Goal: Information Seeking & Learning: Learn about a topic

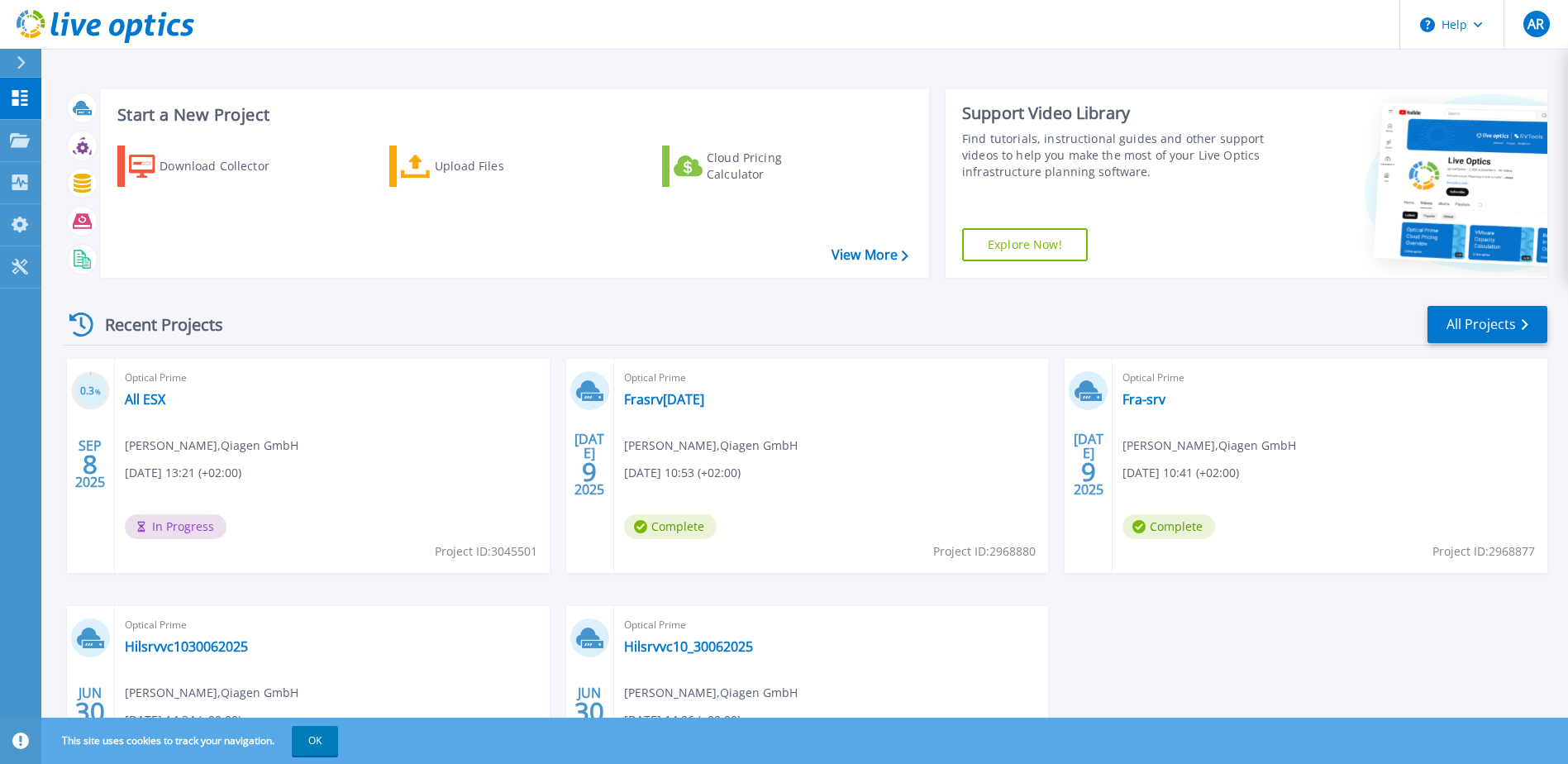
click at [209, 485] on div "Optical Prime All ESX [PERSON_NAME] , Qiagen GmbH [DATE] 13:21 (+02:00) In Prog…" at bounding box center [332, 466] width 435 height 214
click at [158, 400] on link "All ESX" at bounding box center [144, 399] width 41 height 17
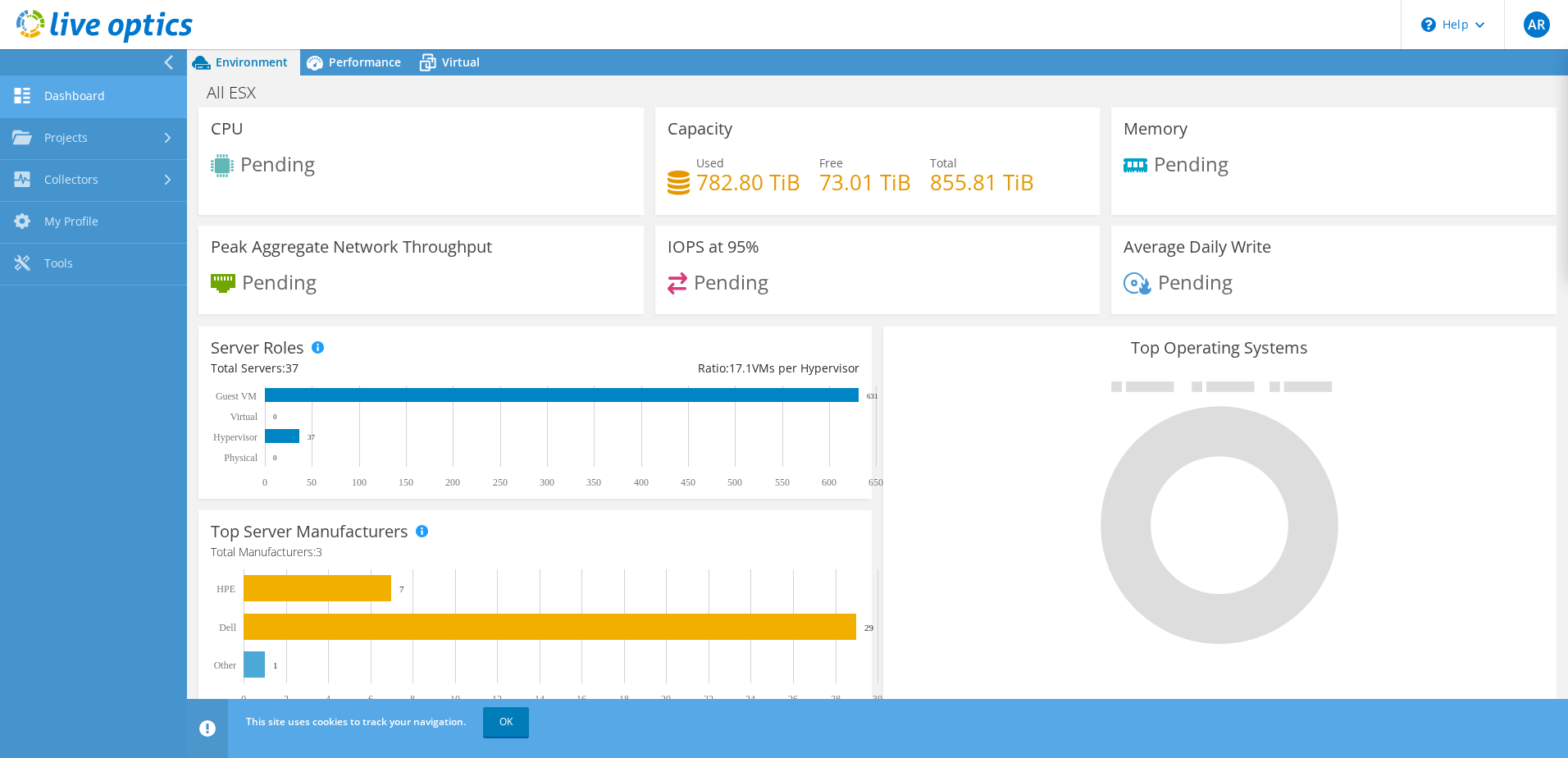
click at [89, 98] on link "Dashboard" at bounding box center [93, 97] width 187 height 41
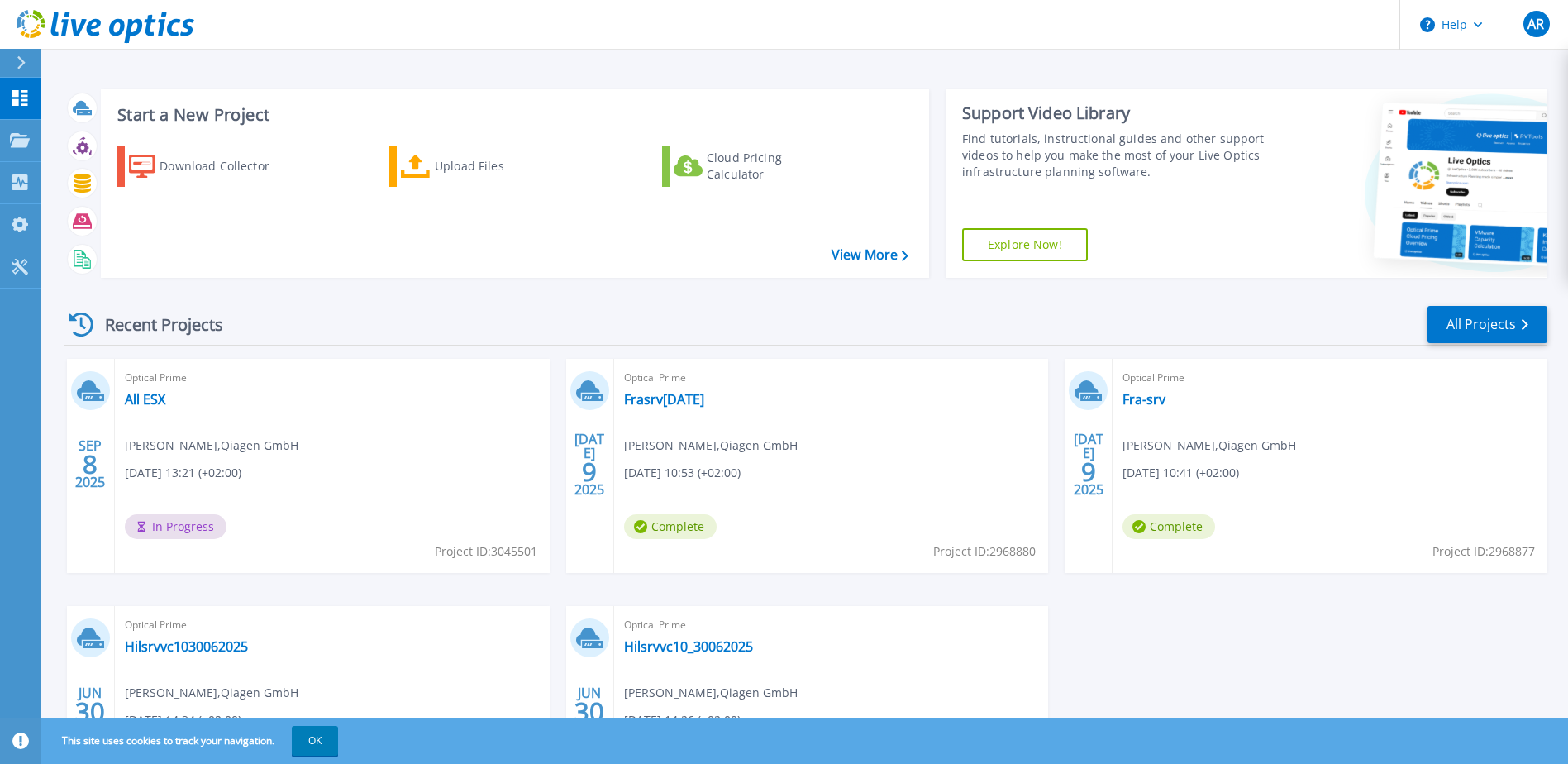
click at [314, 428] on div "Optical Prime All ESX Aishwarya Rawat , Qiagen GmbH 09/08/2025, 13:21 (+02:00) …" at bounding box center [332, 466] width 435 height 214
click at [148, 392] on link "All ESX" at bounding box center [144, 399] width 41 height 17
drag, startPoint x: 178, startPoint y: 402, endPoint x: 163, endPoint y: 403, distance: 15.0
click at [178, 402] on div "Optical Prime All ESX Aishwarya Rawat , Qiagen GmbH 09/08/2025, 13:21 (+02:00) …" at bounding box center [332, 466] width 435 height 214
click at [148, 403] on link "All ESX" at bounding box center [144, 399] width 41 height 17
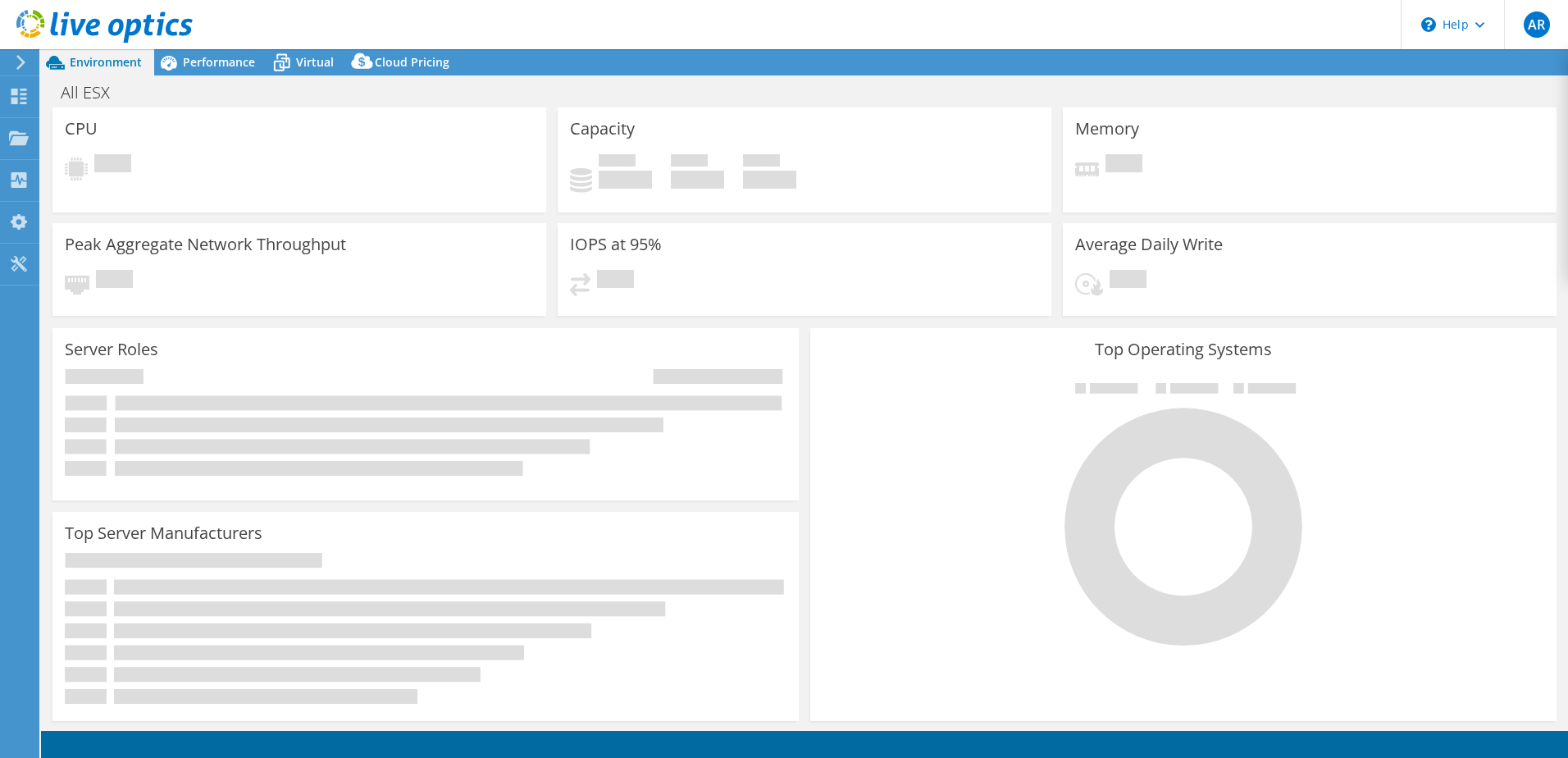
select select "USD"
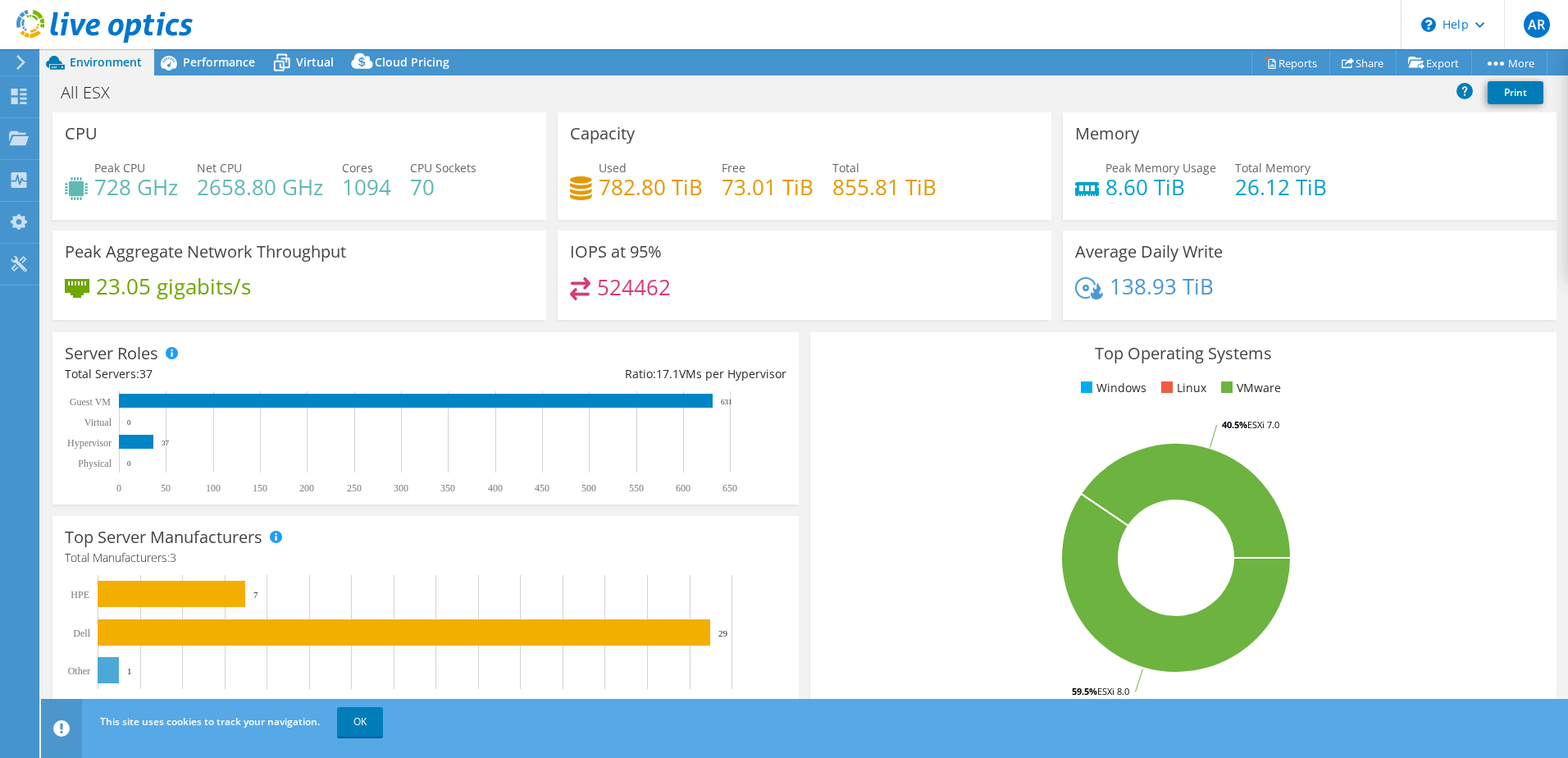
click at [1346, 114] on div "Memory Peak Memory Usage 8.60 TiB Total Memory 26.12 TiB" at bounding box center [1310, 166] width 494 height 107
click at [1284, 60] on link "Reports" at bounding box center [1291, 62] width 79 height 25
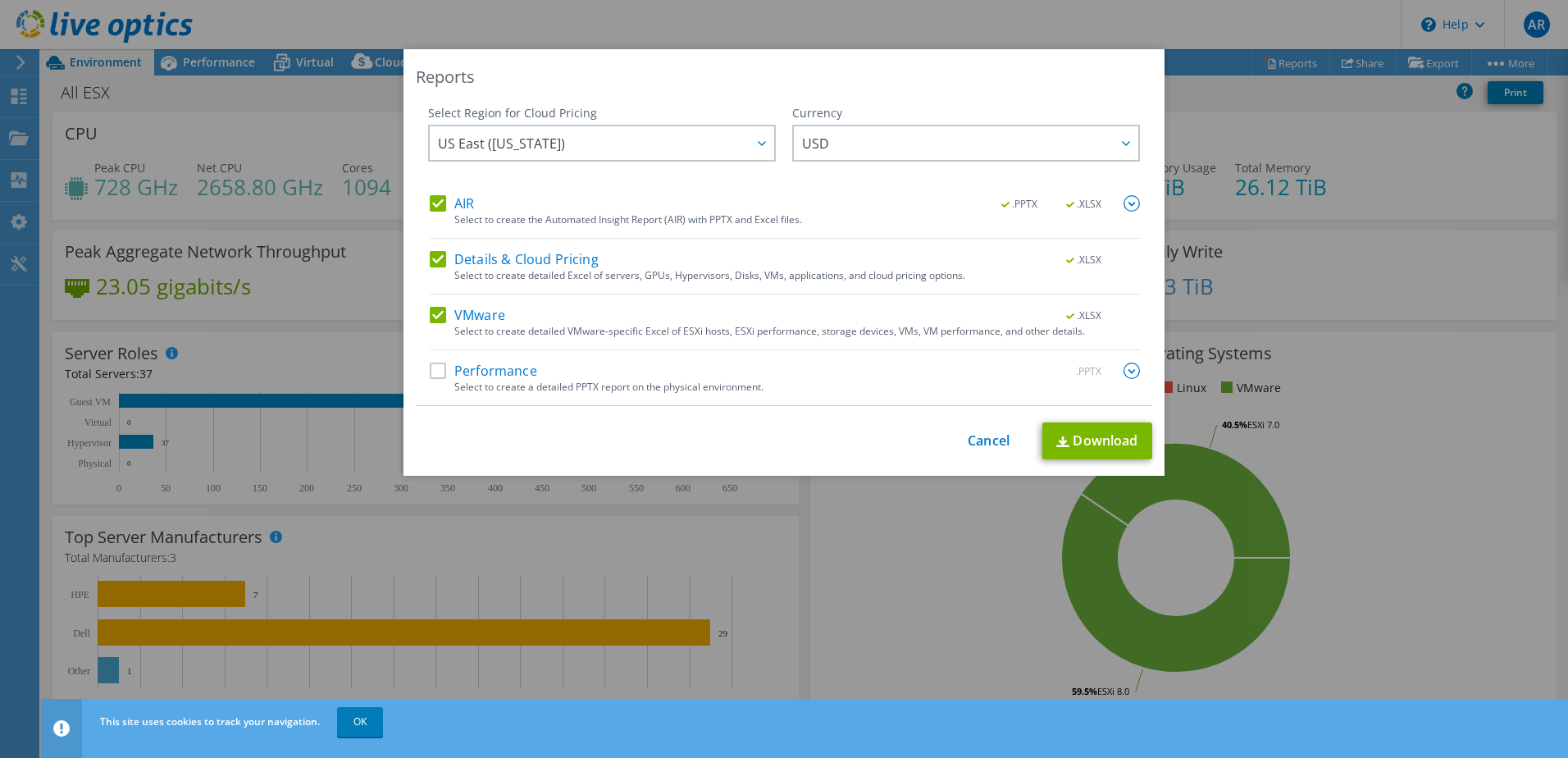
click at [482, 382] on div "Select to create a detailed PPTX report on the physical environment." at bounding box center [797, 387] width 686 height 11
click at [483, 370] on label "Performance" at bounding box center [484, 370] width 107 height 16
click at [0, 0] on input "Performance" at bounding box center [0, 0] width 0 height 0
click at [755, 137] on div at bounding box center [761, 142] width 26 height 34
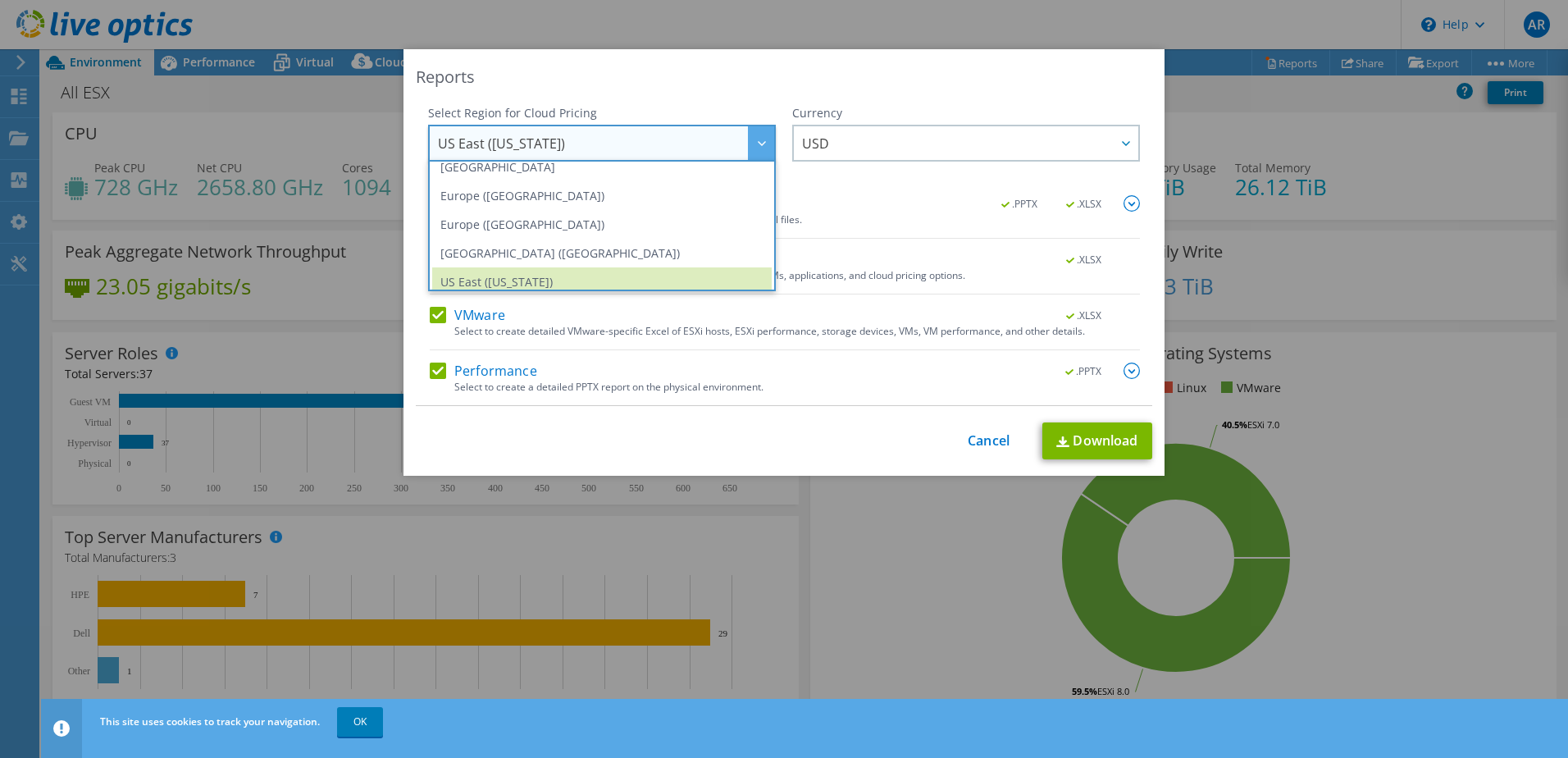
scroll to position [187, 0]
click at [651, 198] on li "Europe ([GEOGRAPHIC_DATA])" at bounding box center [602, 192] width 339 height 28
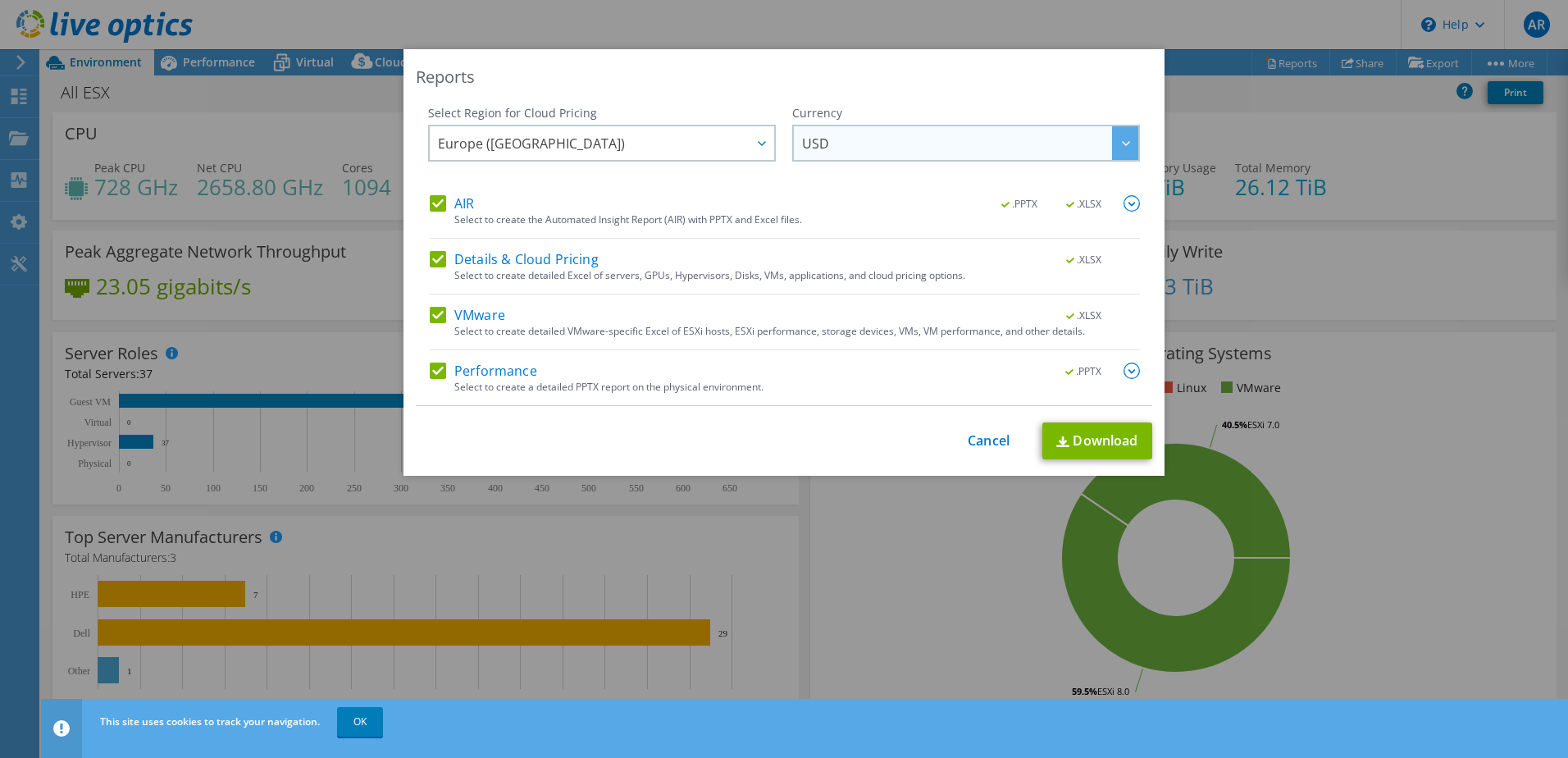
click at [1038, 149] on span "USD" at bounding box center [970, 142] width 336 height 34
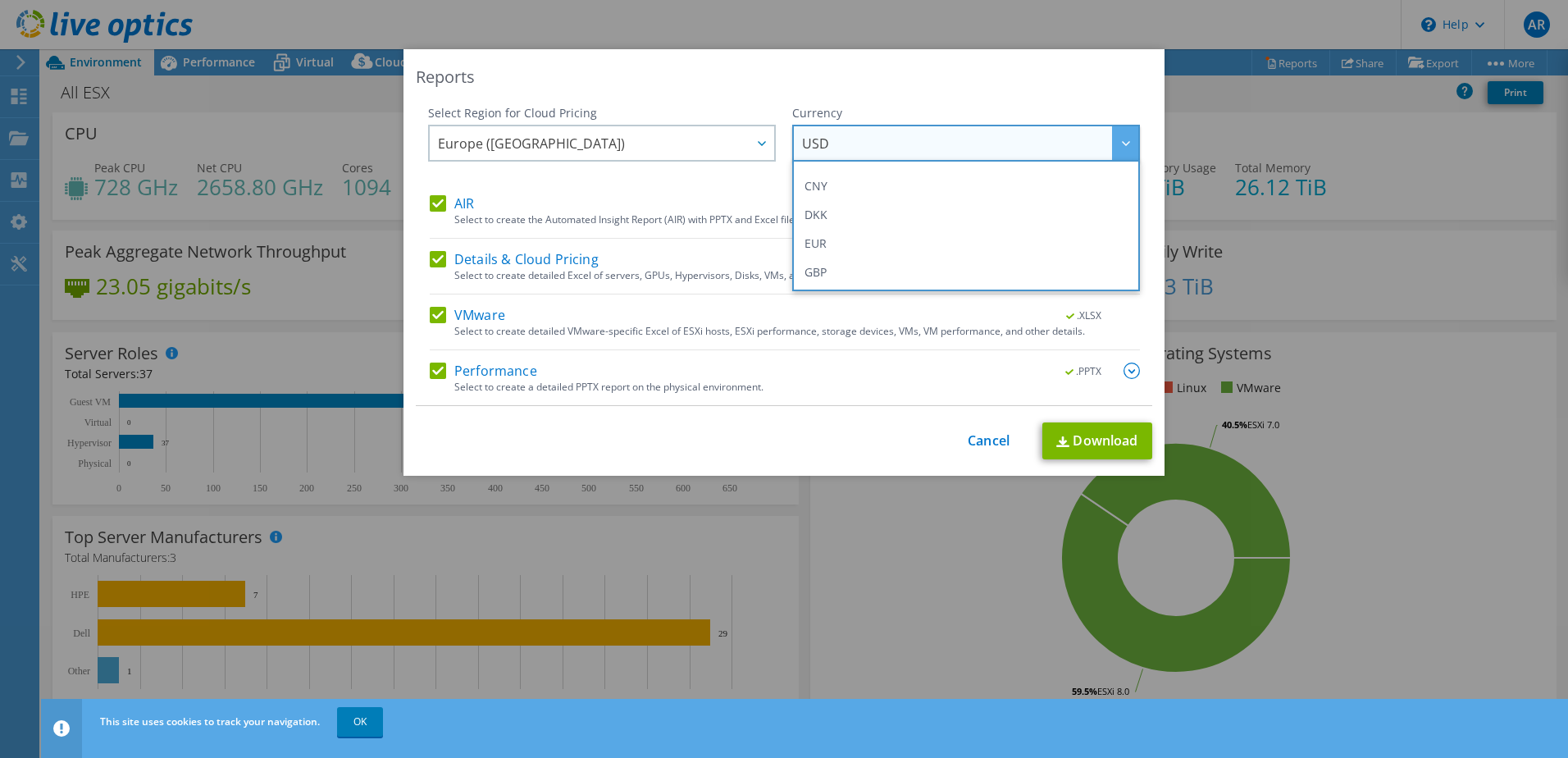
scroll to position [246, 0]
click at [869, 165] on li "EUR" at bounding box center [965, 161] width 339 height 28
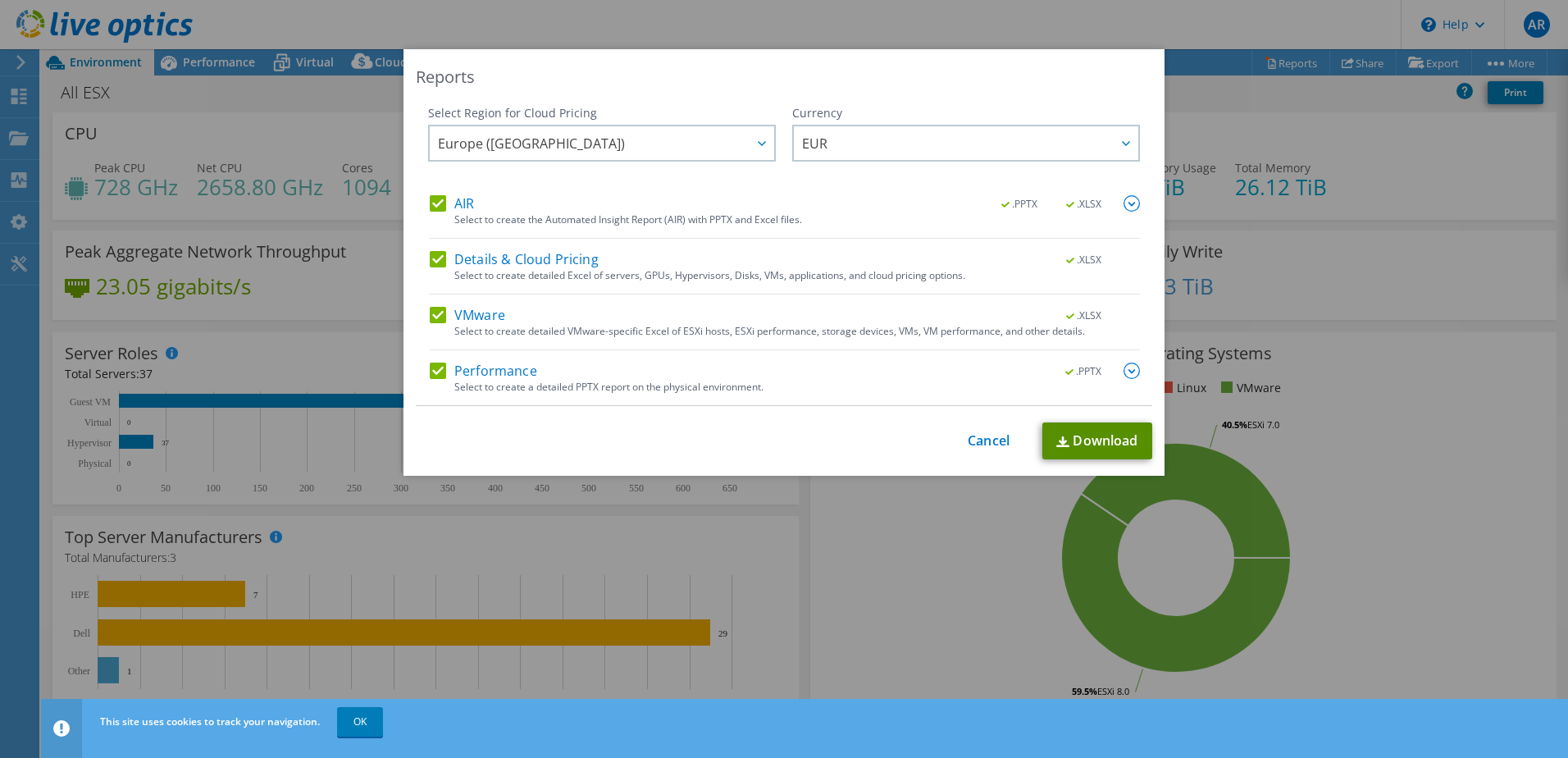
click at [1092, 434] on link "Download" at bounding box center [1097, 440] width 110 height 37
click at [1255, 369] on div "Reports Select Region for Cloud Pricing Asia Pacific ([GEOGRAPHIC_DATA]) [GEOGR…" at bounding box center [784, 379] width 1568 height 660
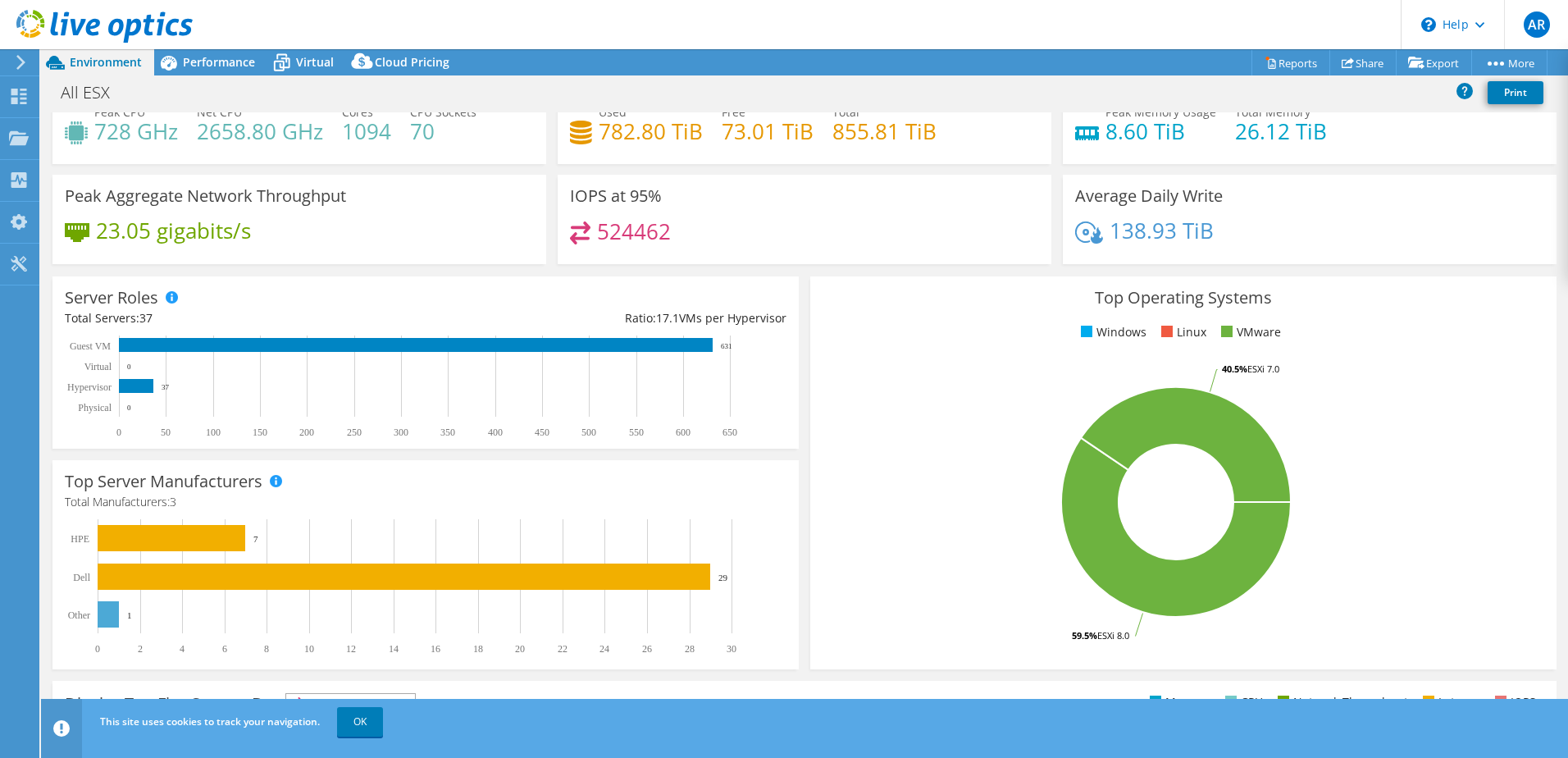
scroll to position [82, 0]
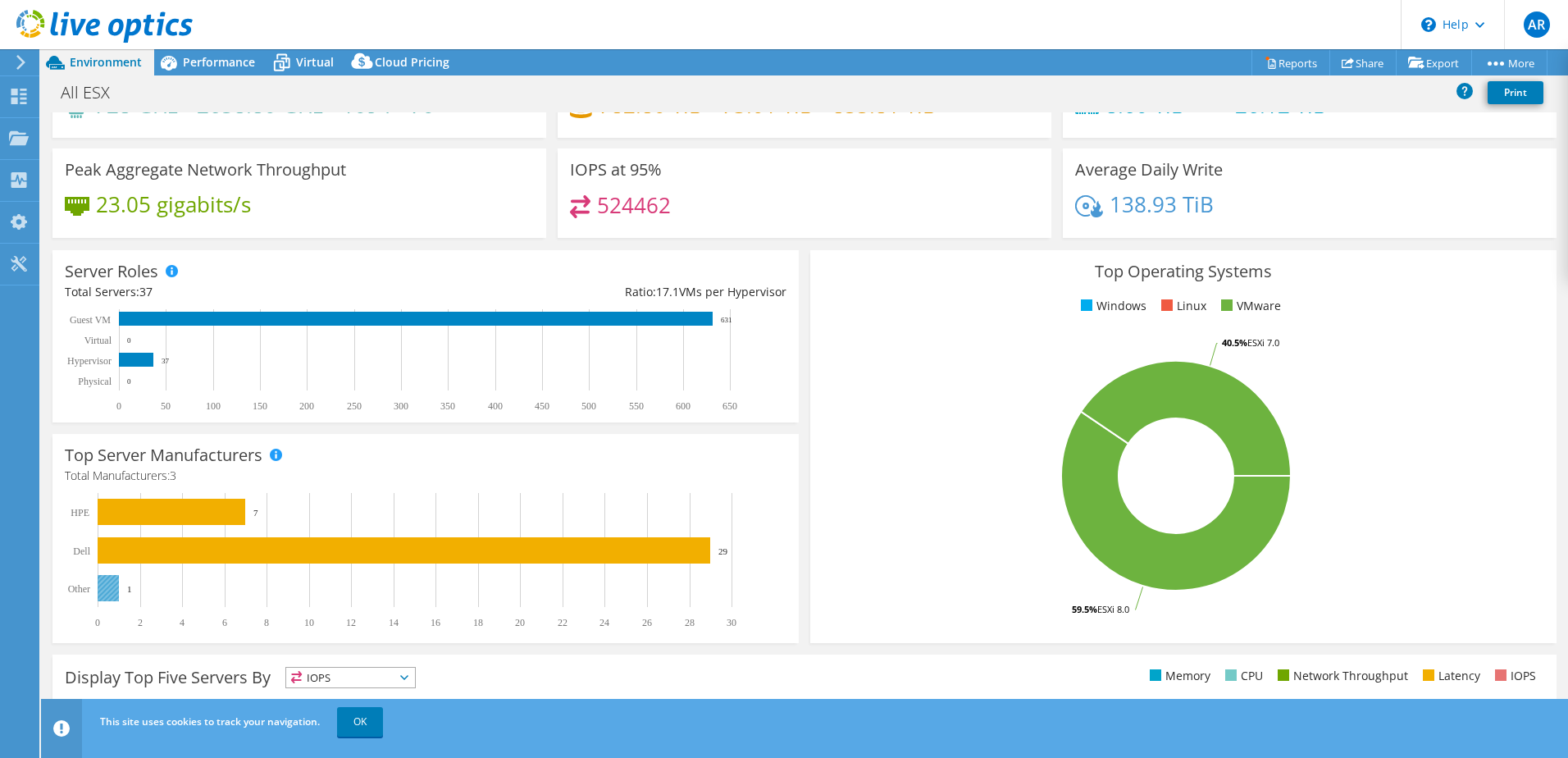
click at [109, 588] on rect at bounding box center [108, 588] width 22 height 26
click at [112, 585] on rect at bounding box center [108, 588] width 22 height 26
click at [77, 588] on text "Other" at bounding box center [79, 588] width 22 height 11
click at [130, 586] on text "1" at bounding box center [130, 588] width 5 height 9
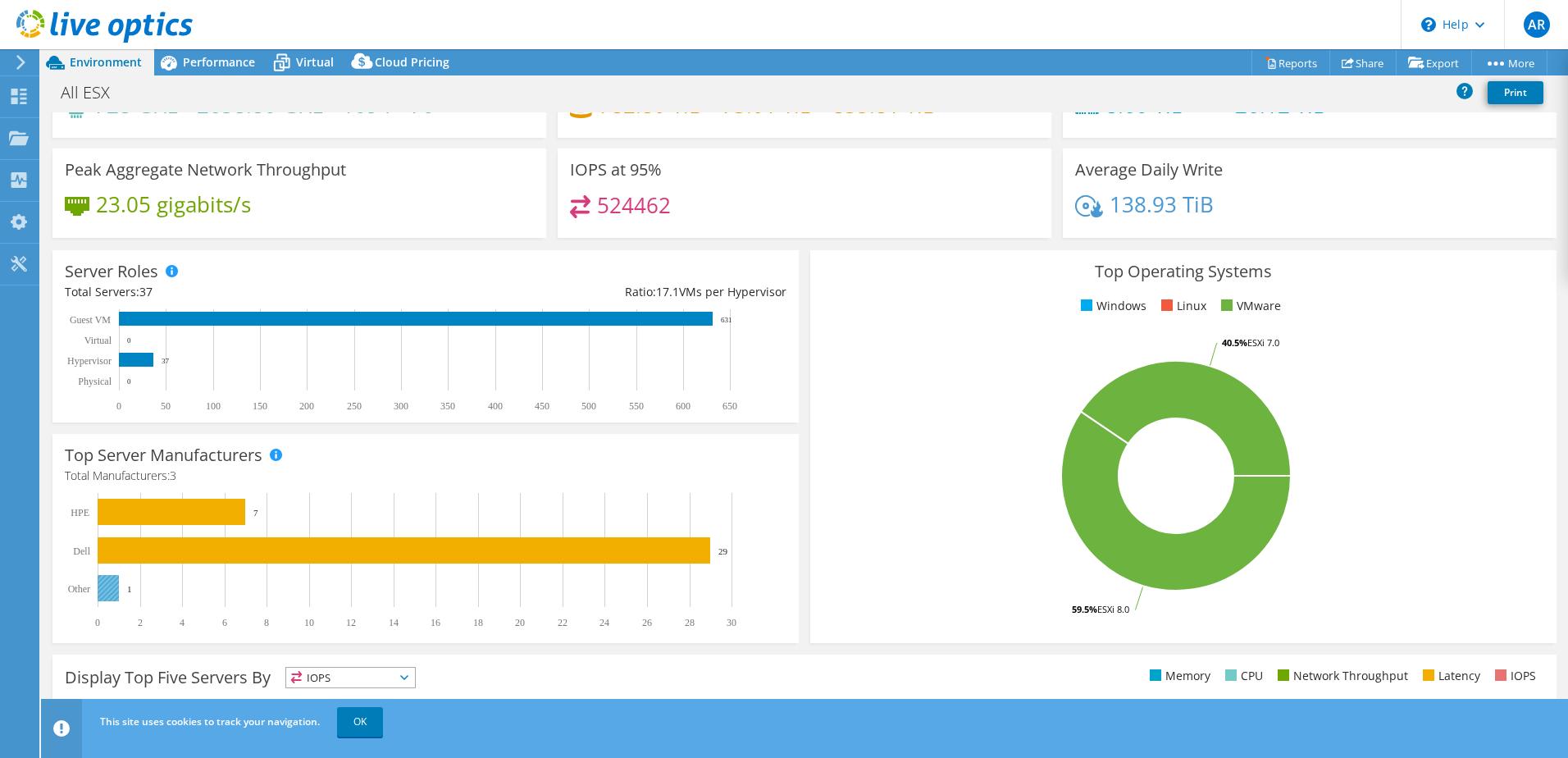
click at [130, 586] on text "1" at bounding box center [130, 588] width 5 height 9
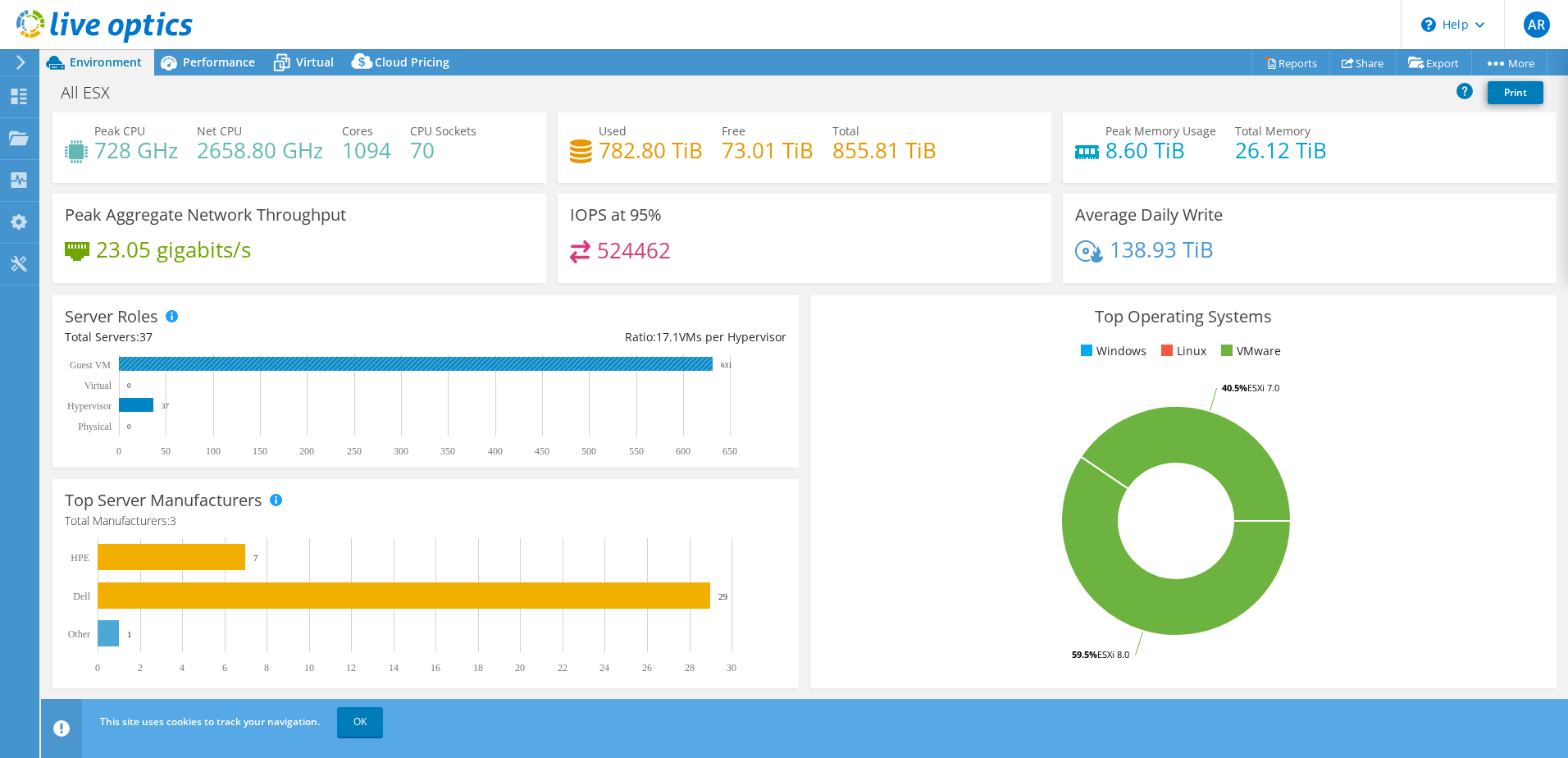
scroll to position [0, 0]
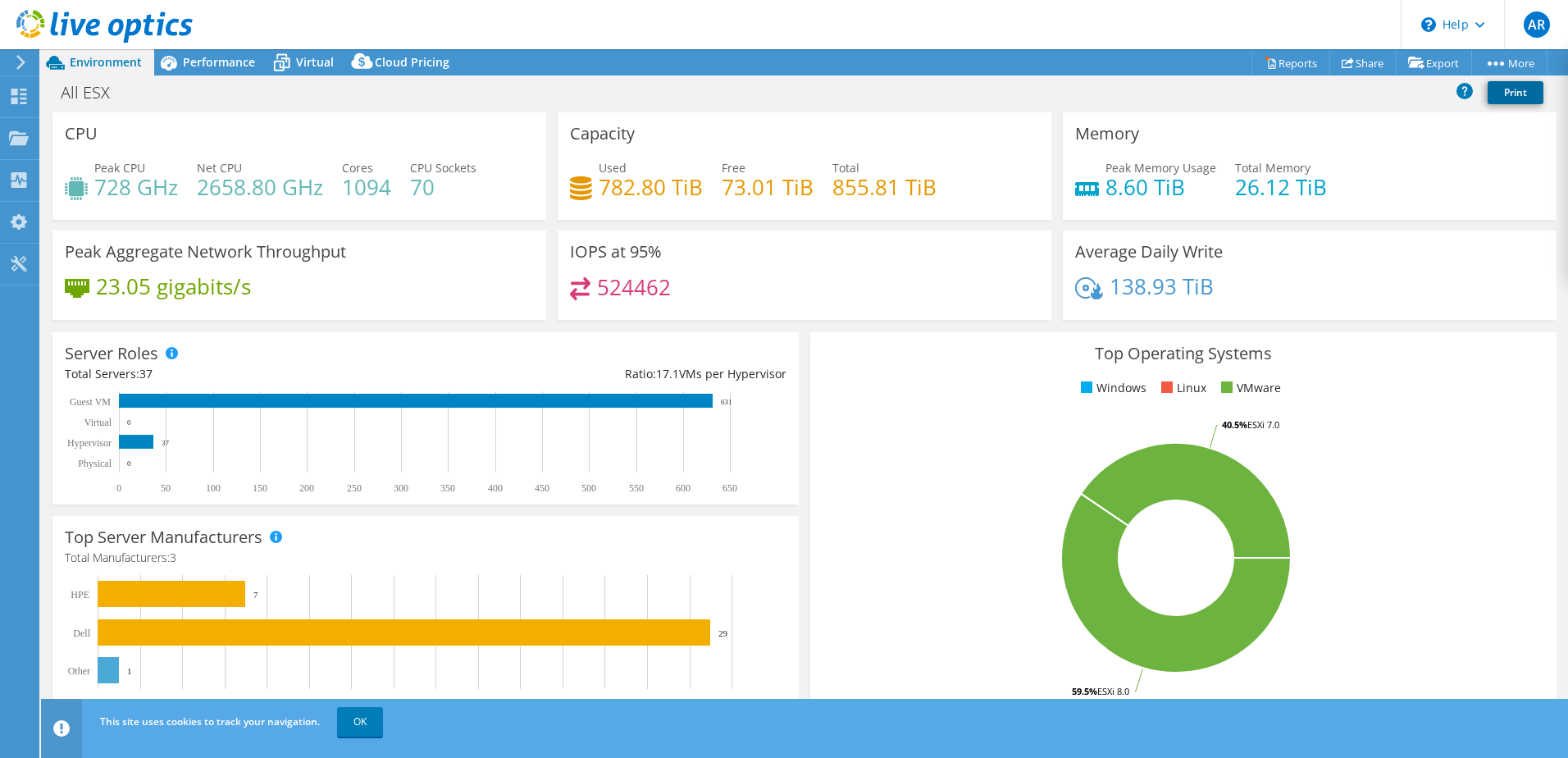
click at [1505, 87] on link "Print" at bounding box center [1515, 92] width 56 height 23
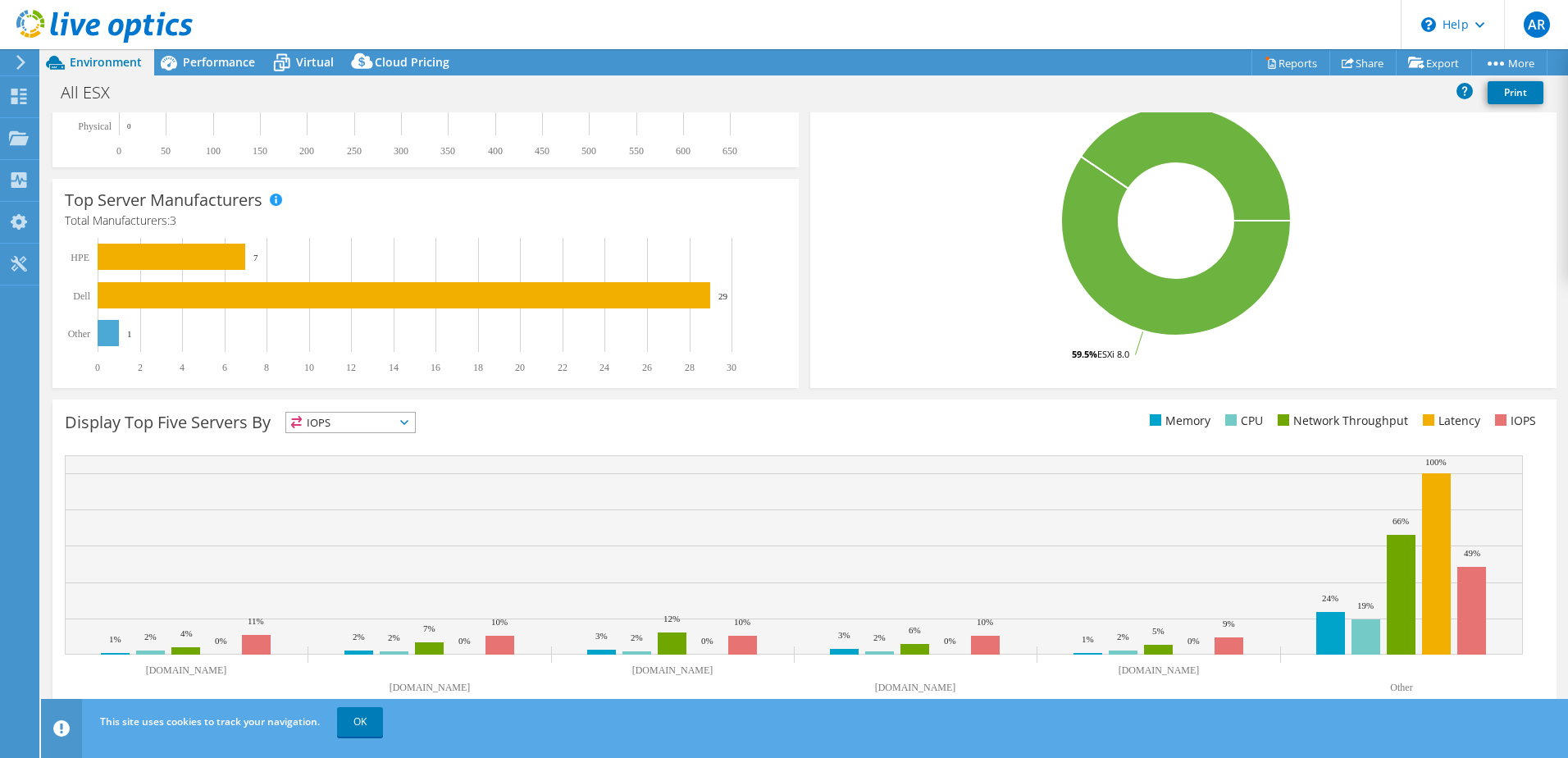
click at [638, 329] on rect at bounding box center [418, 305] width 707 height 136
click at [276, 268] on rect at bounding box center [418, 305] width 707 height 136
click at [161, 303] on rect at bounding box center [404, 295] width 613 height 26
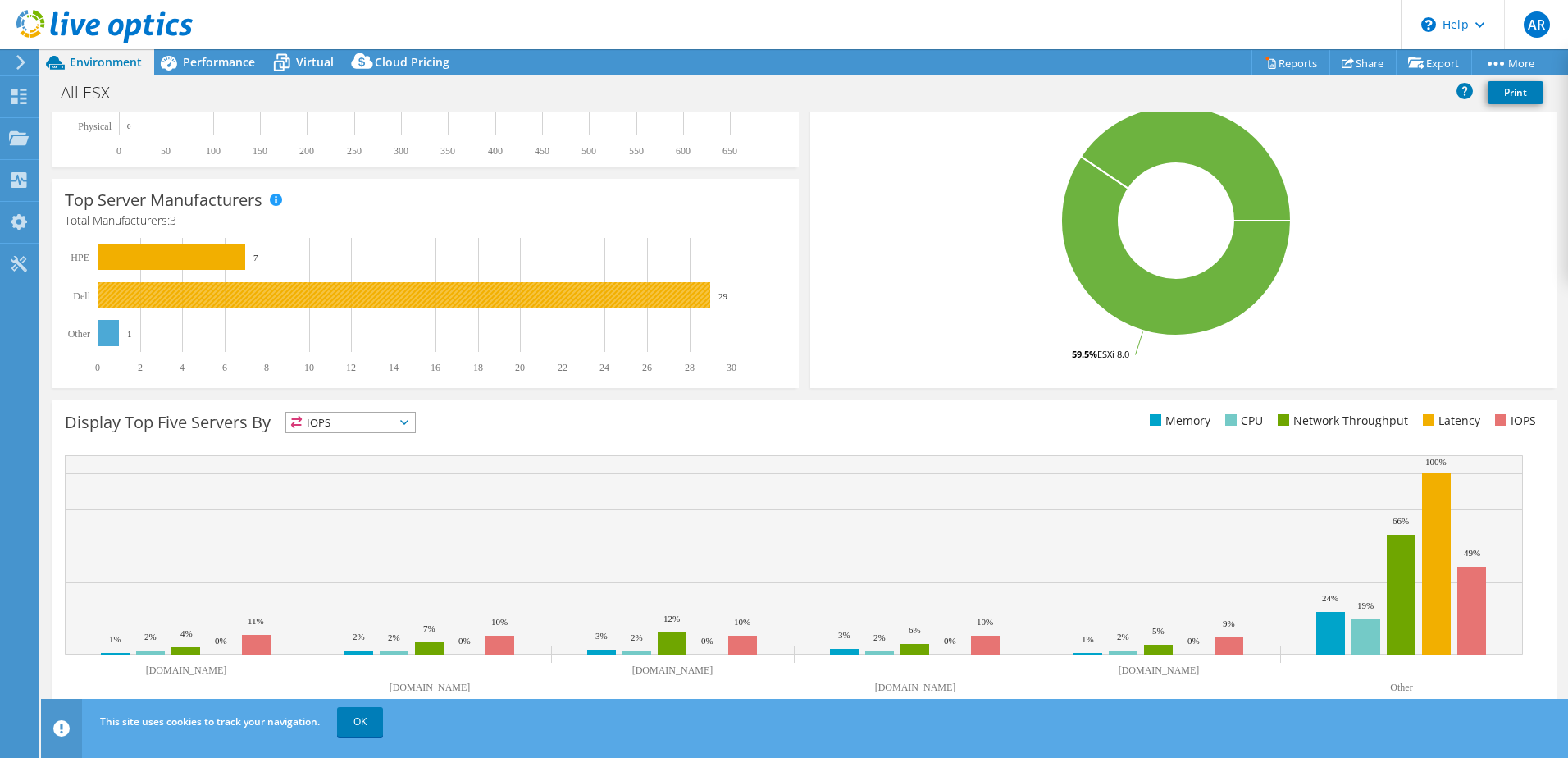
click at [161, 303] on rect at bounding box center [404, 295] width 613 height 26
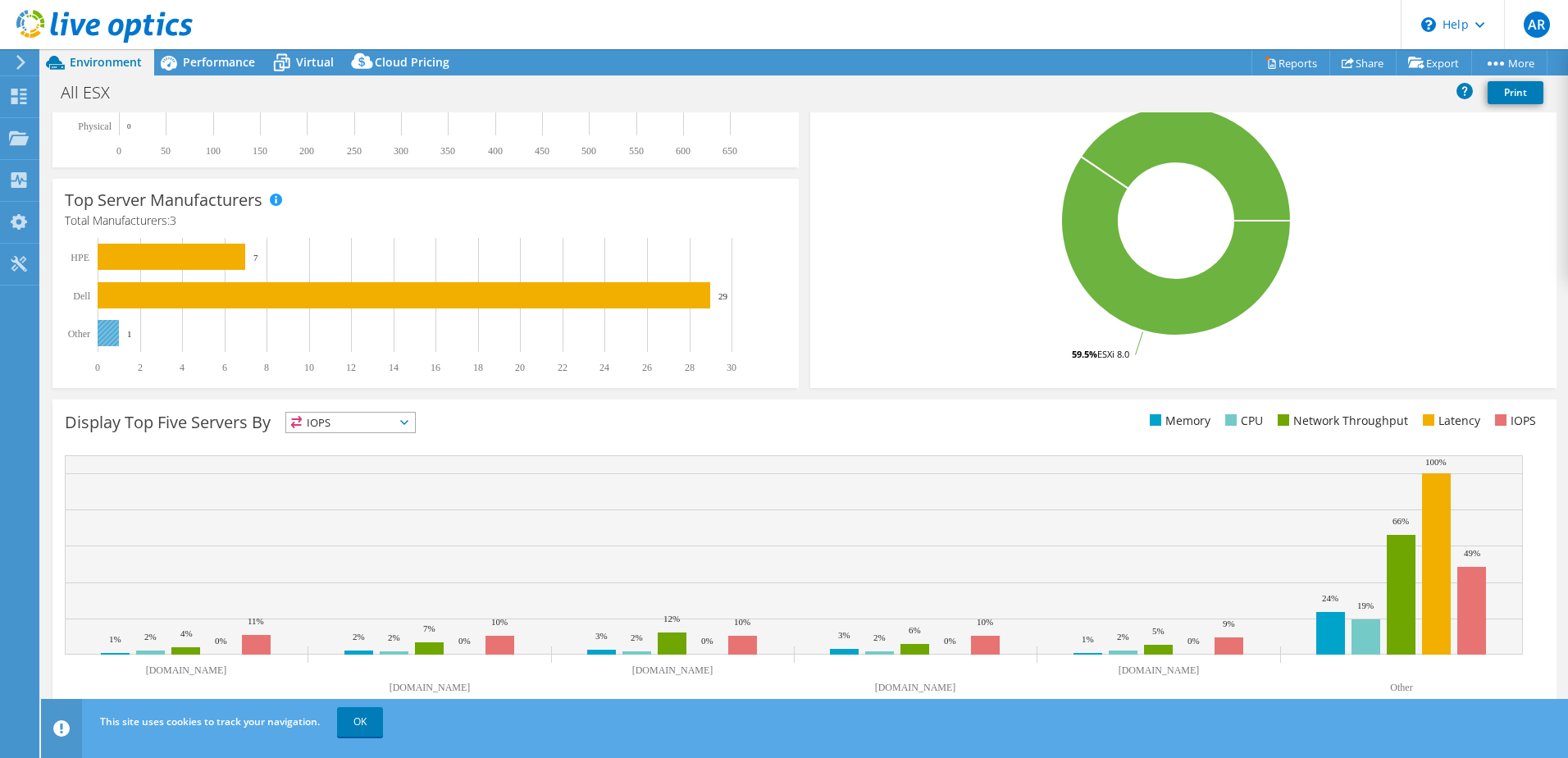
click at [102, 330] on rect at bounding box center [108, 332] width 22 height 26
click at [372, 723] on link "OK" at bounding box center [359, 722] width 46 height 29
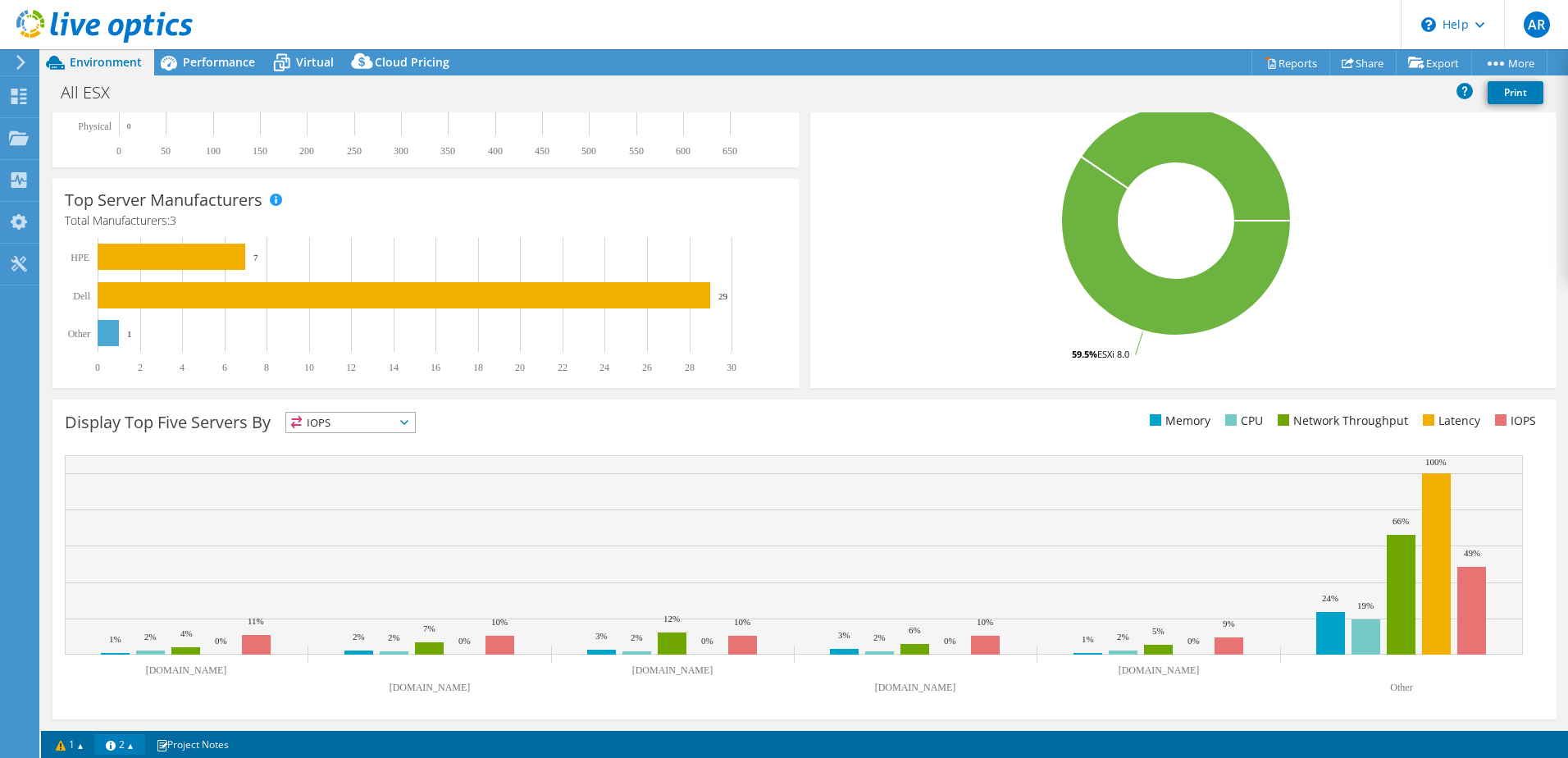
click at [142, 746] on link "2" at bounding box center [119, 744] width 51 height 21
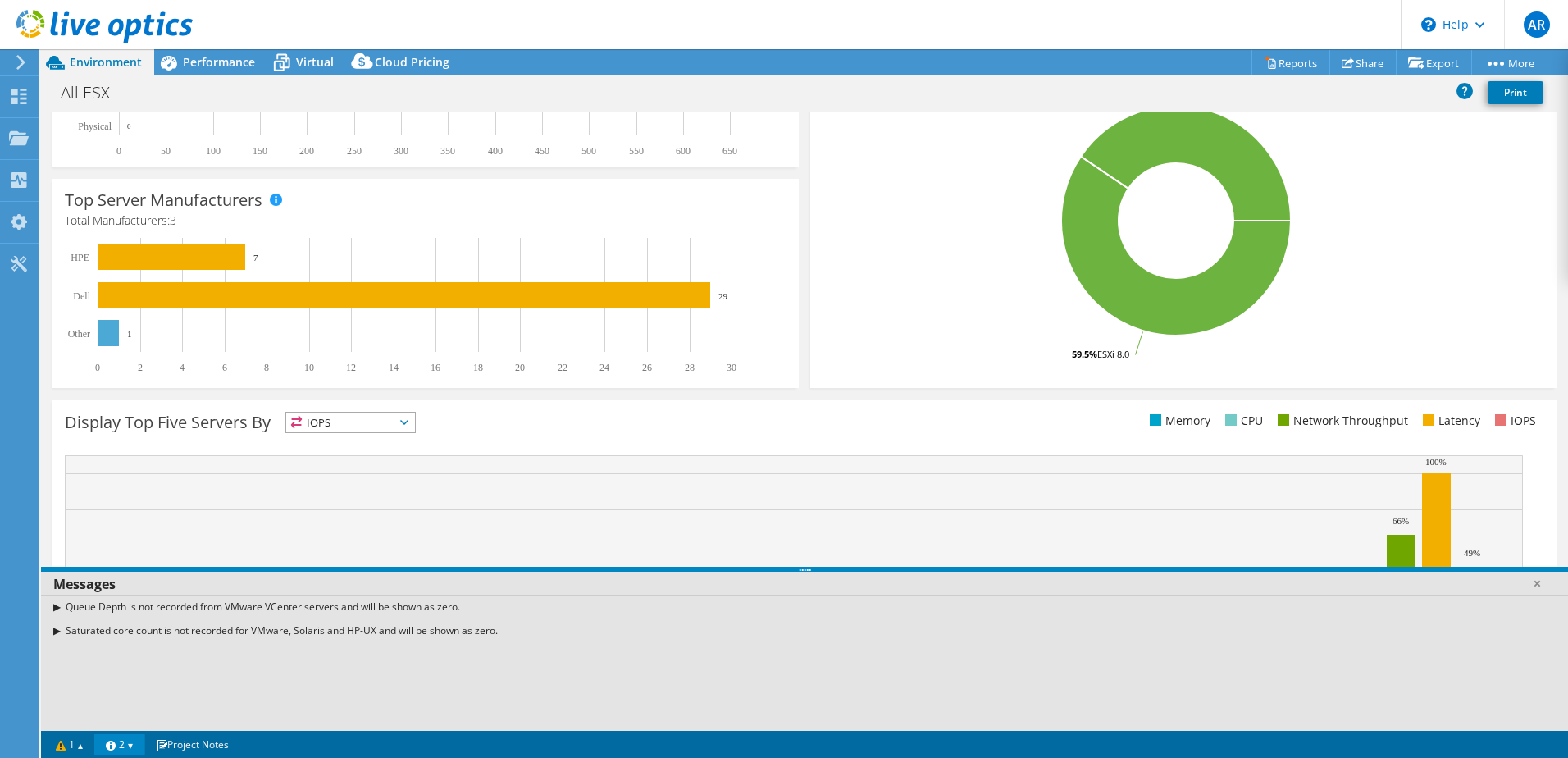
click at [142, 746] on link "2" at bounding box center [119, 744] width 51 height 21
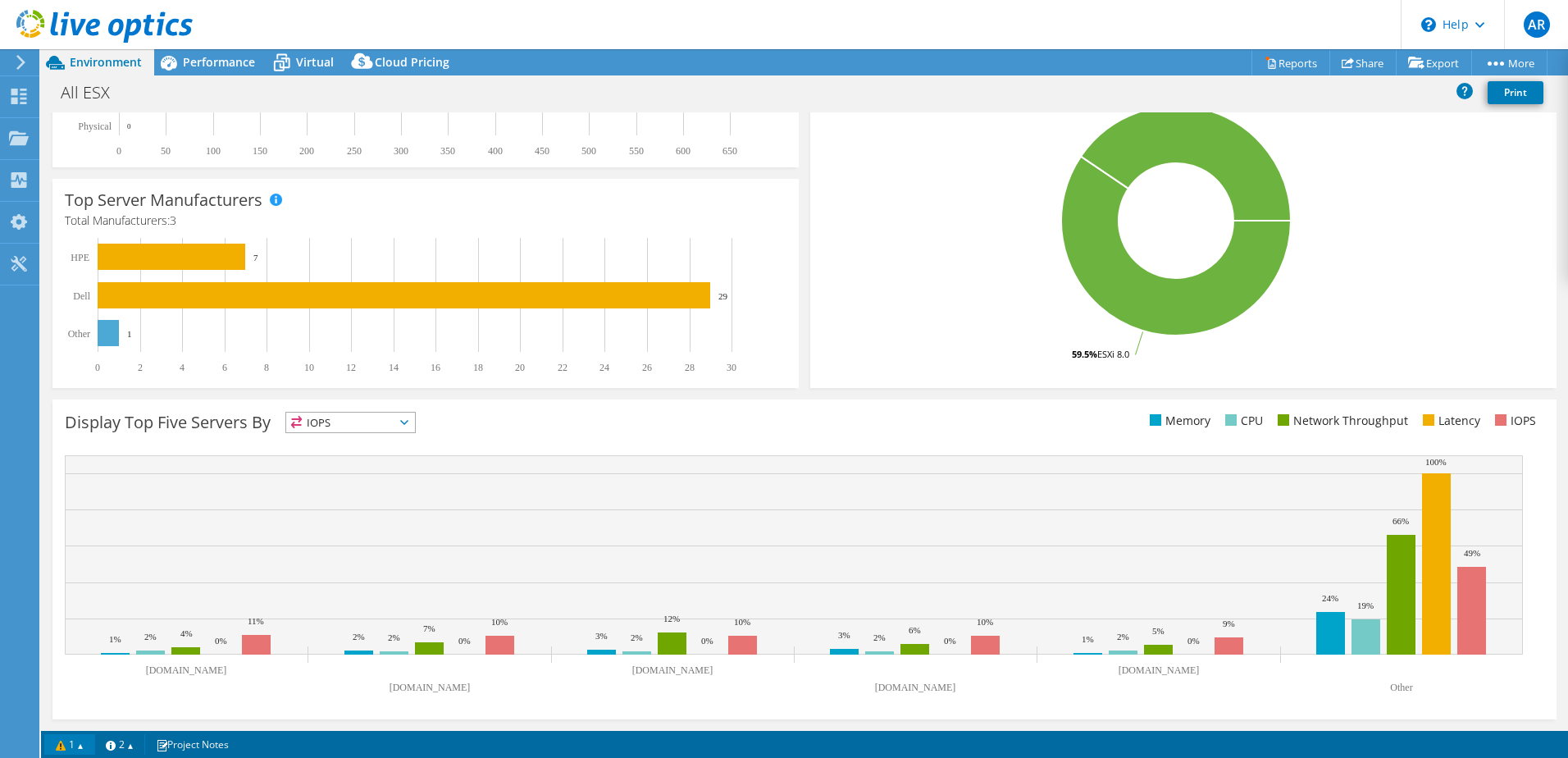
click at [66, 744] on link "1" at bounding box center [69, 744] width 51 height 21
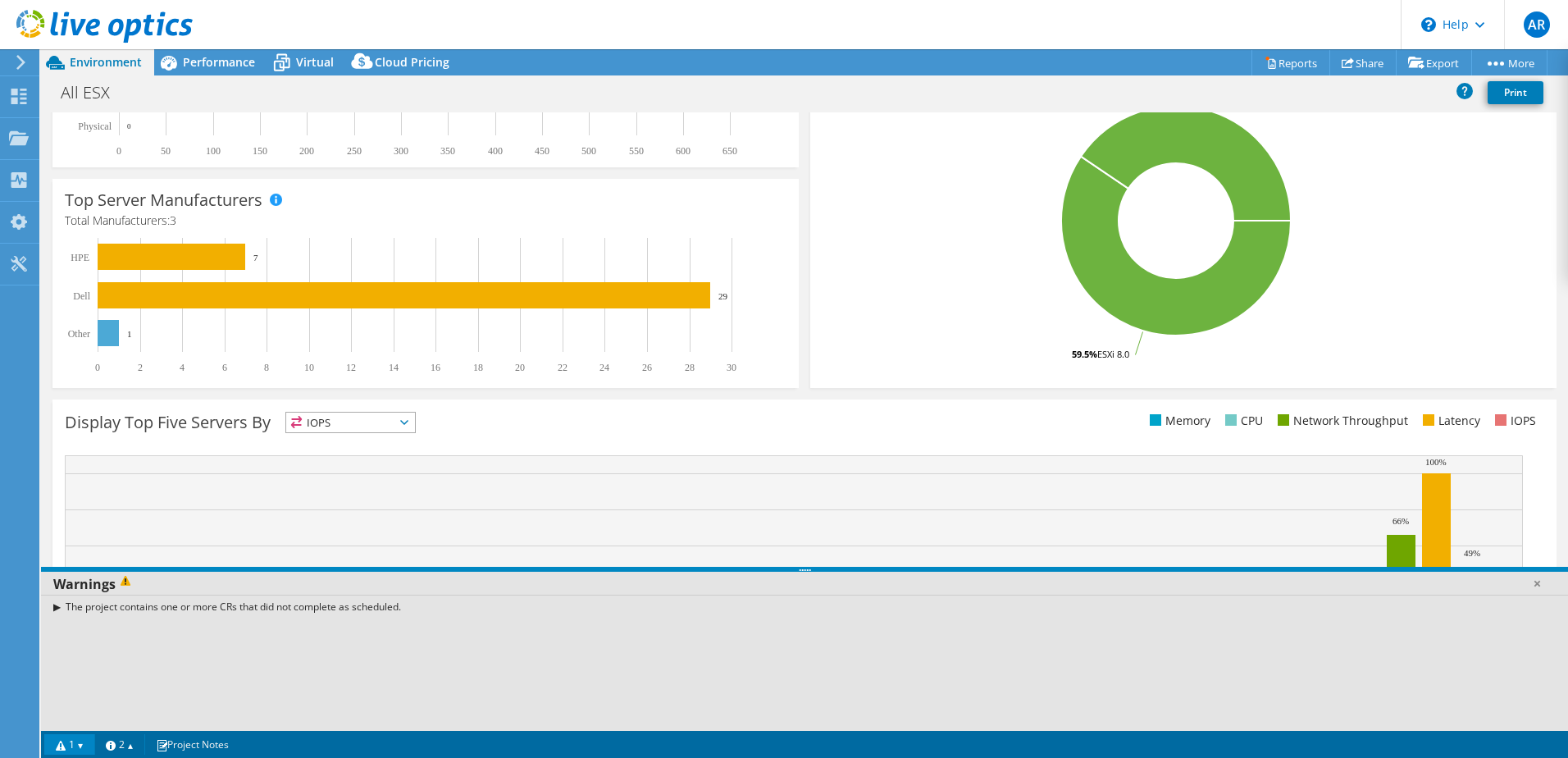
click at [66, 743] on link "1" at bounding box center [69, 744] width 51 height 21
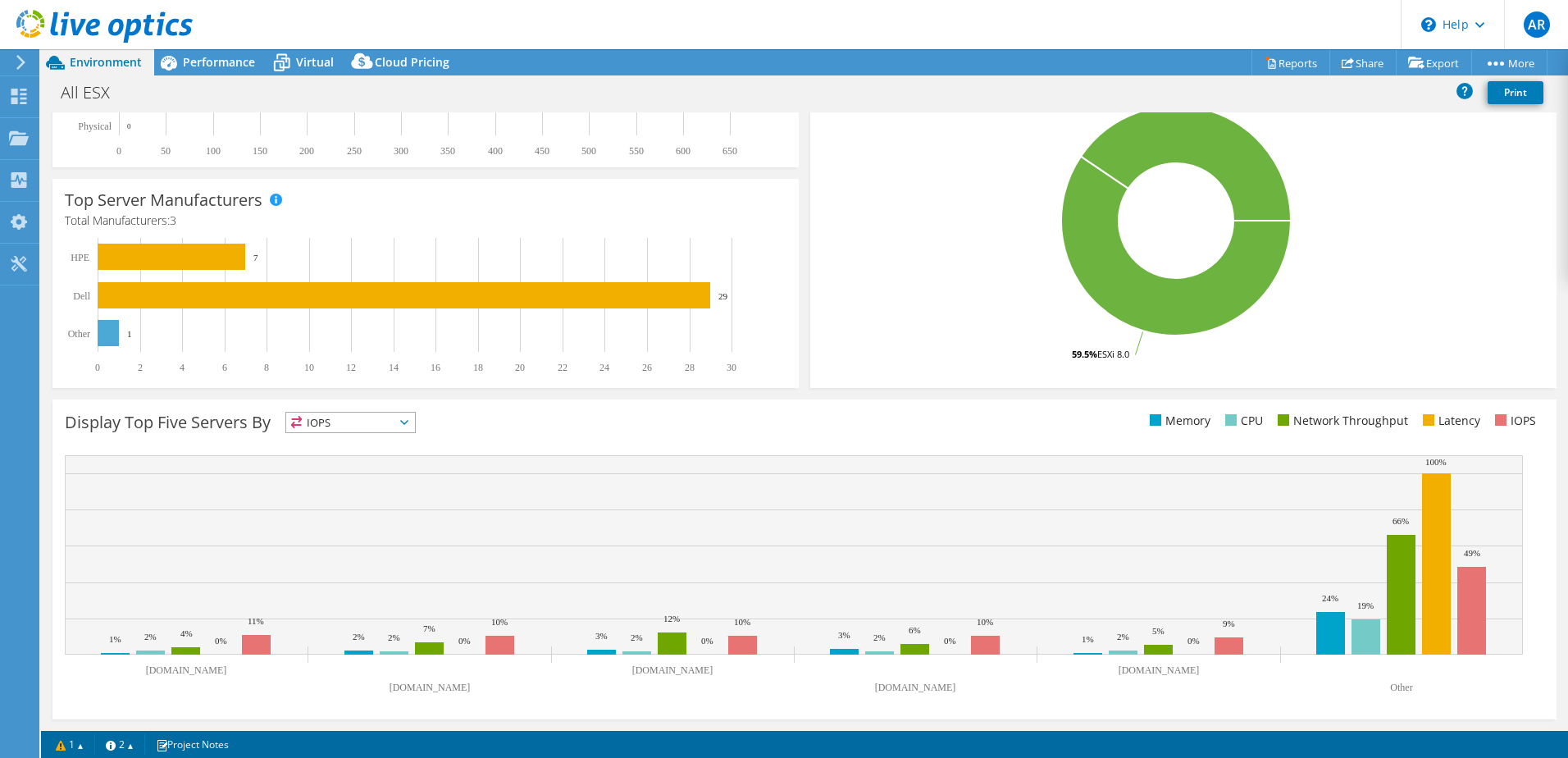
click at [399, 419] on span "IOPS" at bounding box center [351, 422] width 129 height 20
click at [366, 483] on li "CPU" at bounding box center [351, 490] width 129 height 23
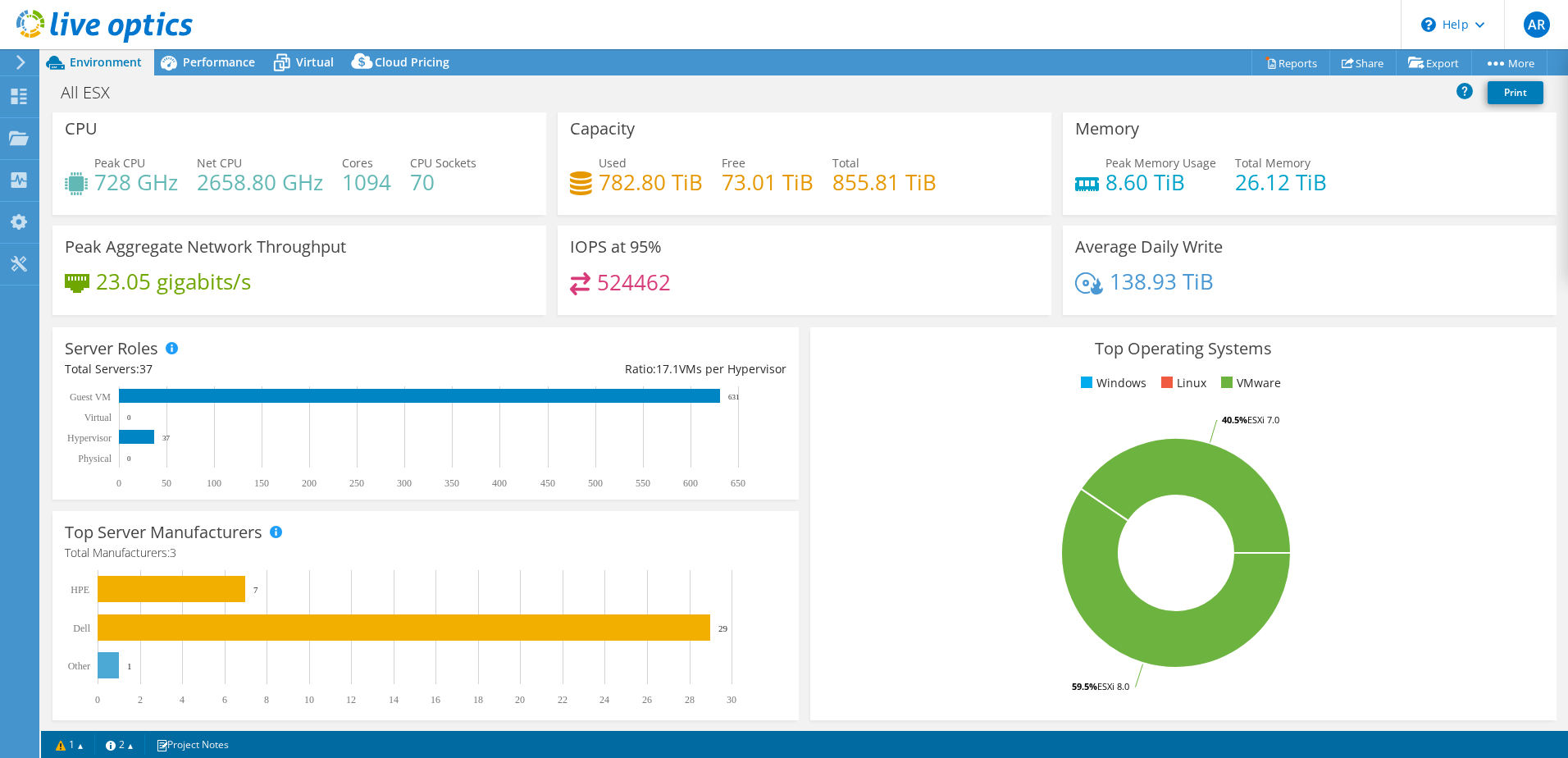
scroll to position [0, 0]
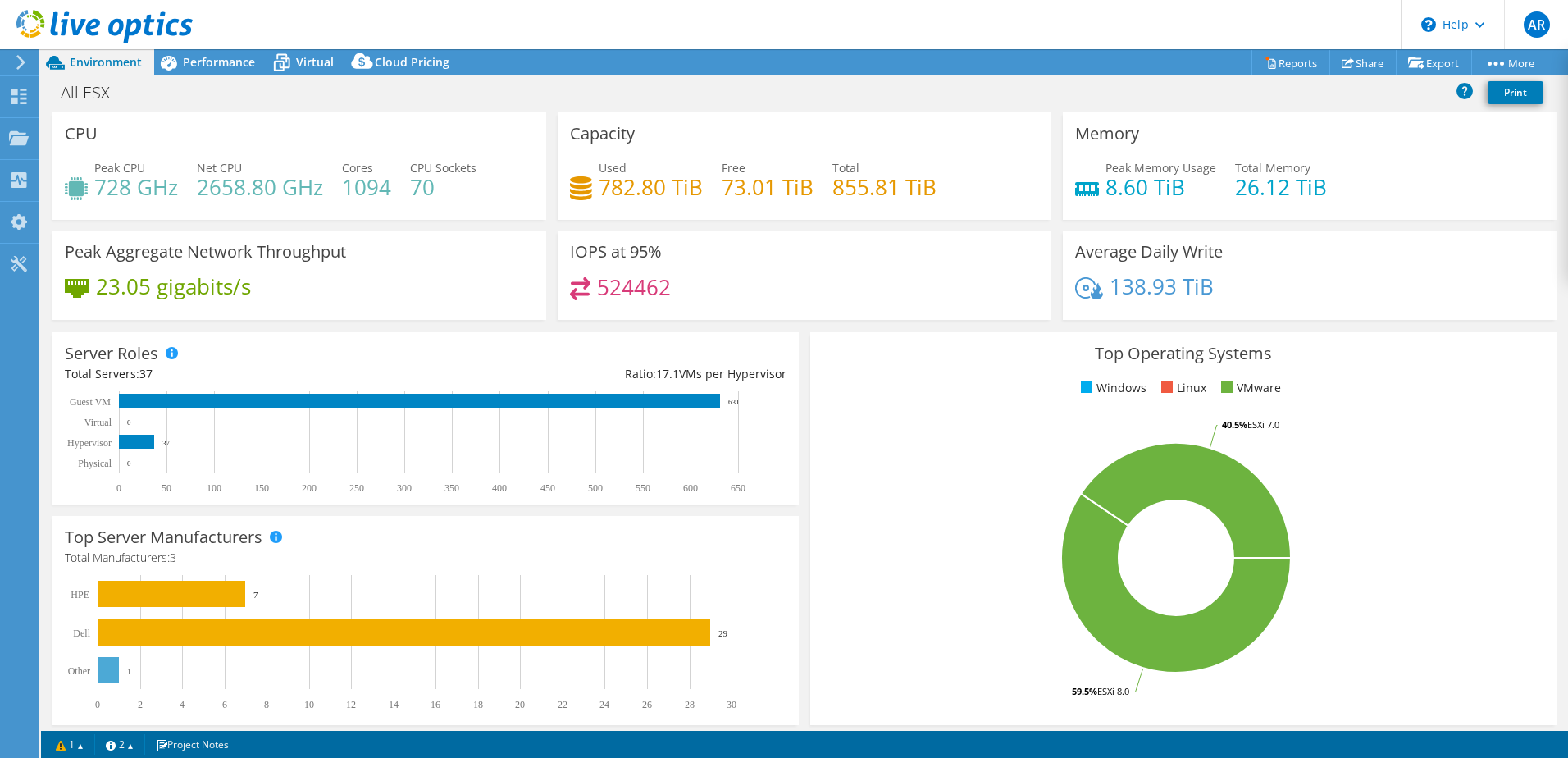
click at [214, 372] on div "Total Servers: 37" at bounding box center [245, 374] width 361 height 18
click at [104, 657] on rect at bounding box center [108, 670] width 22 height 26
click at [10, 68] on div at bounding box center [17, 62] width 18 height 15
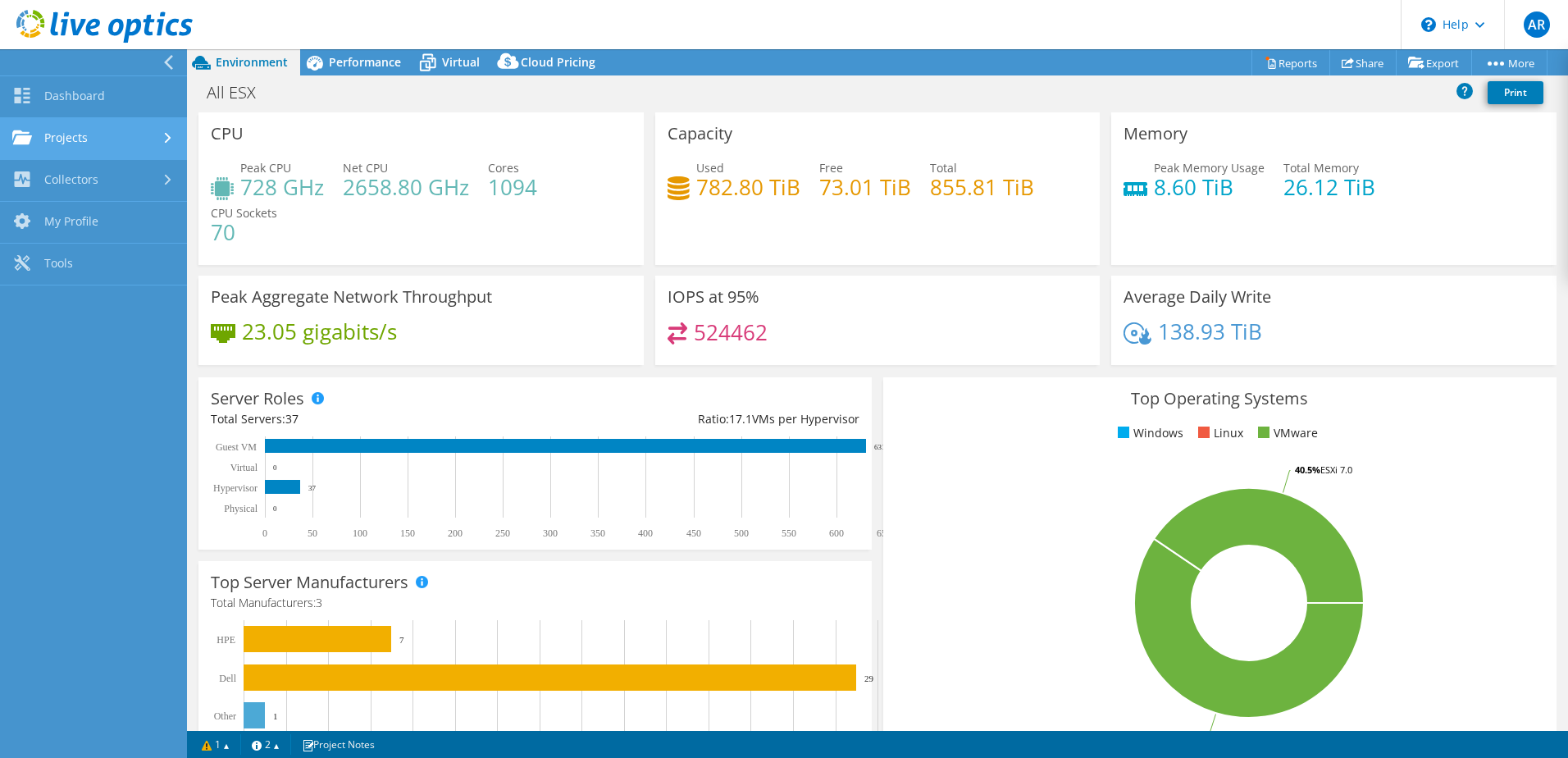
click at [133, 123] on link "Projects" at bounding box center [93, 139] width 187 height 41
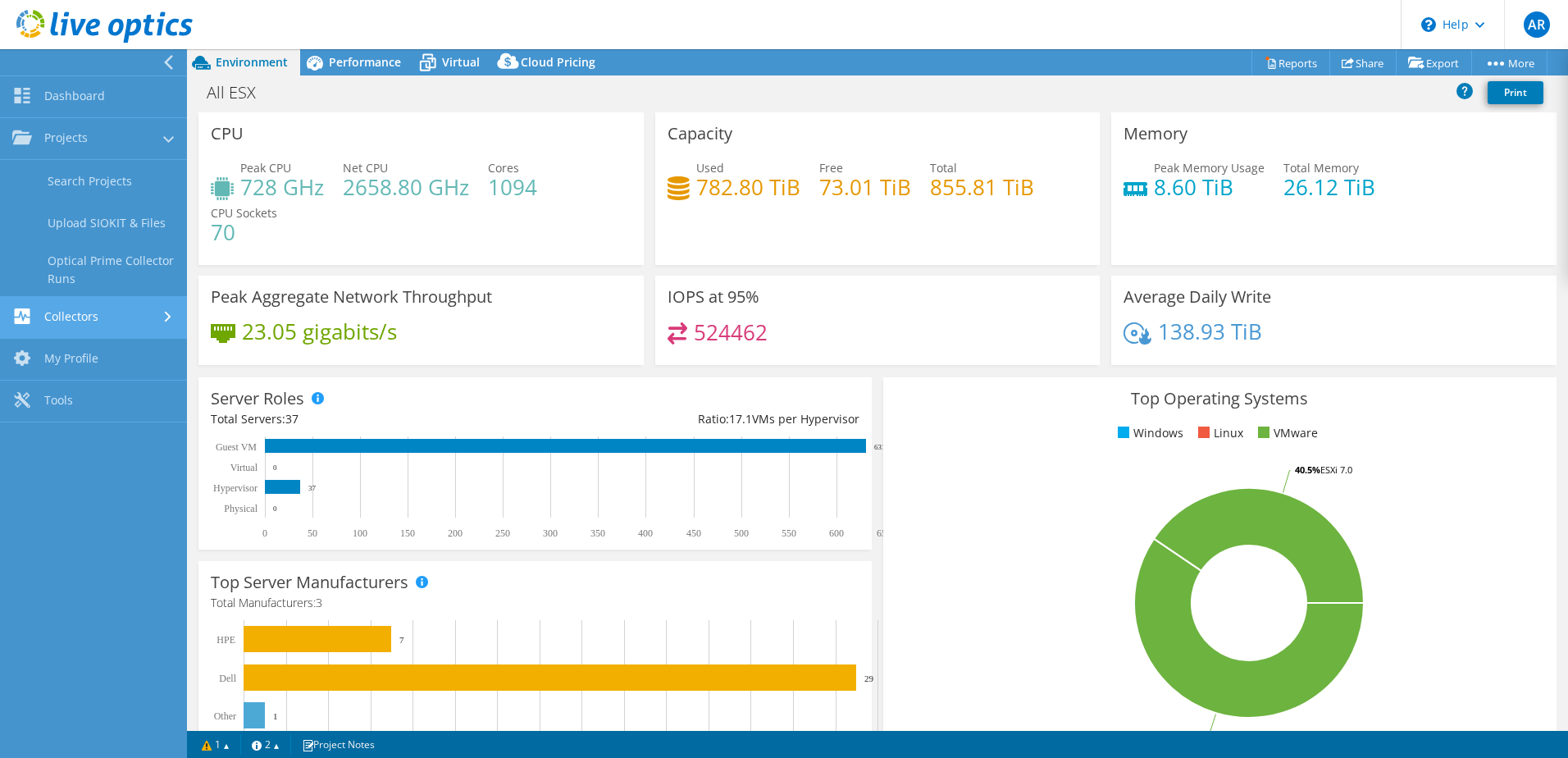
click at [123, 309] on link "Collectors" at bounding box center [93, 318] width 187 height 41
click at [496, 101] on div "All ESX Print" at bounding box center [878, 92] width 1381 height 30
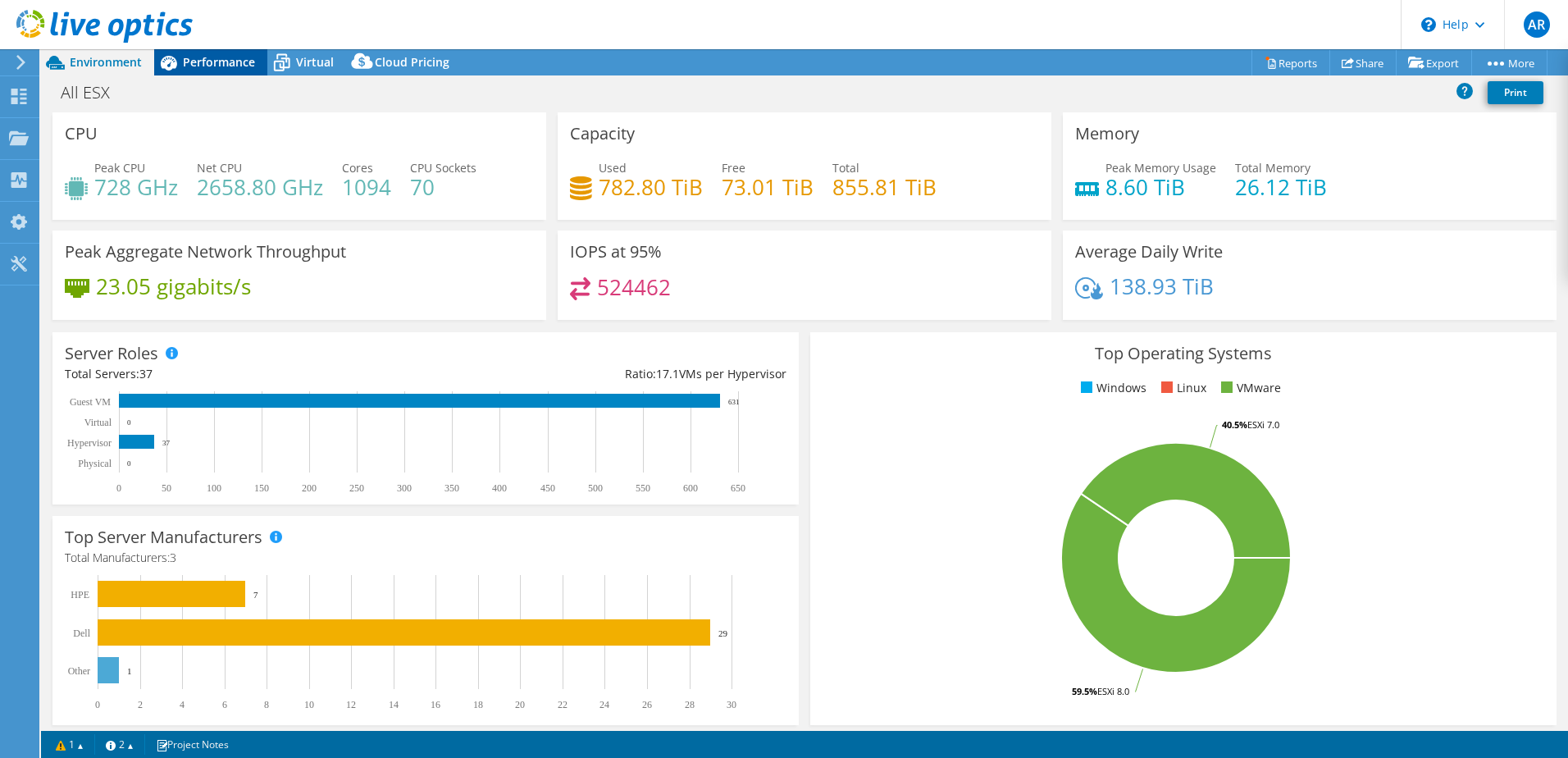
click at [200, 60] on span "Performance" at bounding box center [219, 62] width 73 height 16
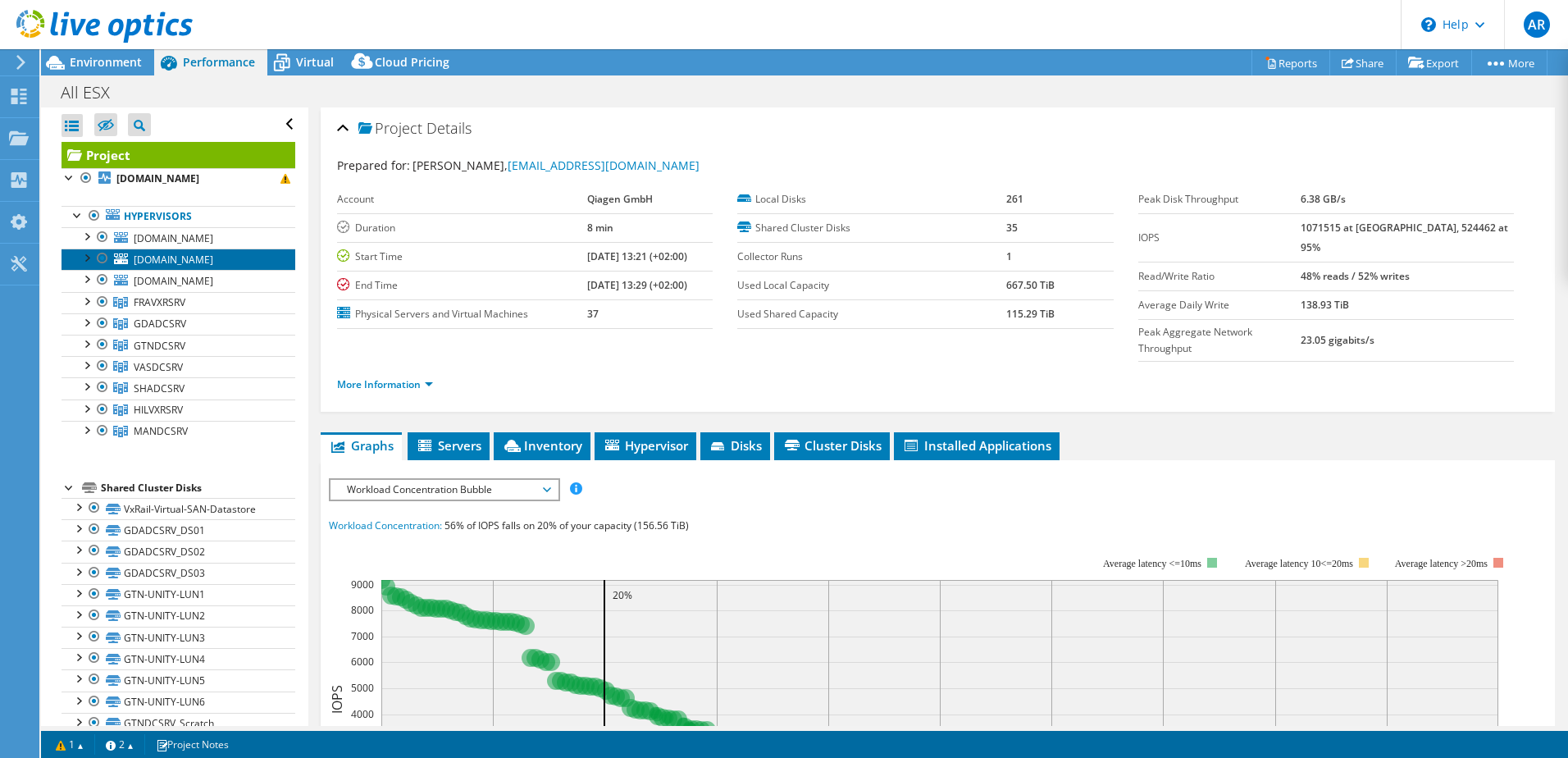
click at [213, 254] on span "[DOMAIN_NAME]" at bounding box center [174, 260] width 79 height 14
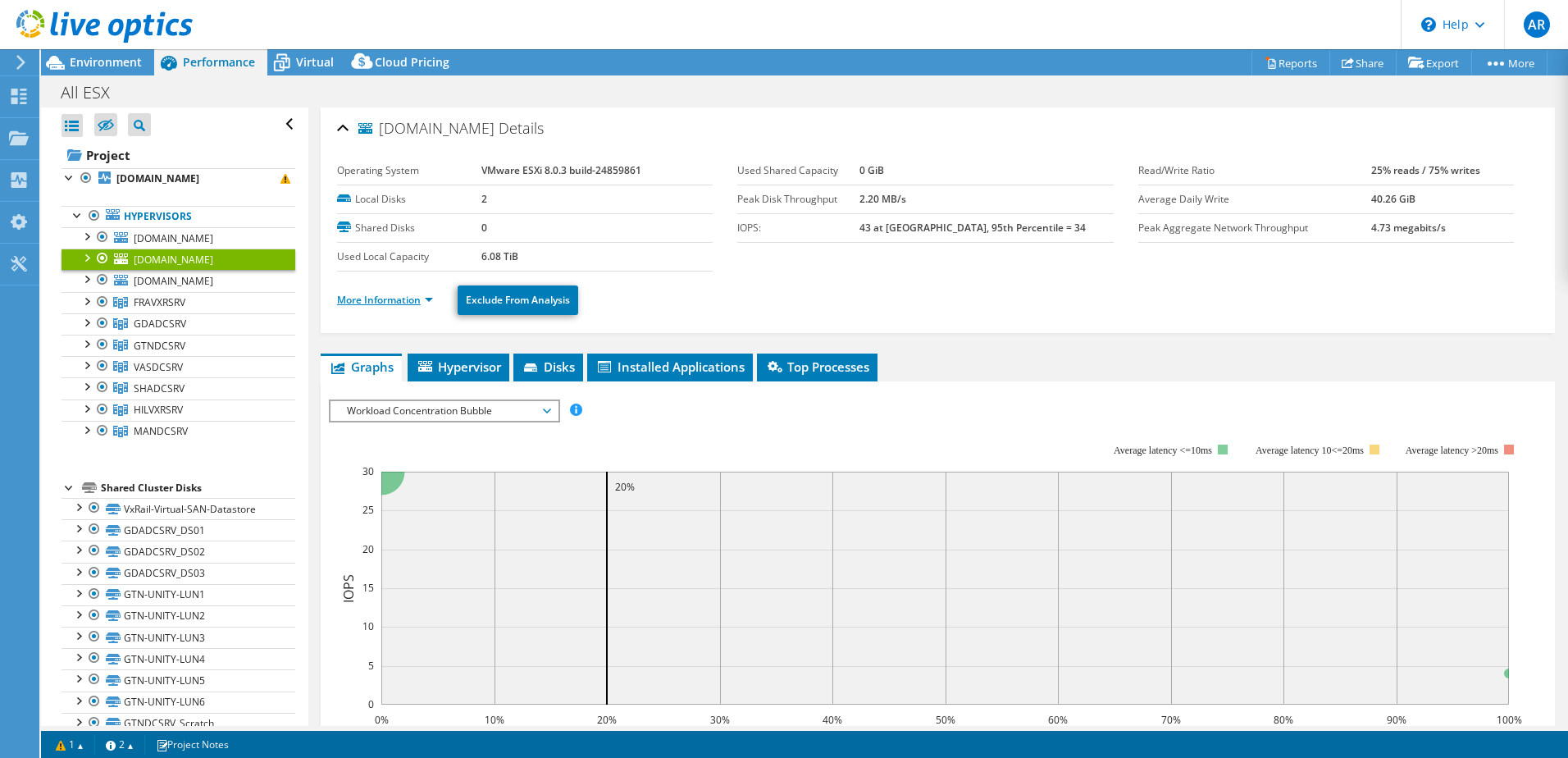
click at [427, 296] on link "More Information" at bounding box center [384, 300] width 96 height 14
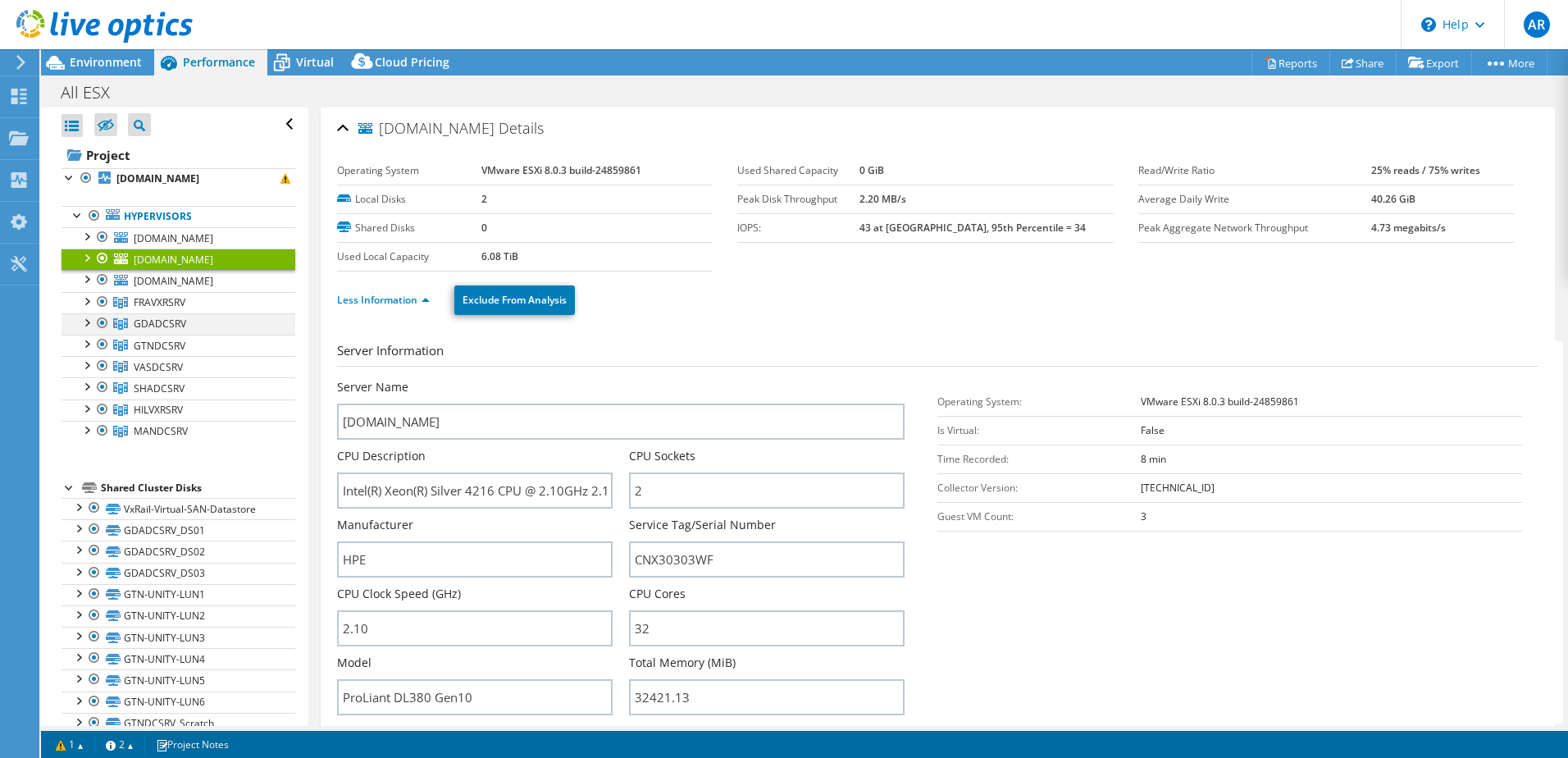
click at [85, 329] on div at bounding box center [85, 321] width 16 height 16
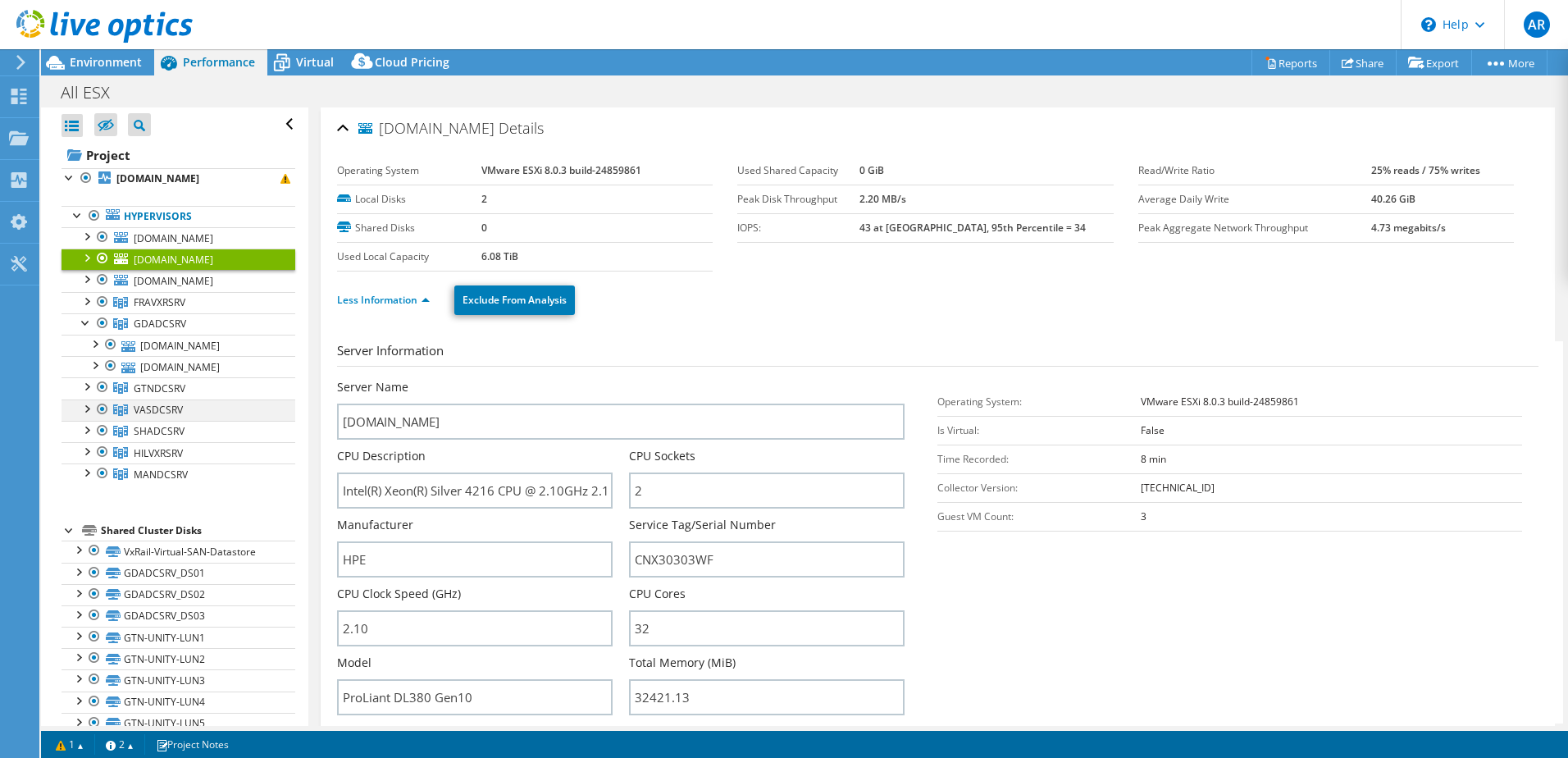
click at [85, 414] on div at bounding box center [85, 407] width 16 height 16
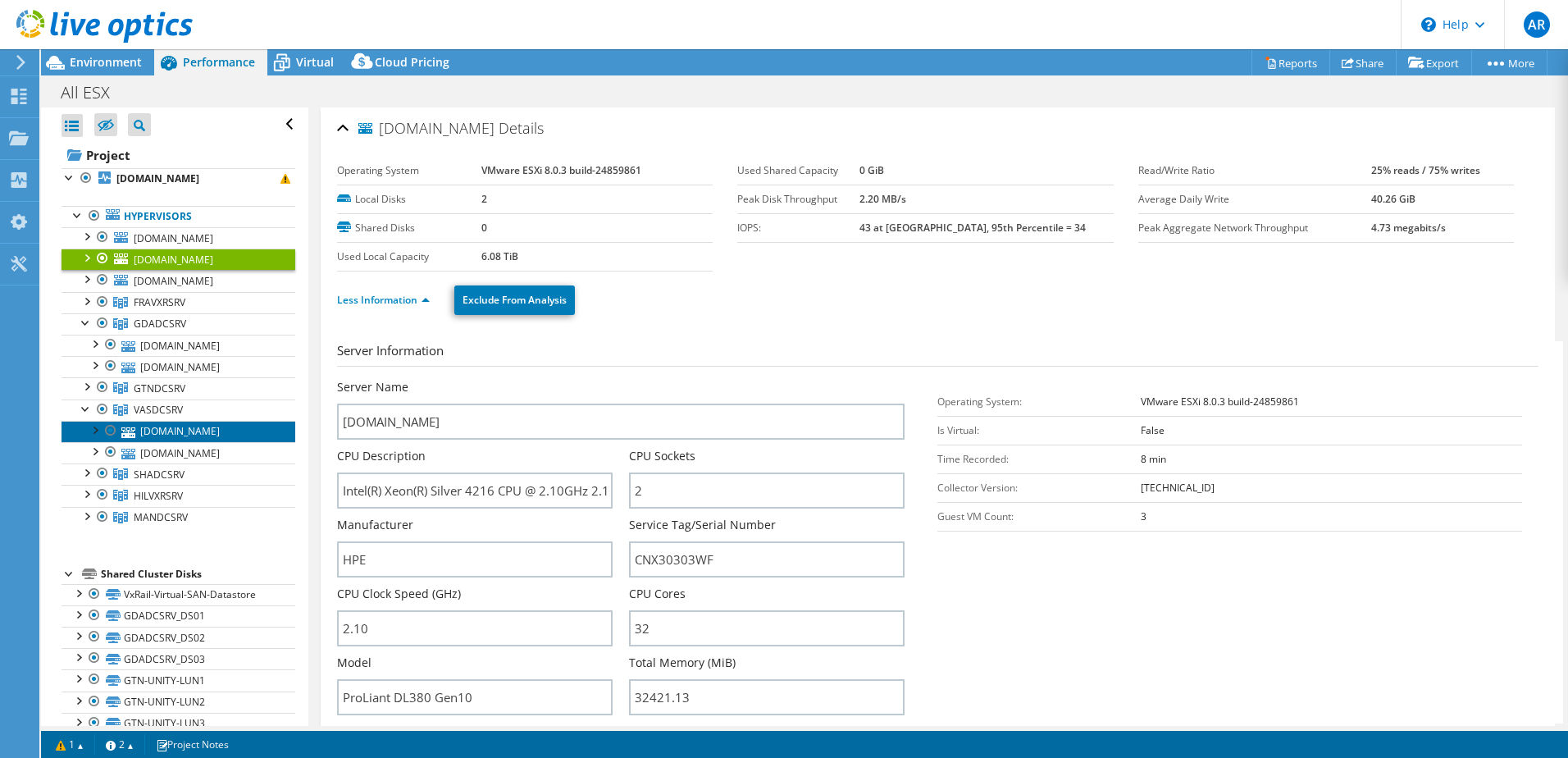
click at [184, 427] on link "[DOMAIN_NAME]" at bounding box center [178, 431] width 234 height 22
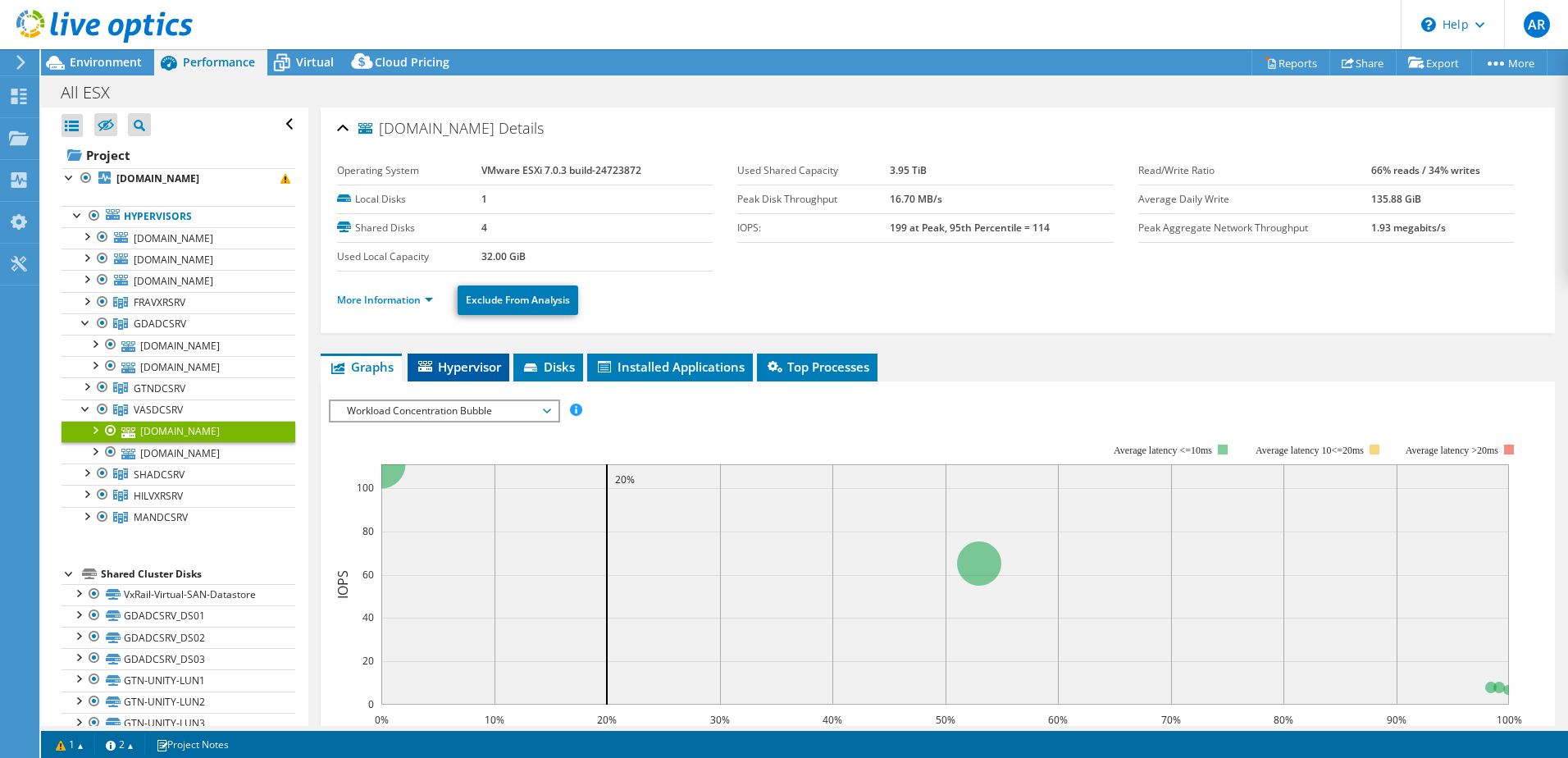
click at [467, 369] on span "Hypervisor" at bounding box center [458, 366] width 85 height 16
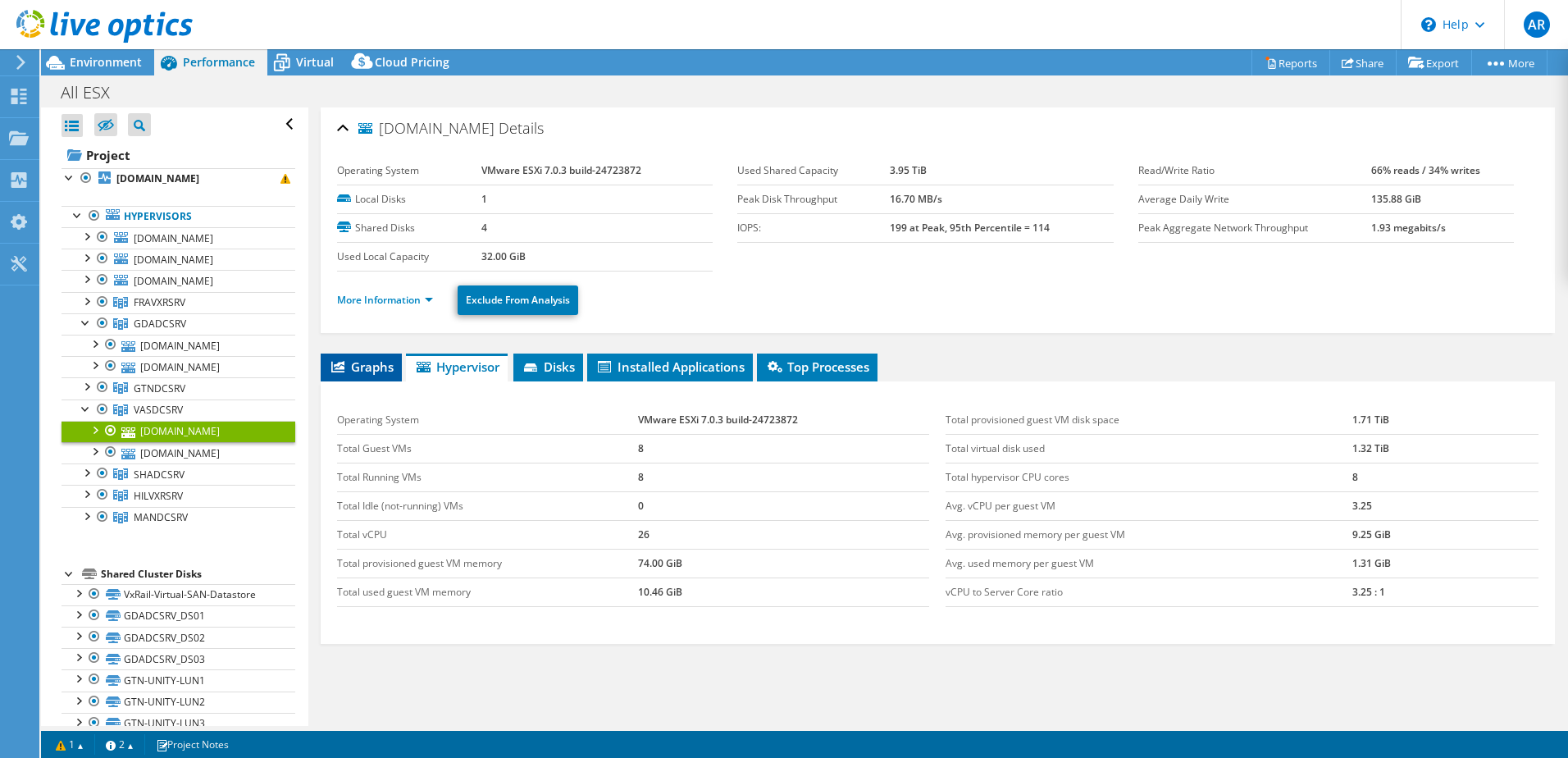
click at [384, 360] on span "Graphs" at bounding box center [361, 366] width 65 height 16
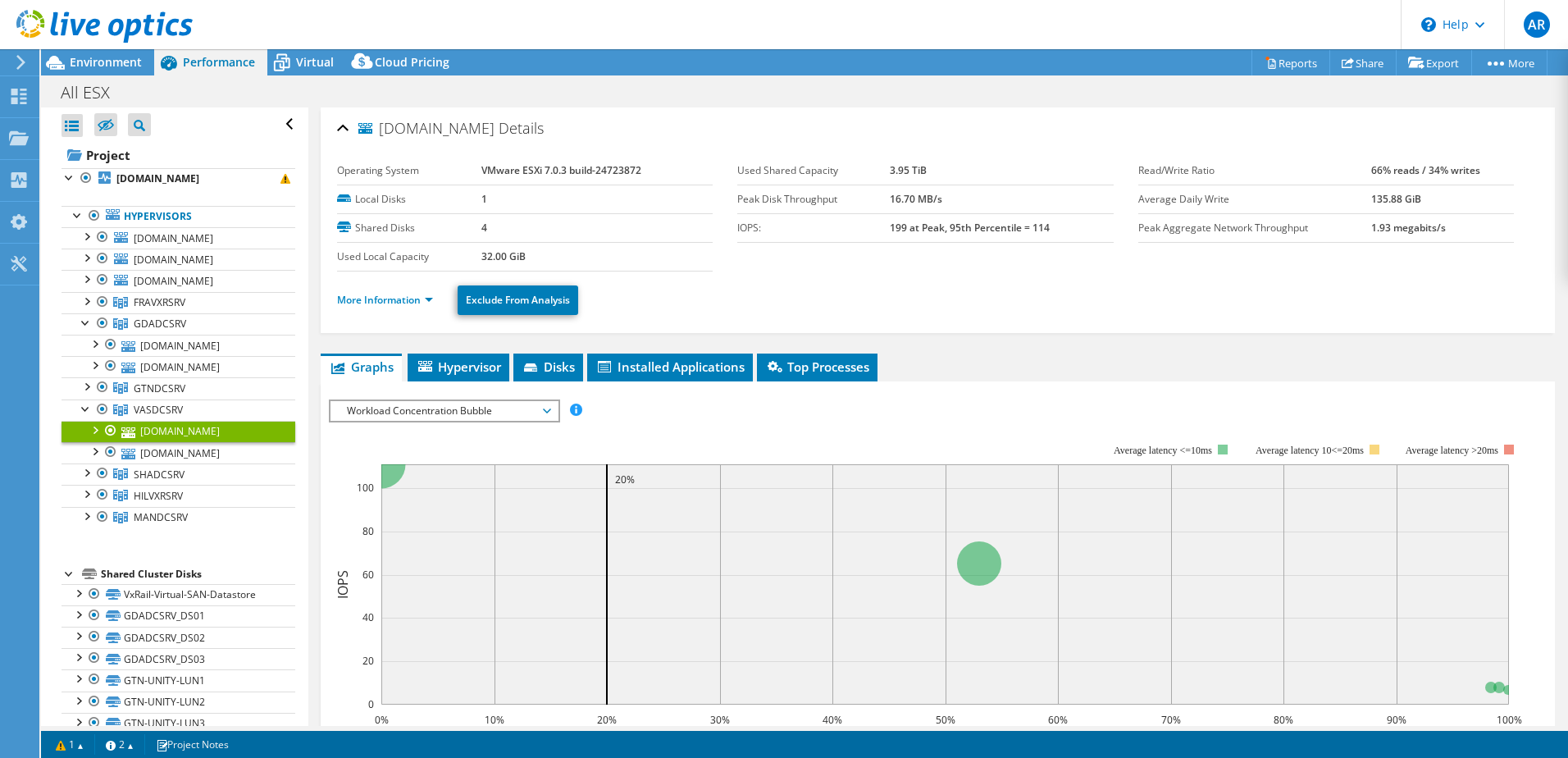
click at [429, 307] on li "More Information" at bounding box center [389, 300] width 106 height 18
click at [429, 294] on link "More Information" at bounding box center [384, 300] width 96 height 14
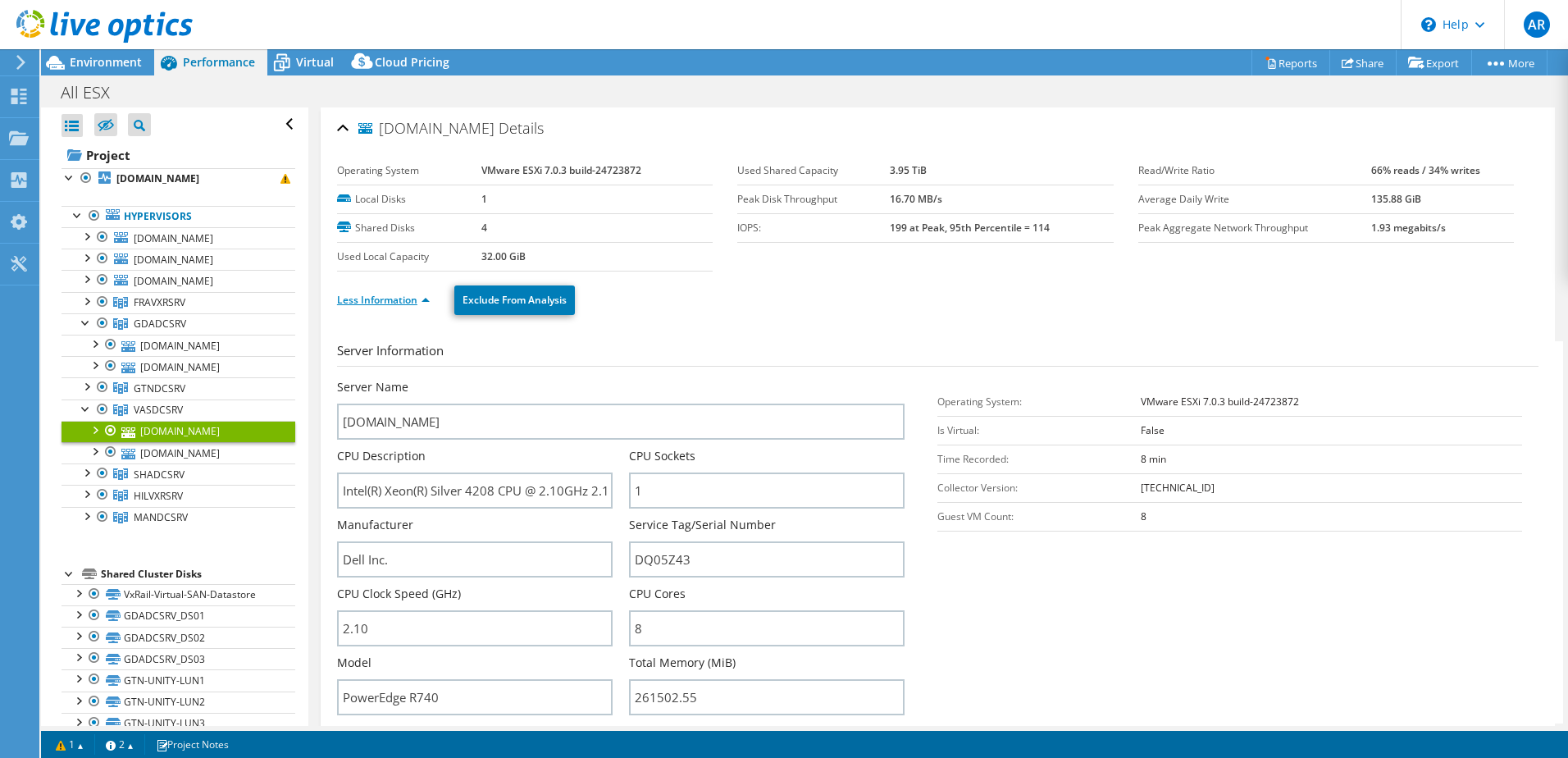
scroll to position [82, 0]
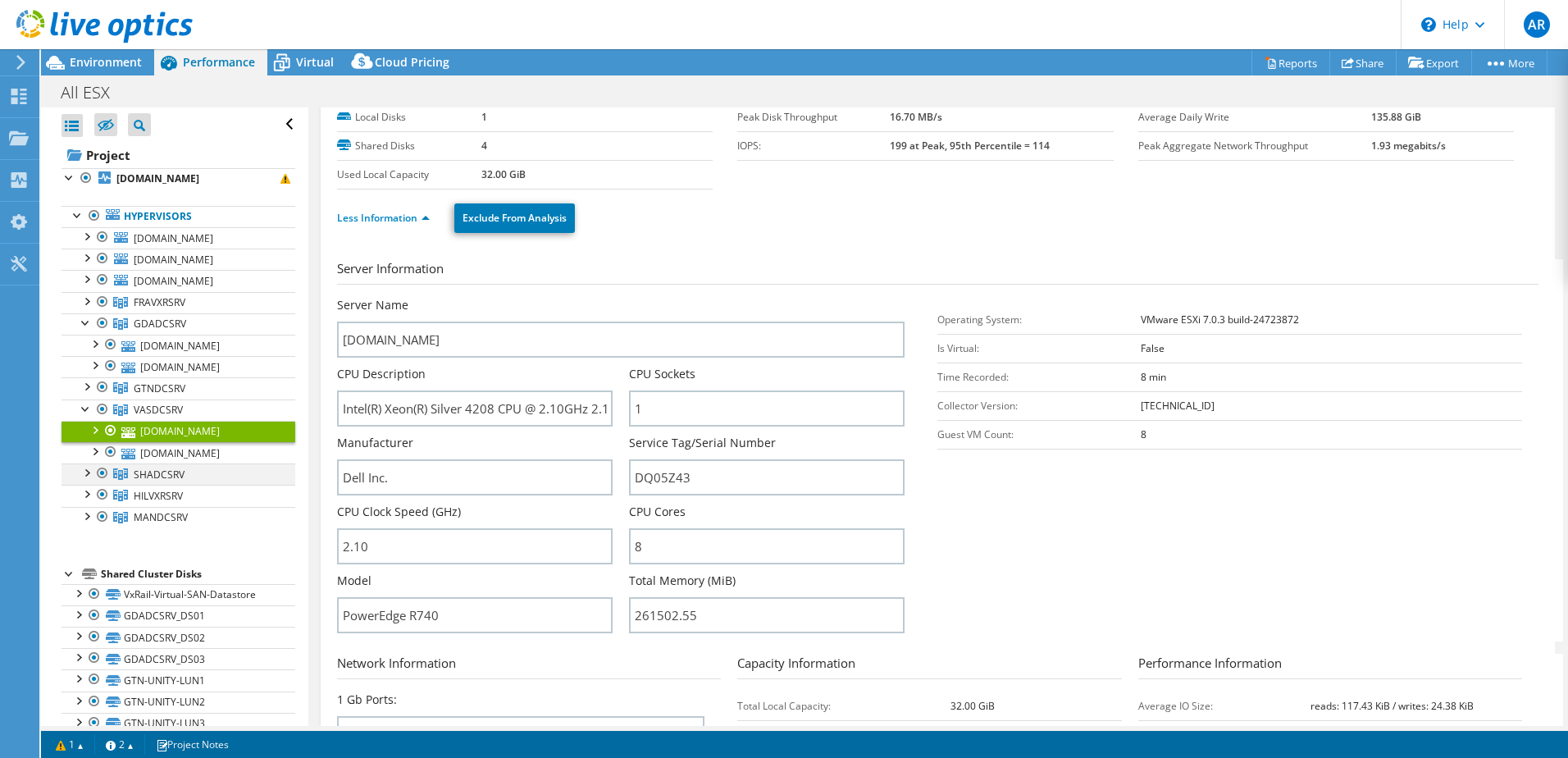
click at [84, 476] on div at bounding box center [85, 471] width 16 height 16
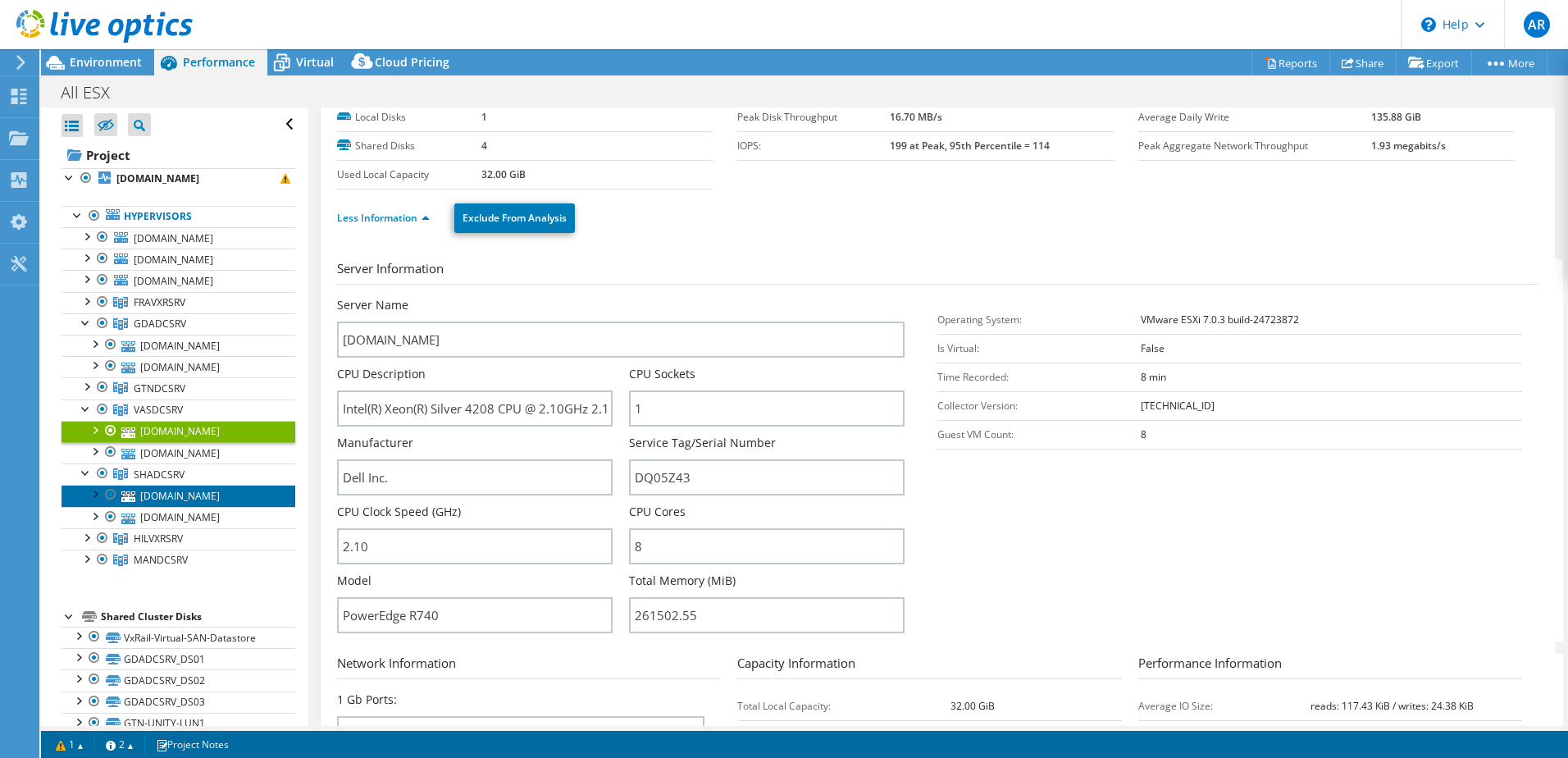
click at [181, 490] on link "[DOMAIN_NAME]" at bounding box center [178, 495] width 234 height 22
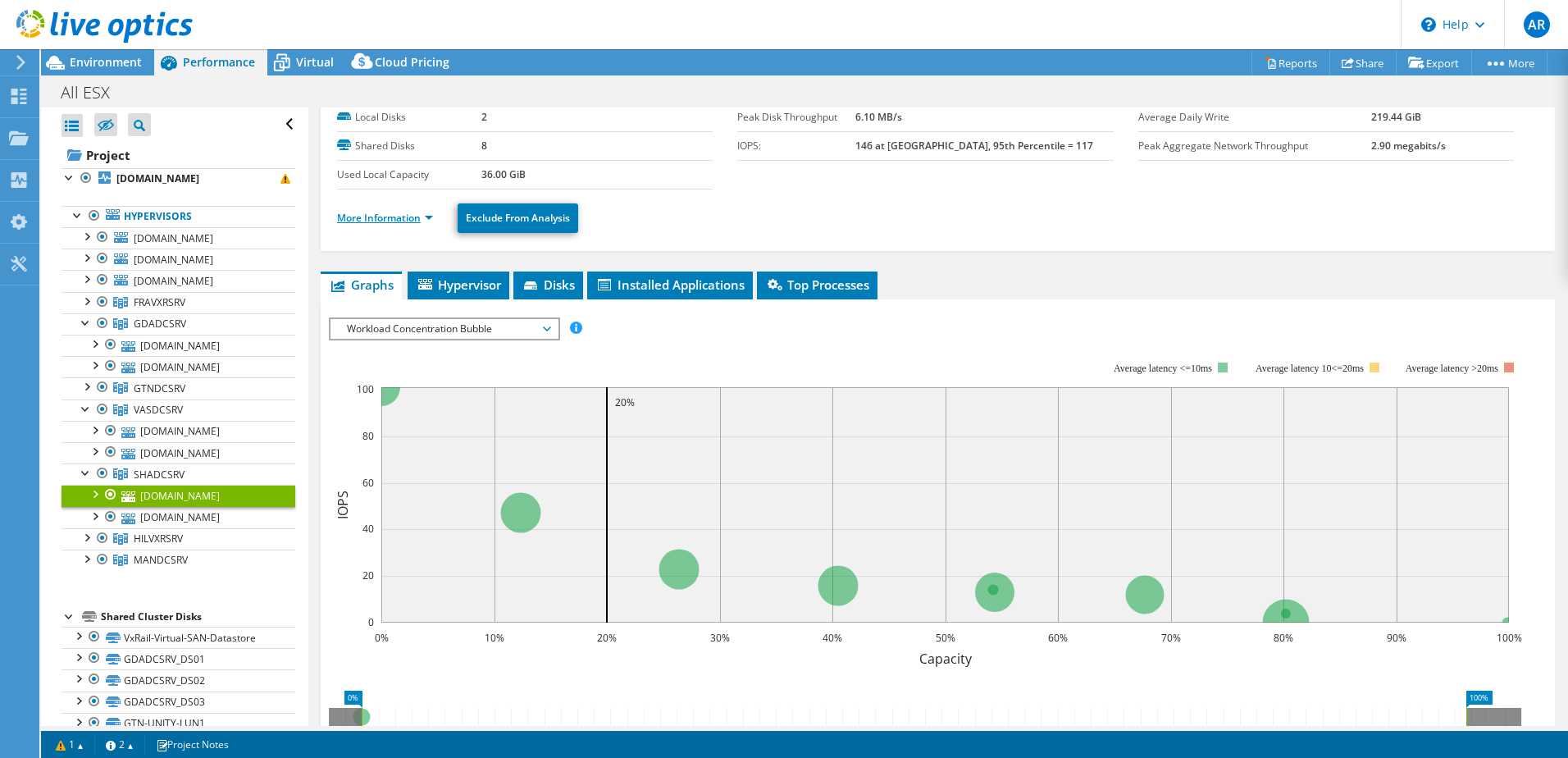
click at [385, 221] on link "More Information" at bounding box center [384, 218] width 96 height 14
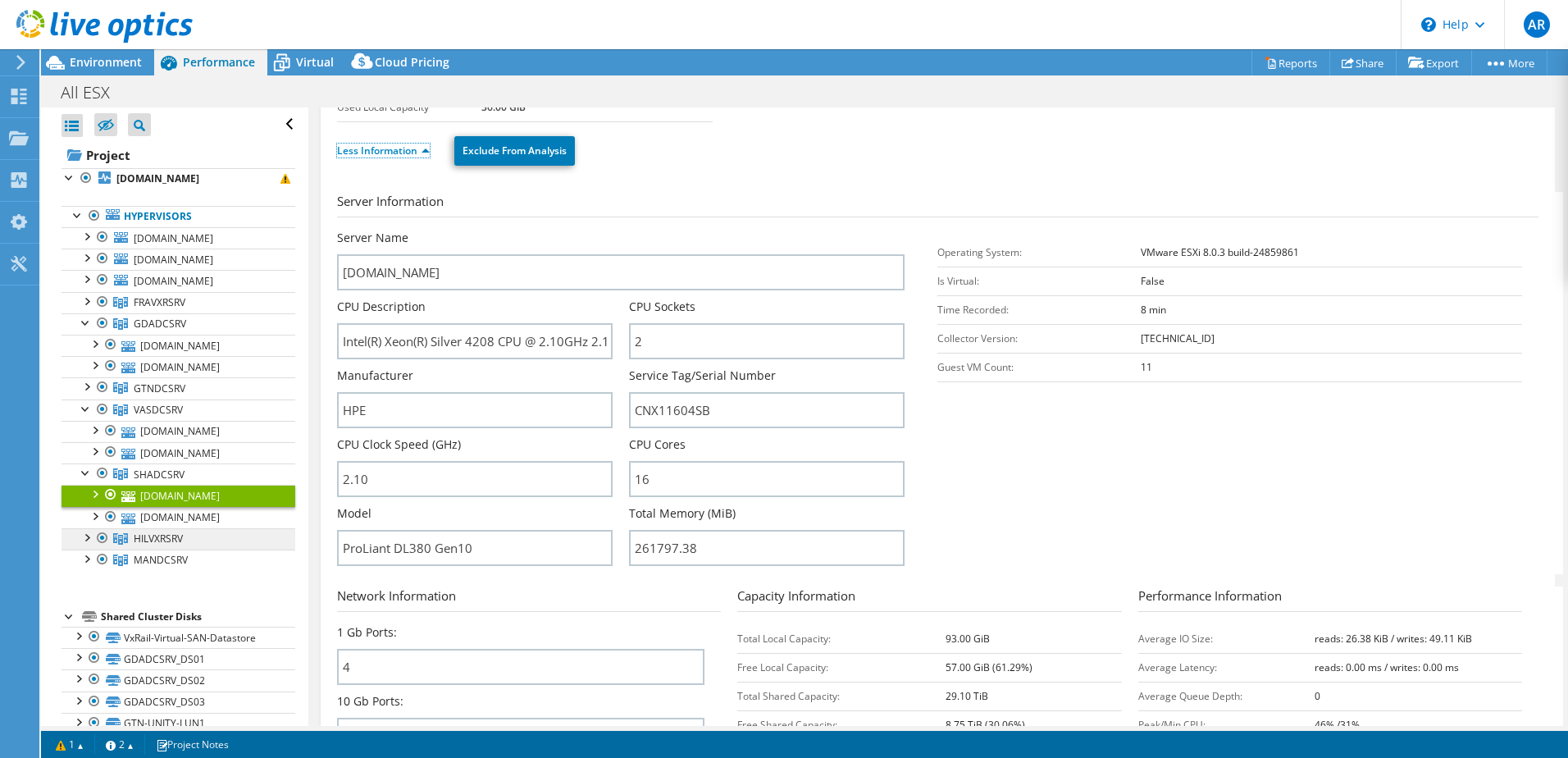
scroll to position [164, 0]
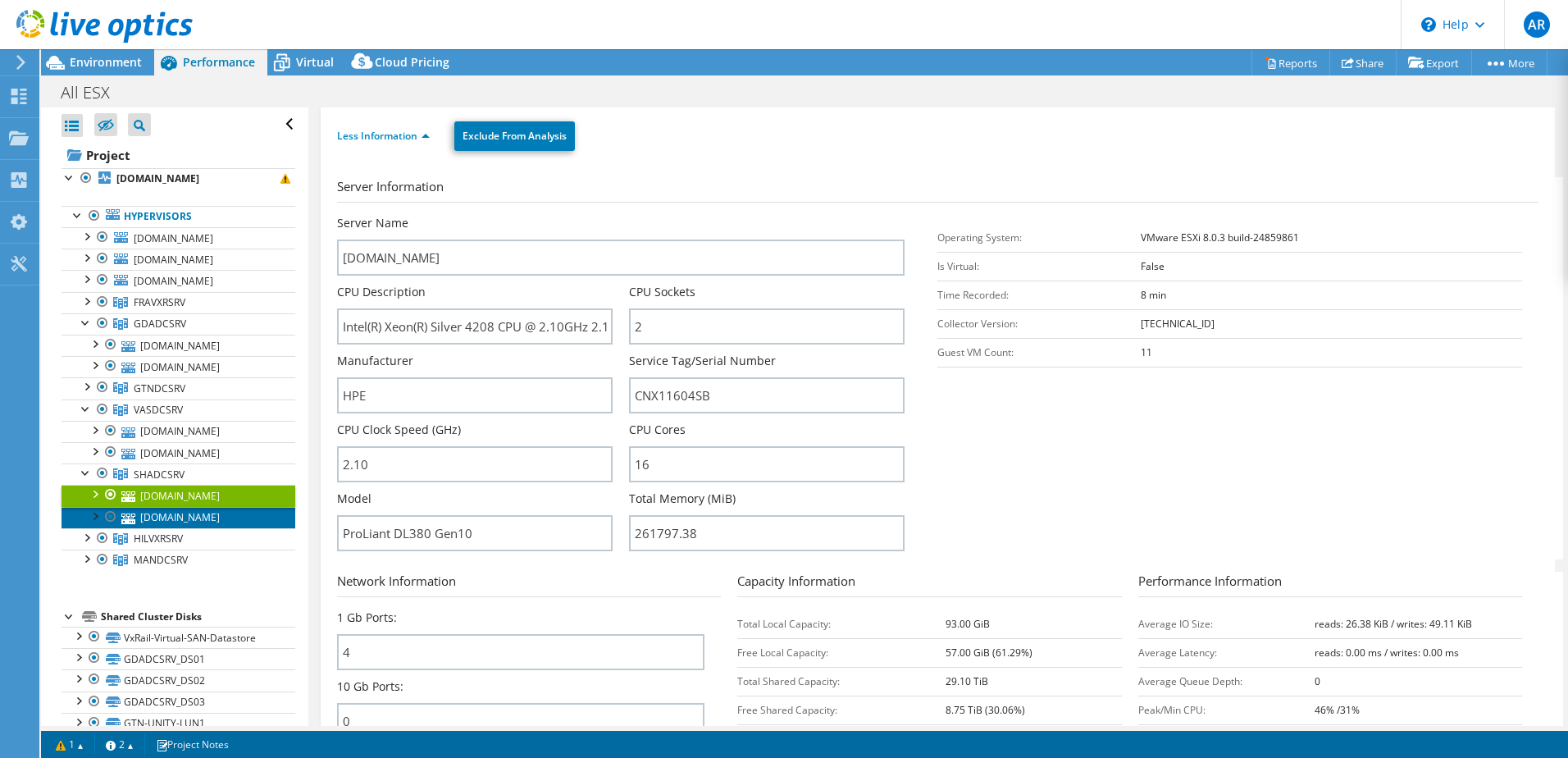
click at [153, 513] on link "[DOMAIN_NAME]" at bounding box center [178, 517] width 234 height 22
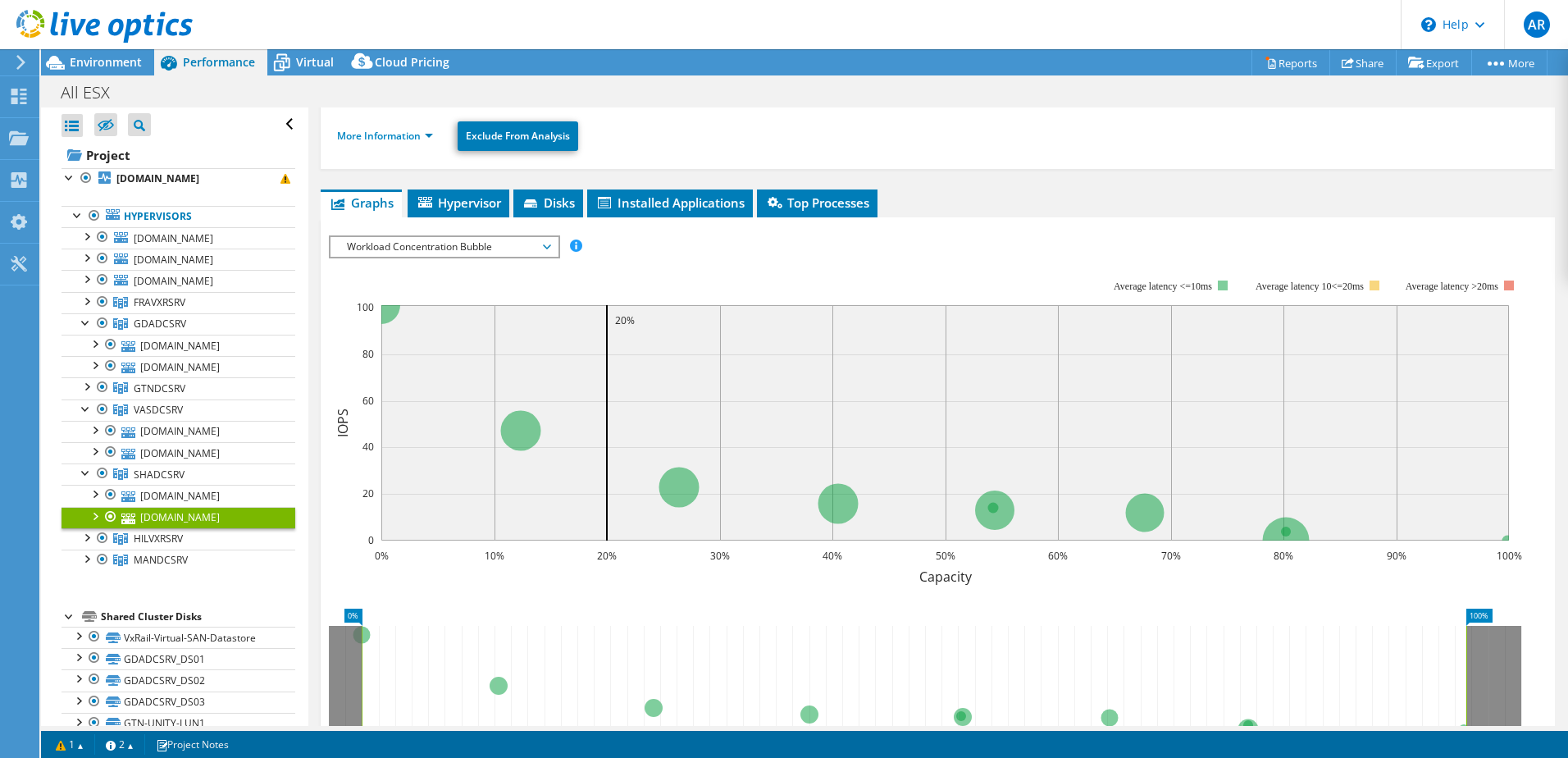
click at [401, 145] on ul "More Information Exclude From Analysis" at bounding box center [938, 134] width 1202 height 34
click at [404, 139] on link "More Information" at bounding box center [384, 136] width 96 height 14
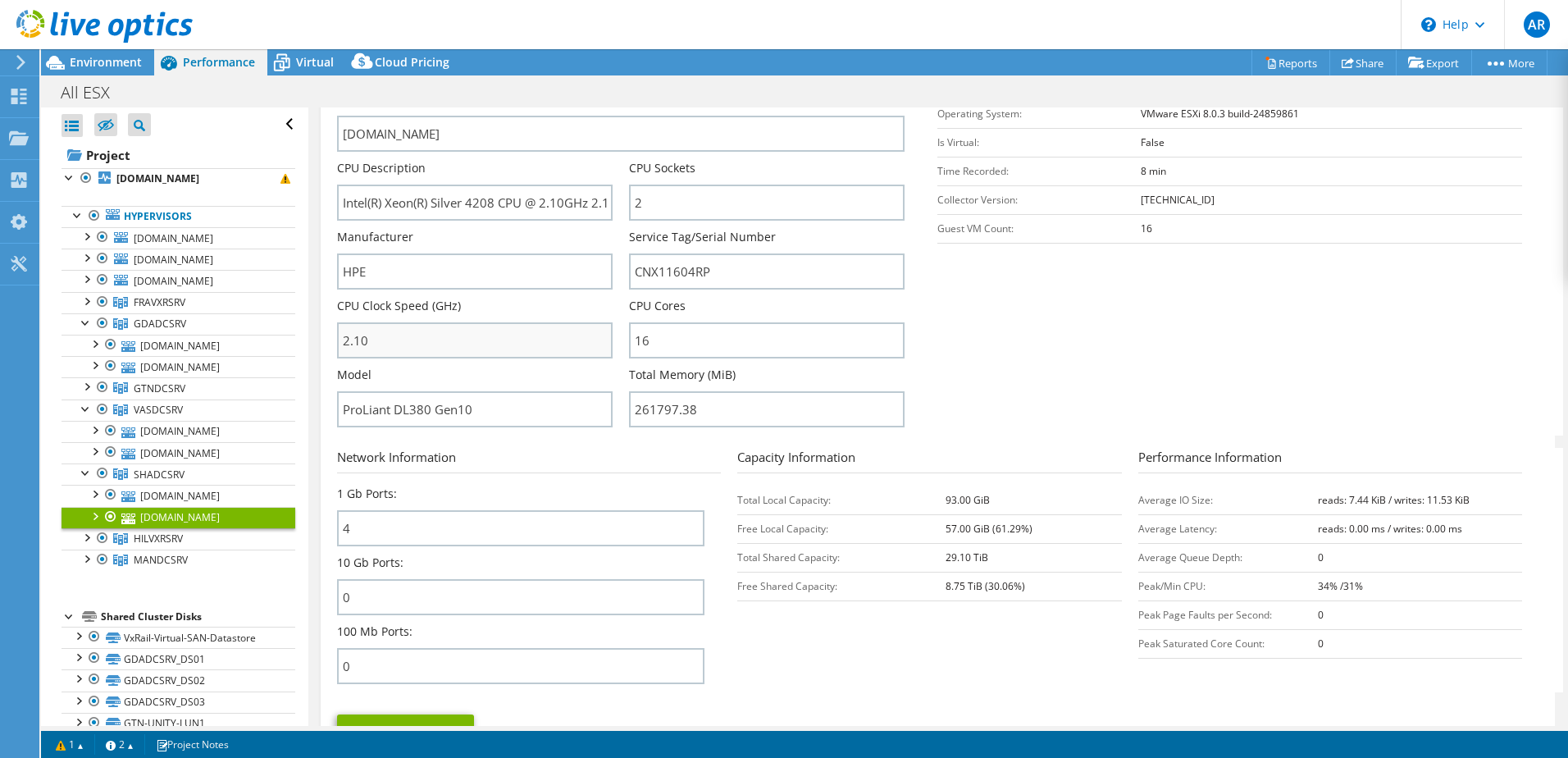
scroll to position [328, 0]
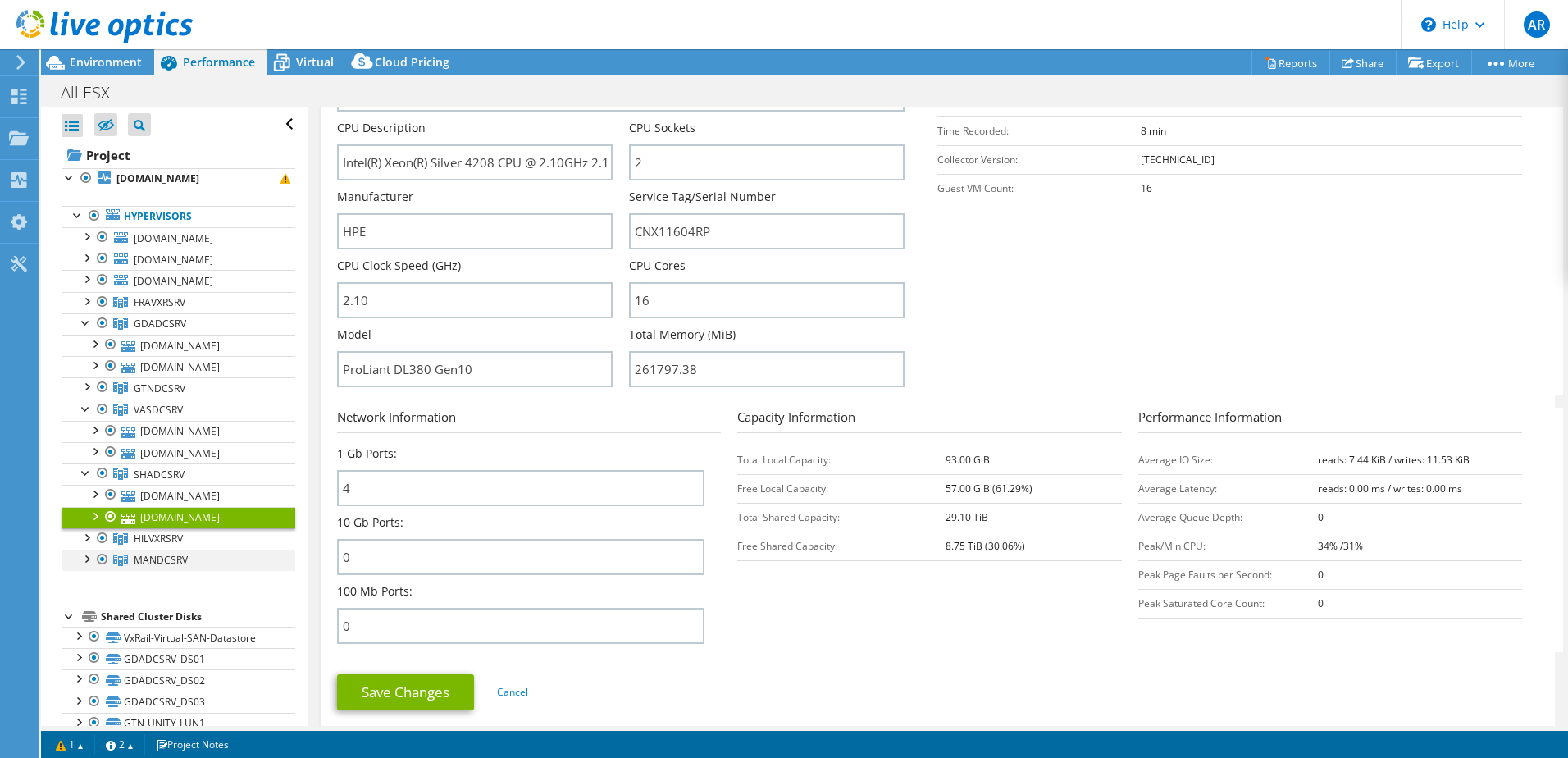
click at [90, 560] on div at bounding box center [85, 557] width 16 height 16
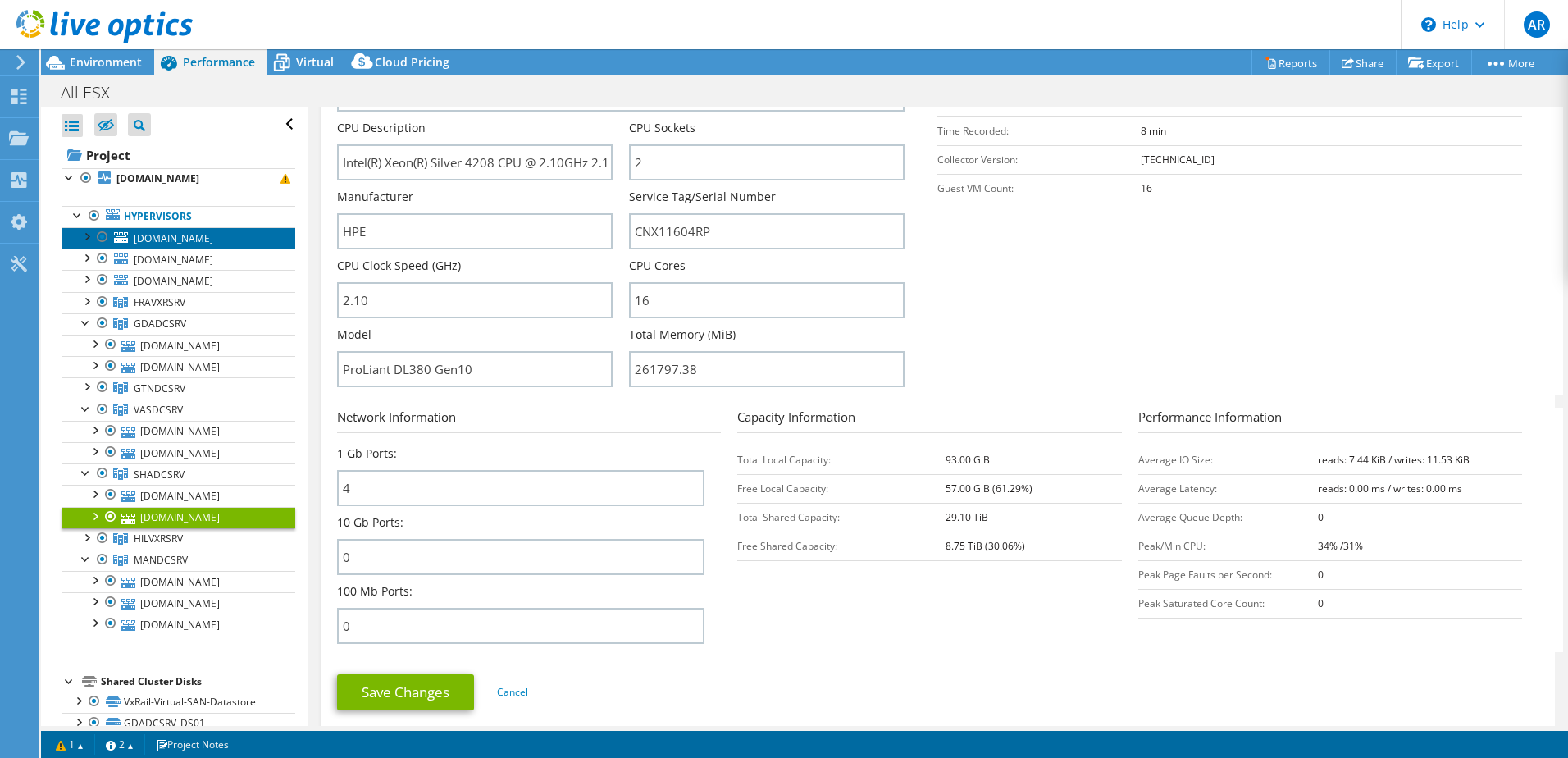
click at [202, 237] on span "[DOMAIN_NAME]" at bounding box center [174, 238] width 79 height 14
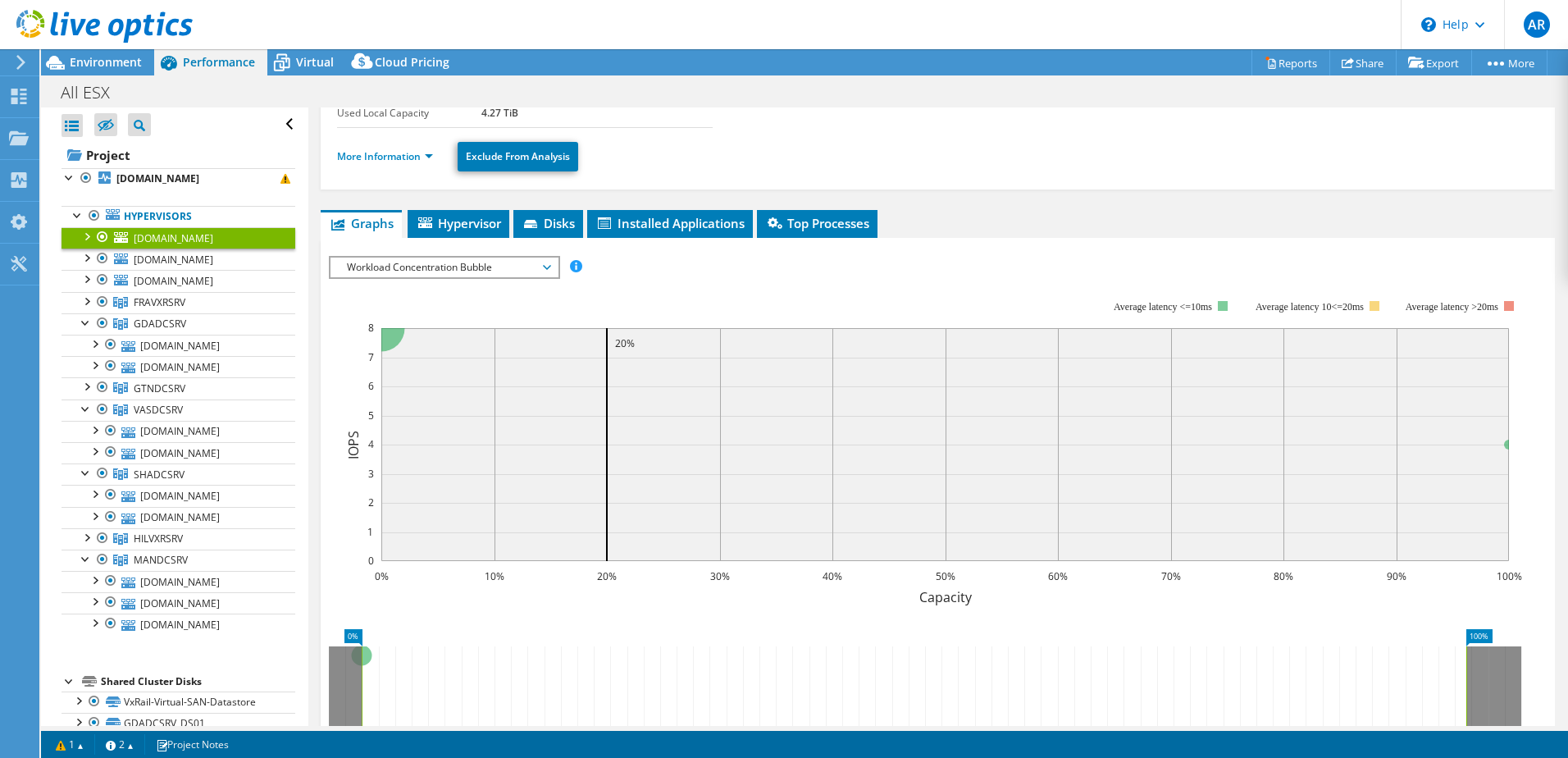
scroll to position [0, 0]
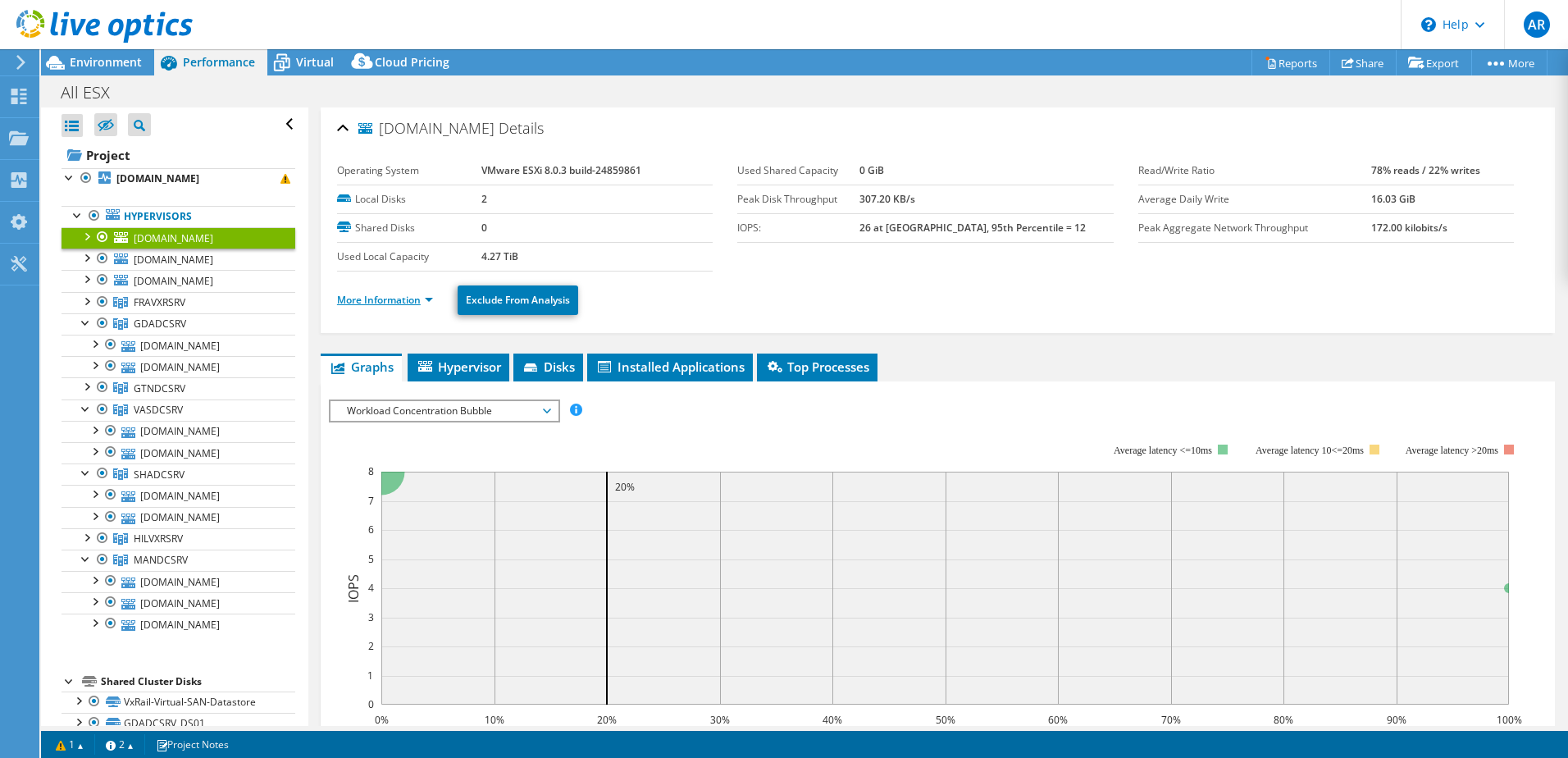
click at [430, 298] on link "More Information" at bounding box center [384, 300] width 96 height 14
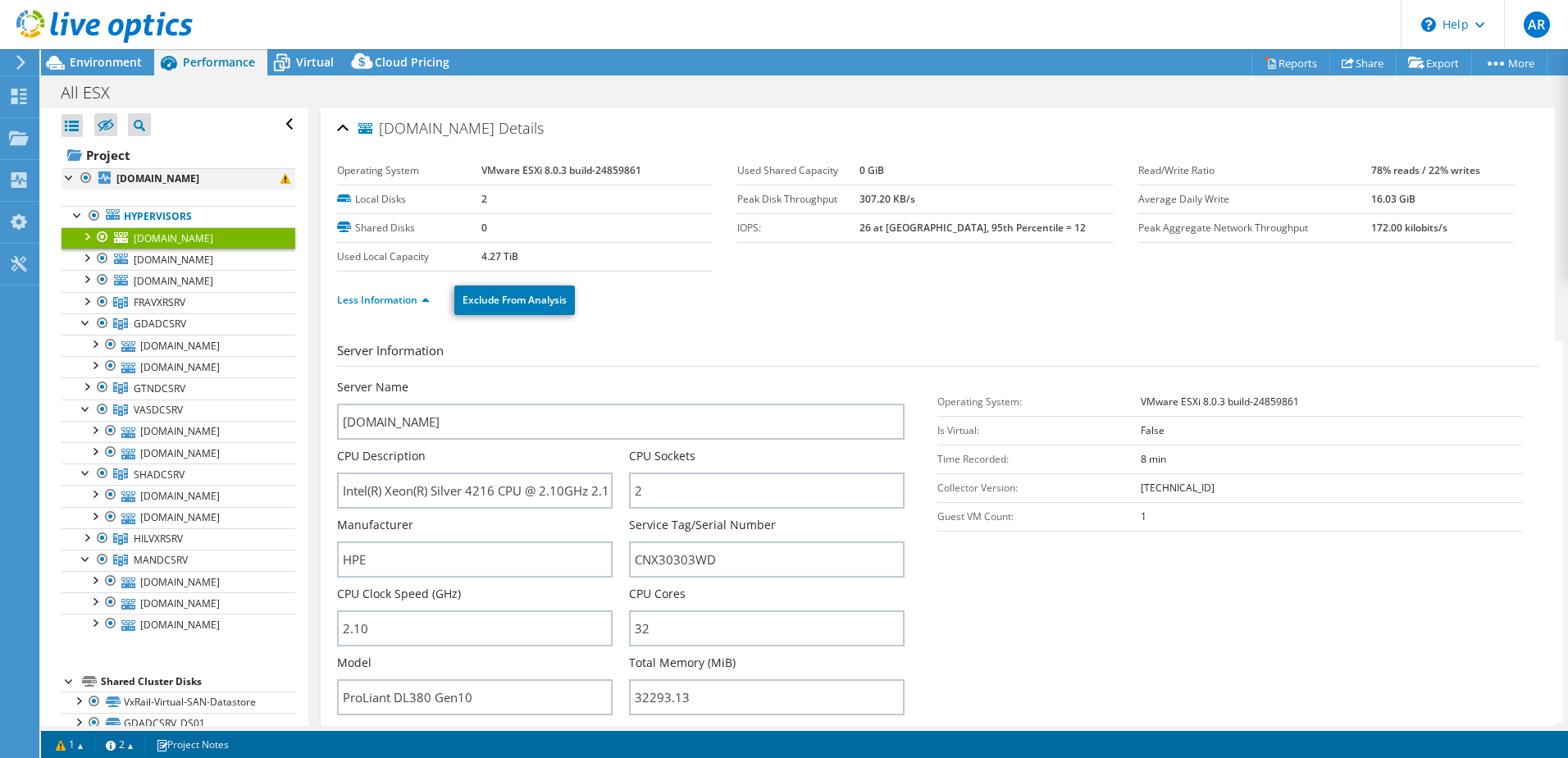
click at [71, 179] on div at bounding box center [69, 176] width 16 height 16
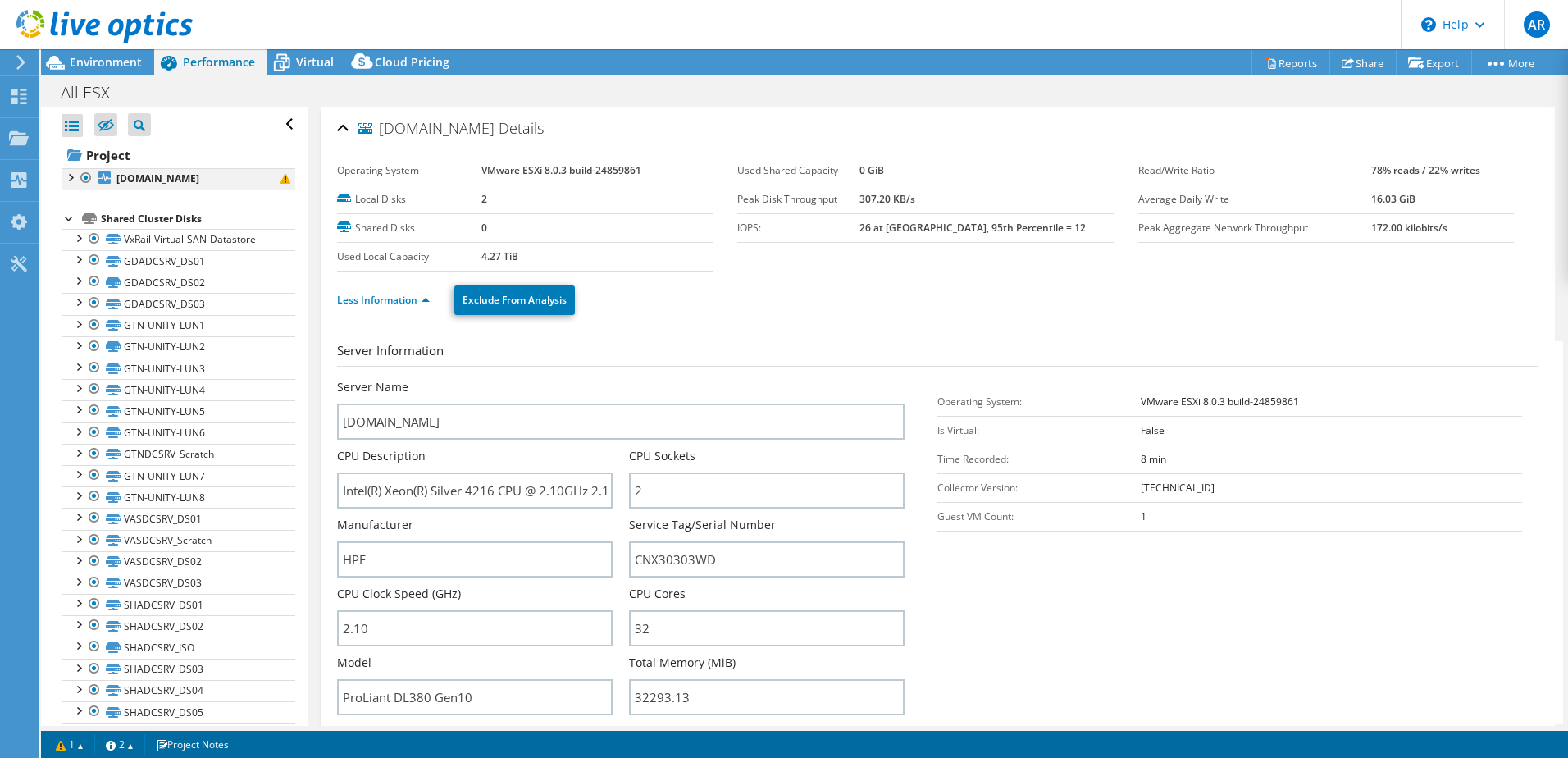
click at [76, 176] on div at bounding box center [69, 176] width 16 height 16
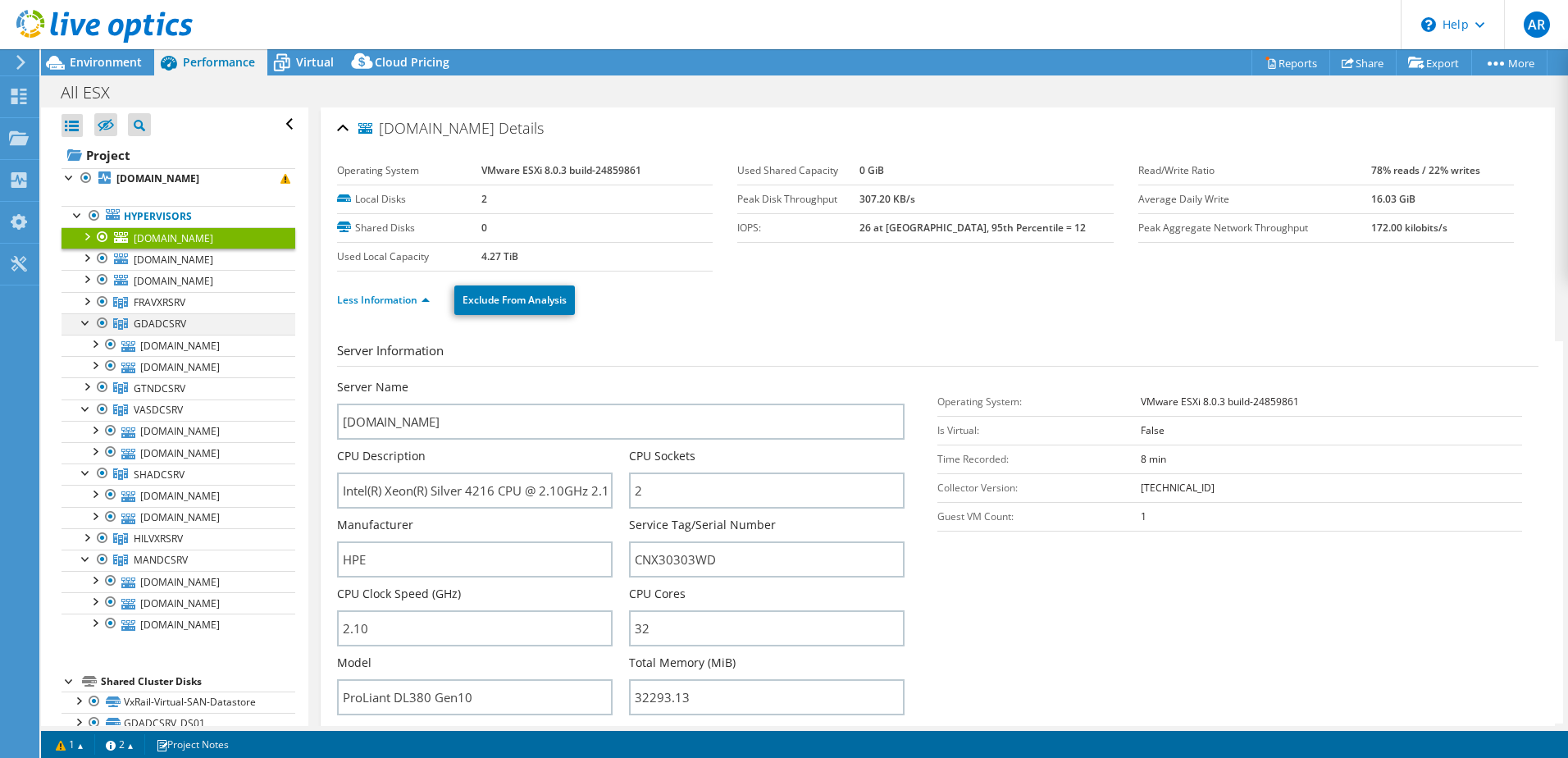
click at [85, 321] on div at bounding box center [85, 321] width 16 height 16
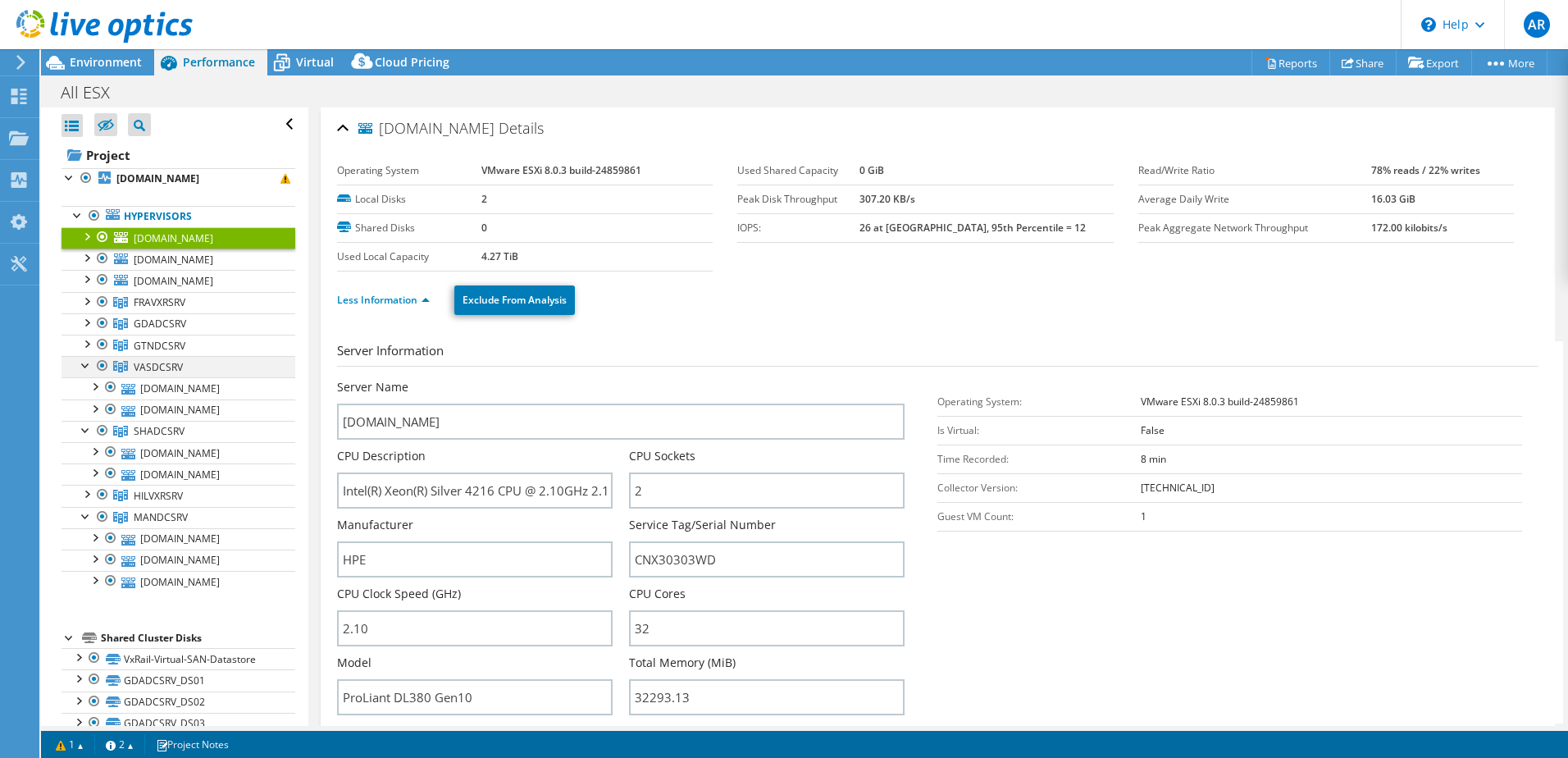
click at [89, 368] on div at bounding box center [85, 363] width 16 height 16
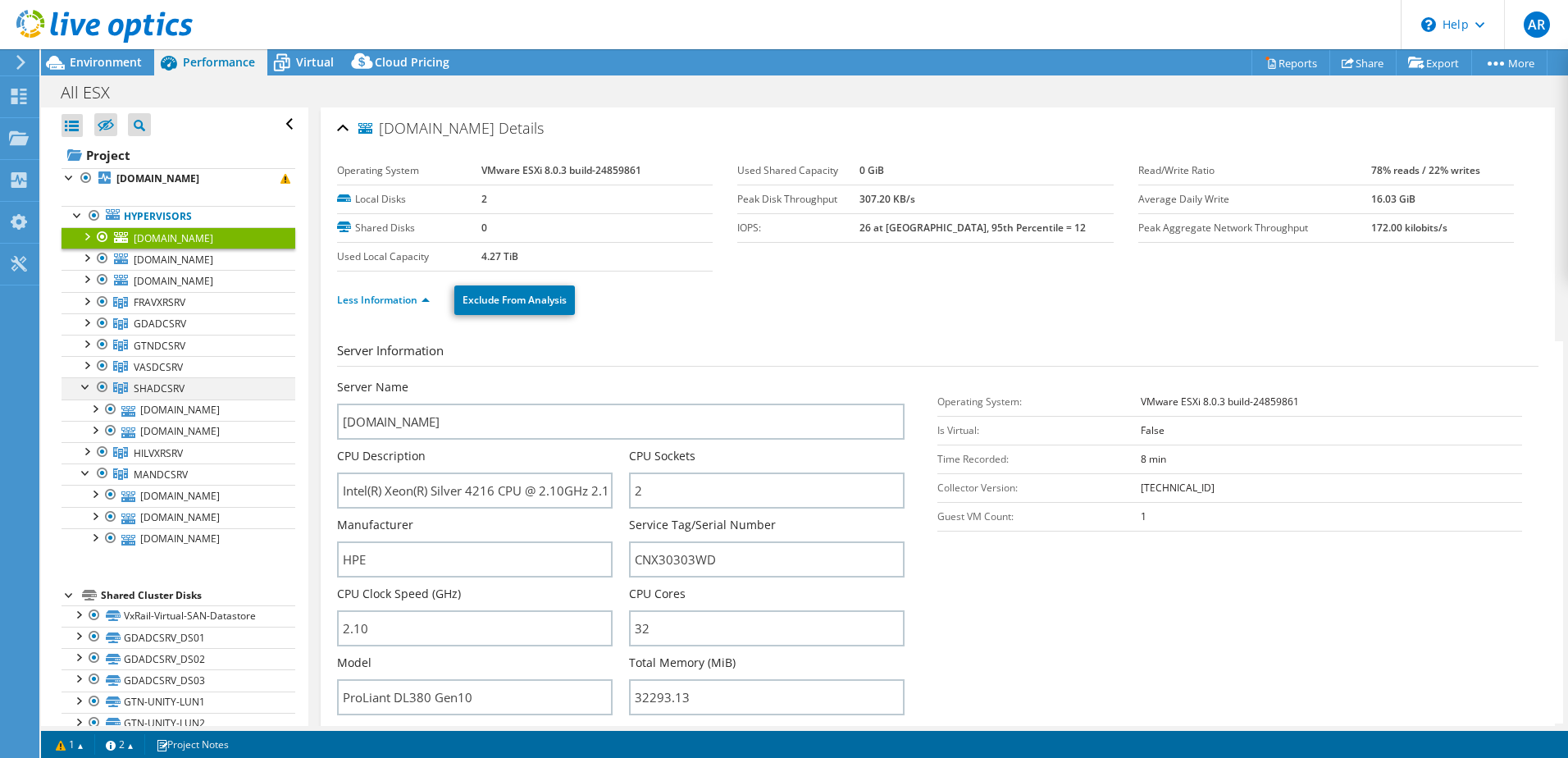
click at [86, 388] on div at bounding box center [85, 385] width 16 height 16
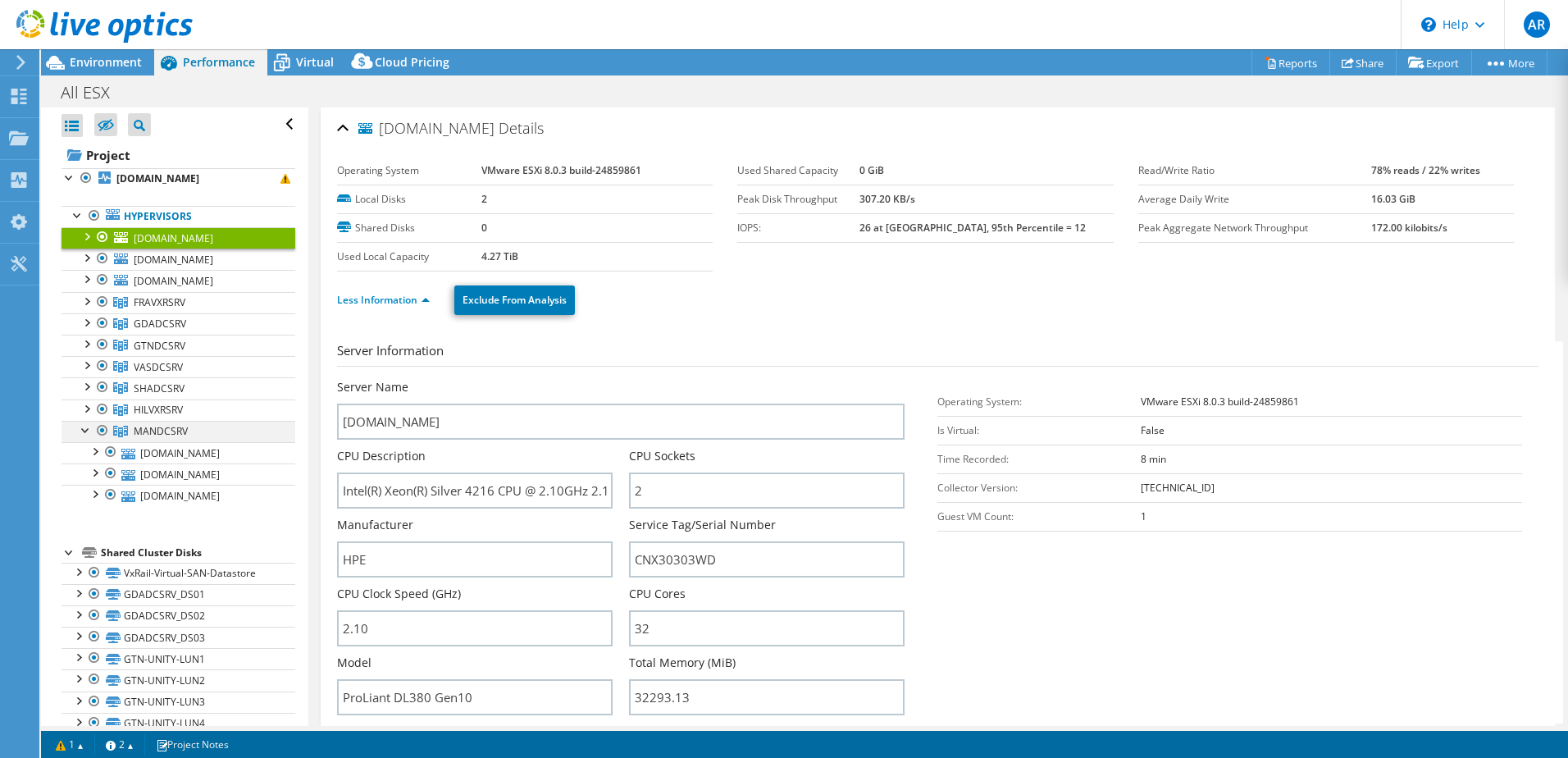
click at [85, 436] on div at bounding box center [85, 428] width 16 height 16
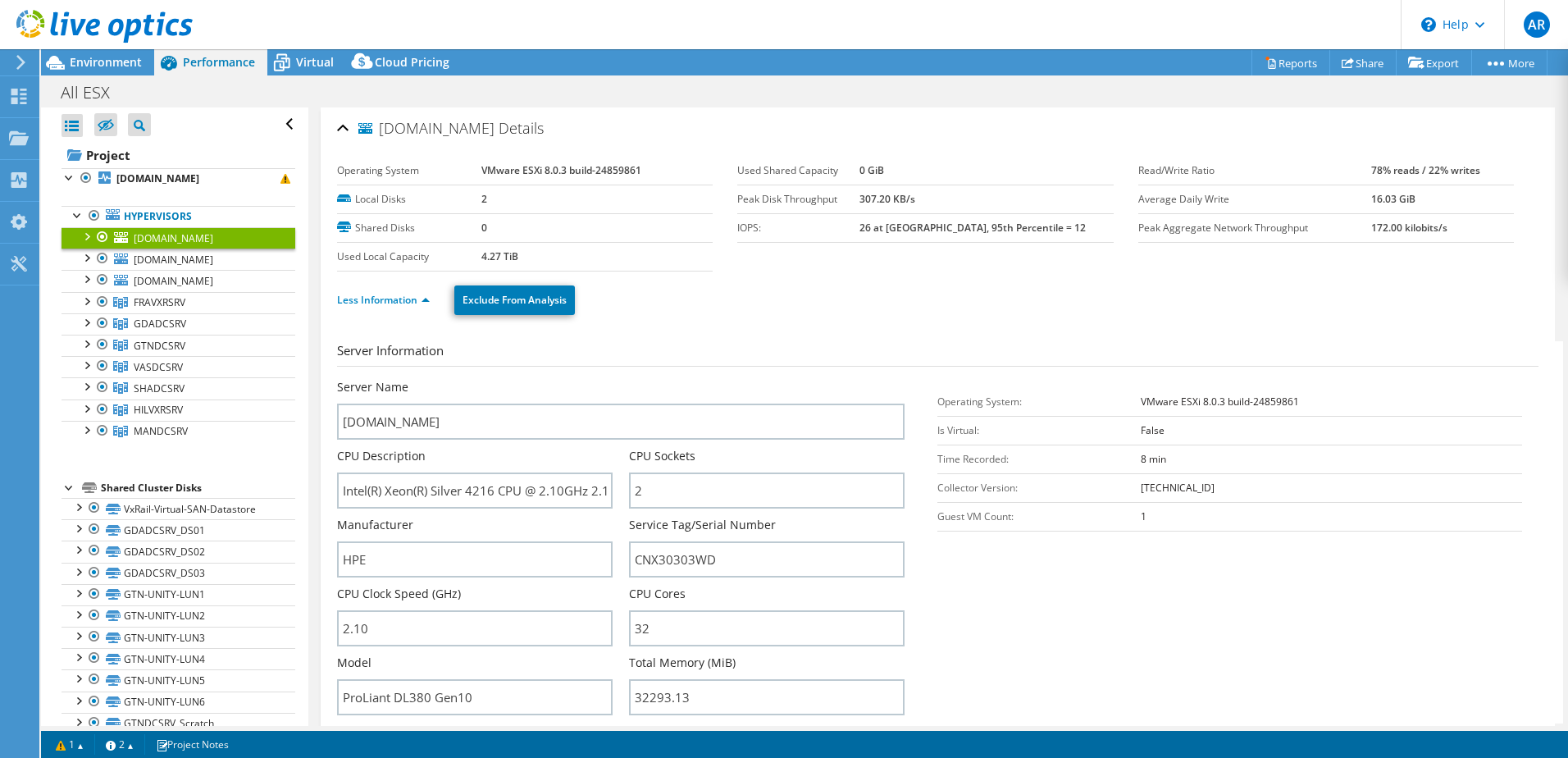
click at [55, 126] on div "Open All Close All Project Tree Filter" at bounding box center [174, 688] width 267 height 1162
click at [67, 122] on div at bounding box center [72, 125] width 22 height 23
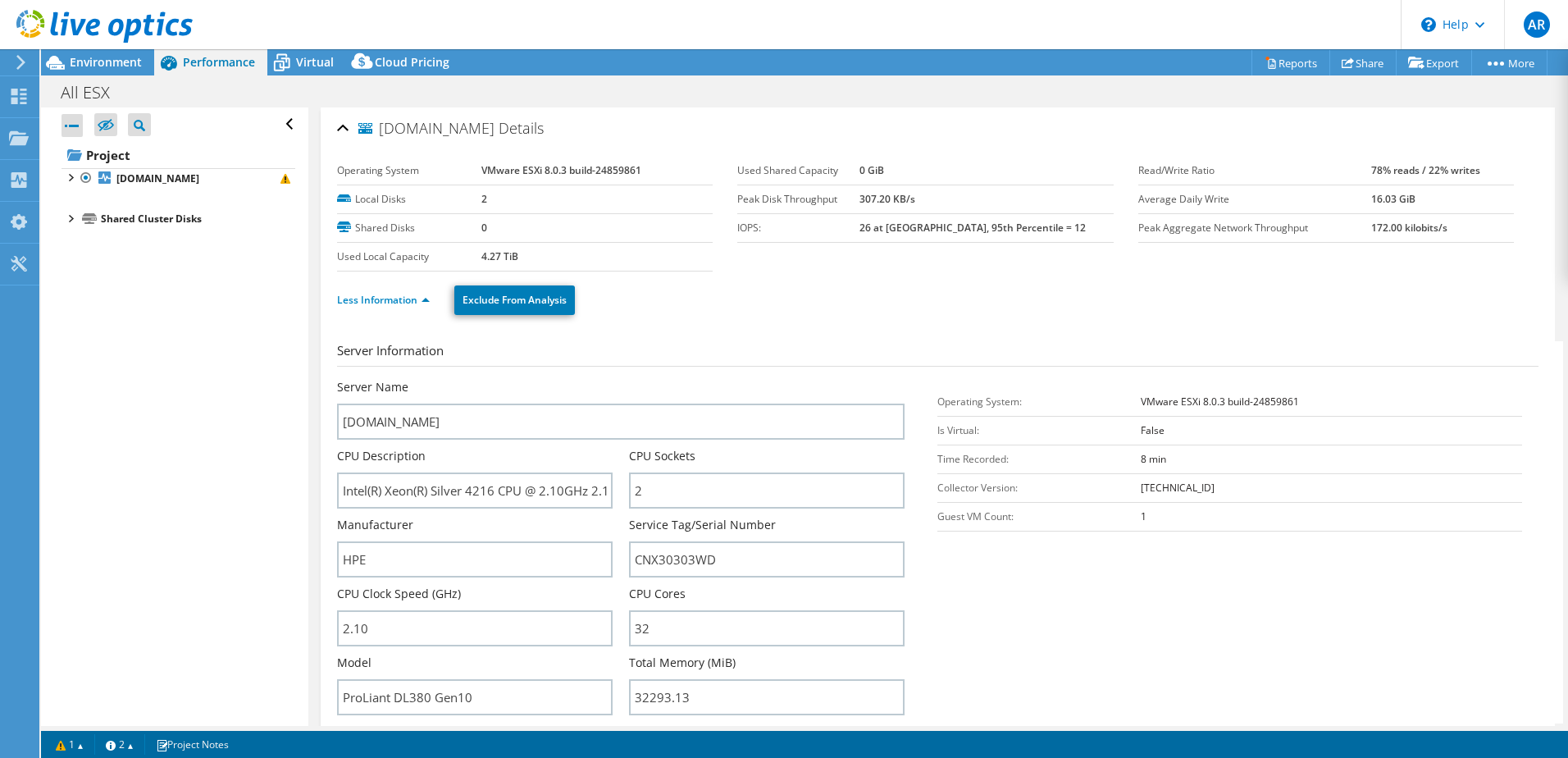
click at [67, 122] on div at bounding box center [72, 125] width 22 height 23
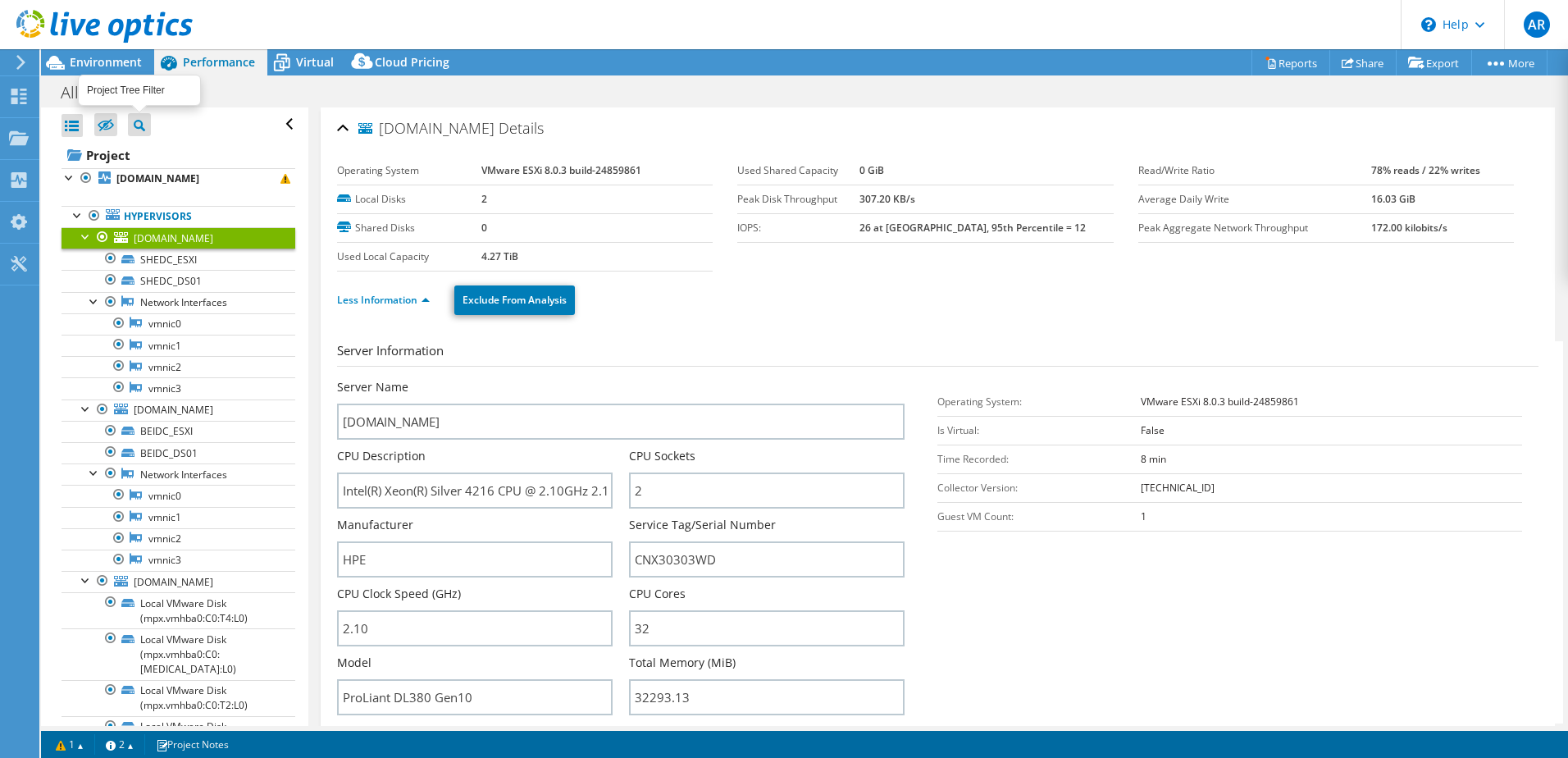
click at [143, 123] on icon at bounding box center [139, 125] width 11 height 11
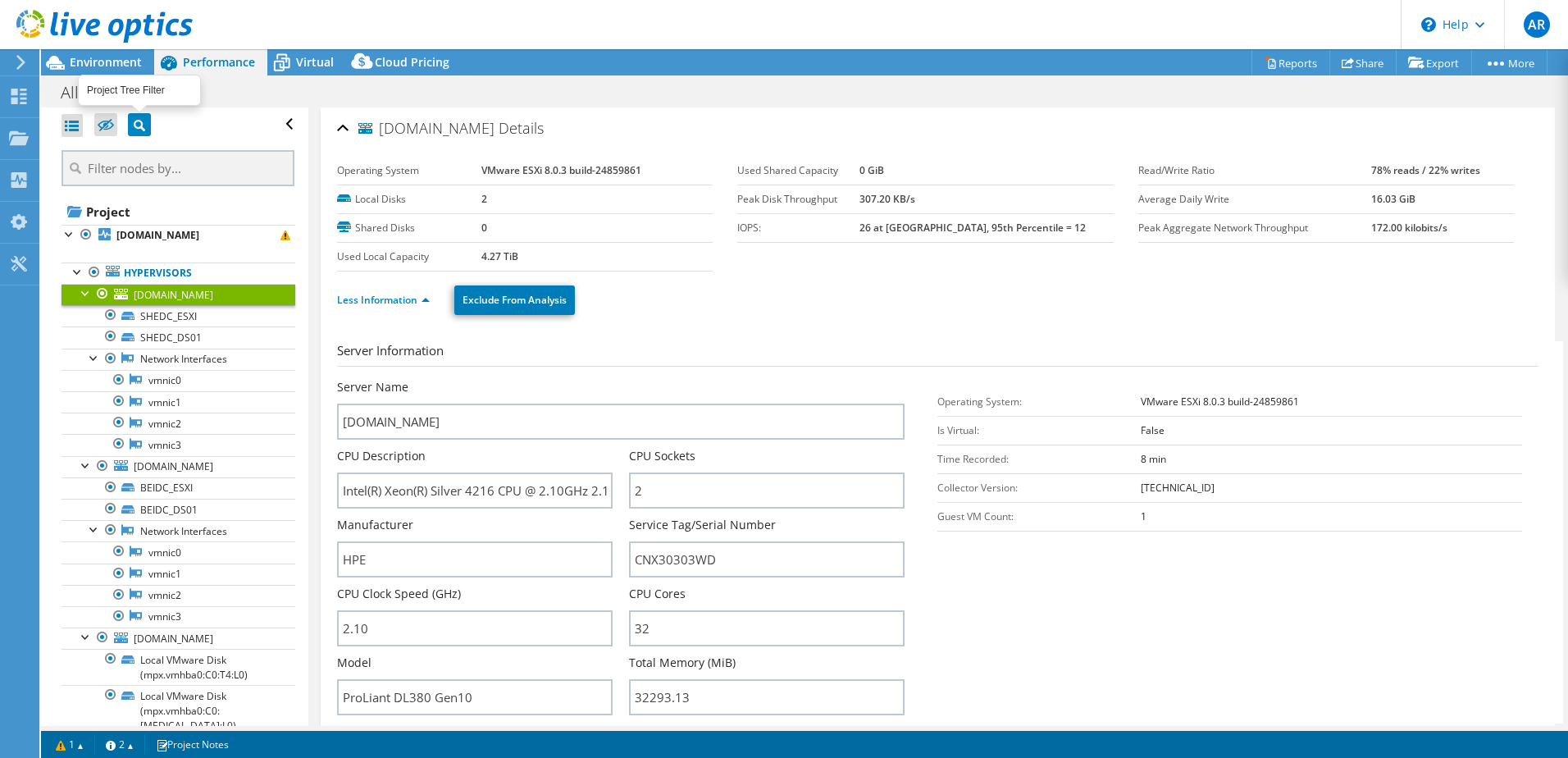
click at [143, 123] on icon at bounding box center [139, 125] width 11 height 11
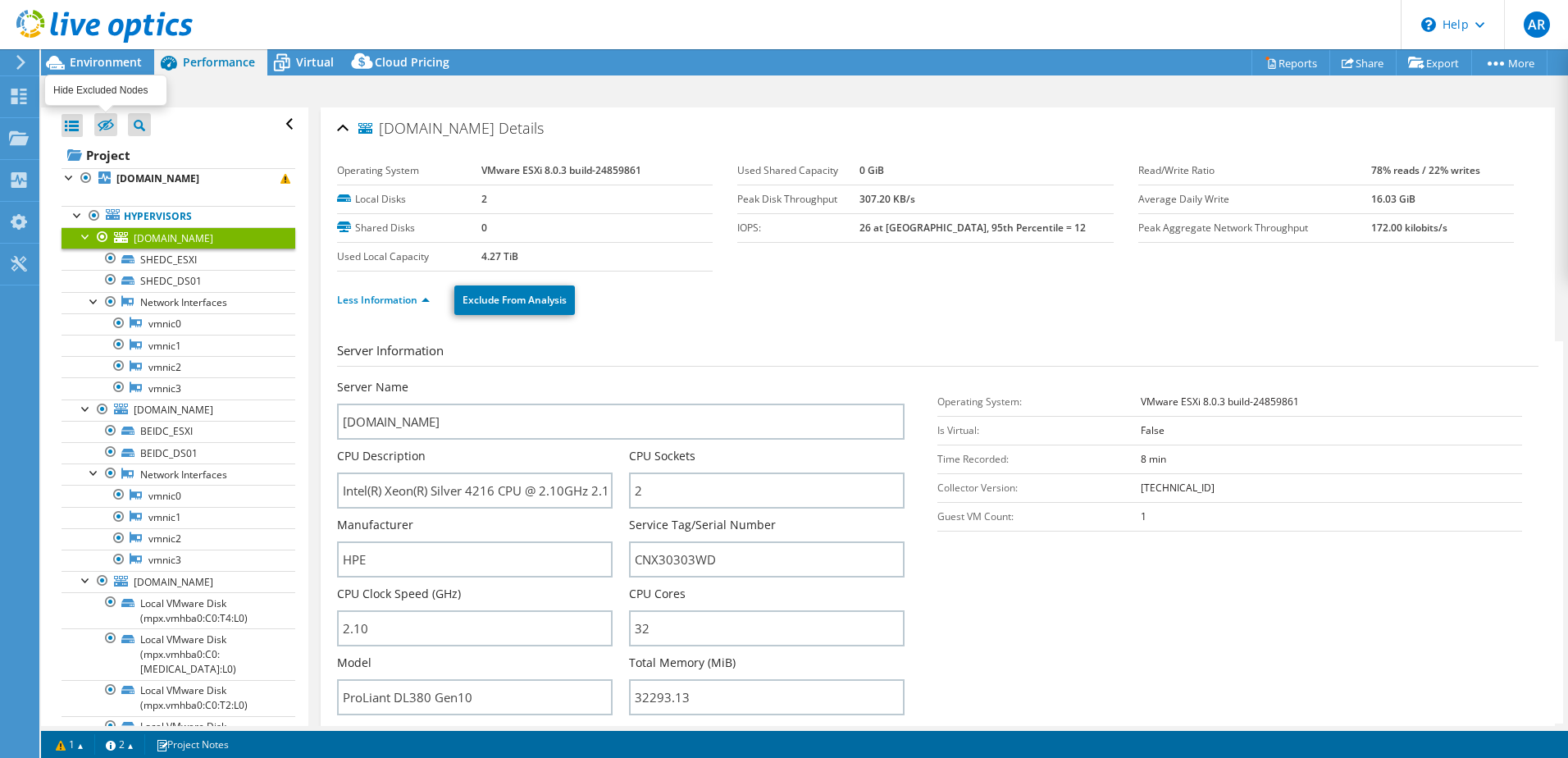
click at [114, 123] on label at bounding box center [105, 124] width 23 height 23
click at [0, 0] on input "checkbox" at bounding box center [0, 0] width 0 height 0
click at [139, 123] on icon at bounding box center [139, 125] width 11 height 11
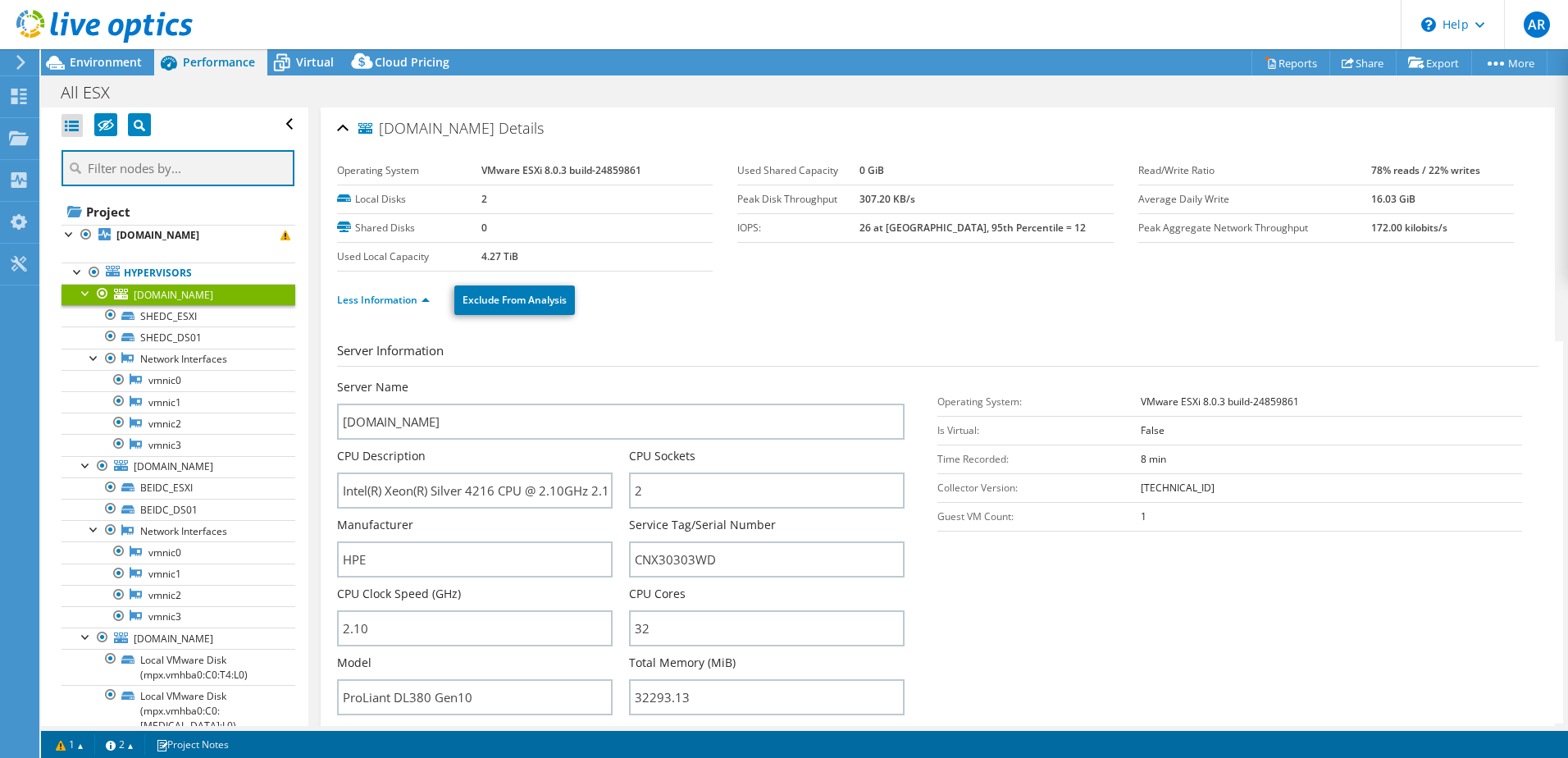
click at [170, 166] on input "text" at bounding box center [178, 168] width 233 height 36
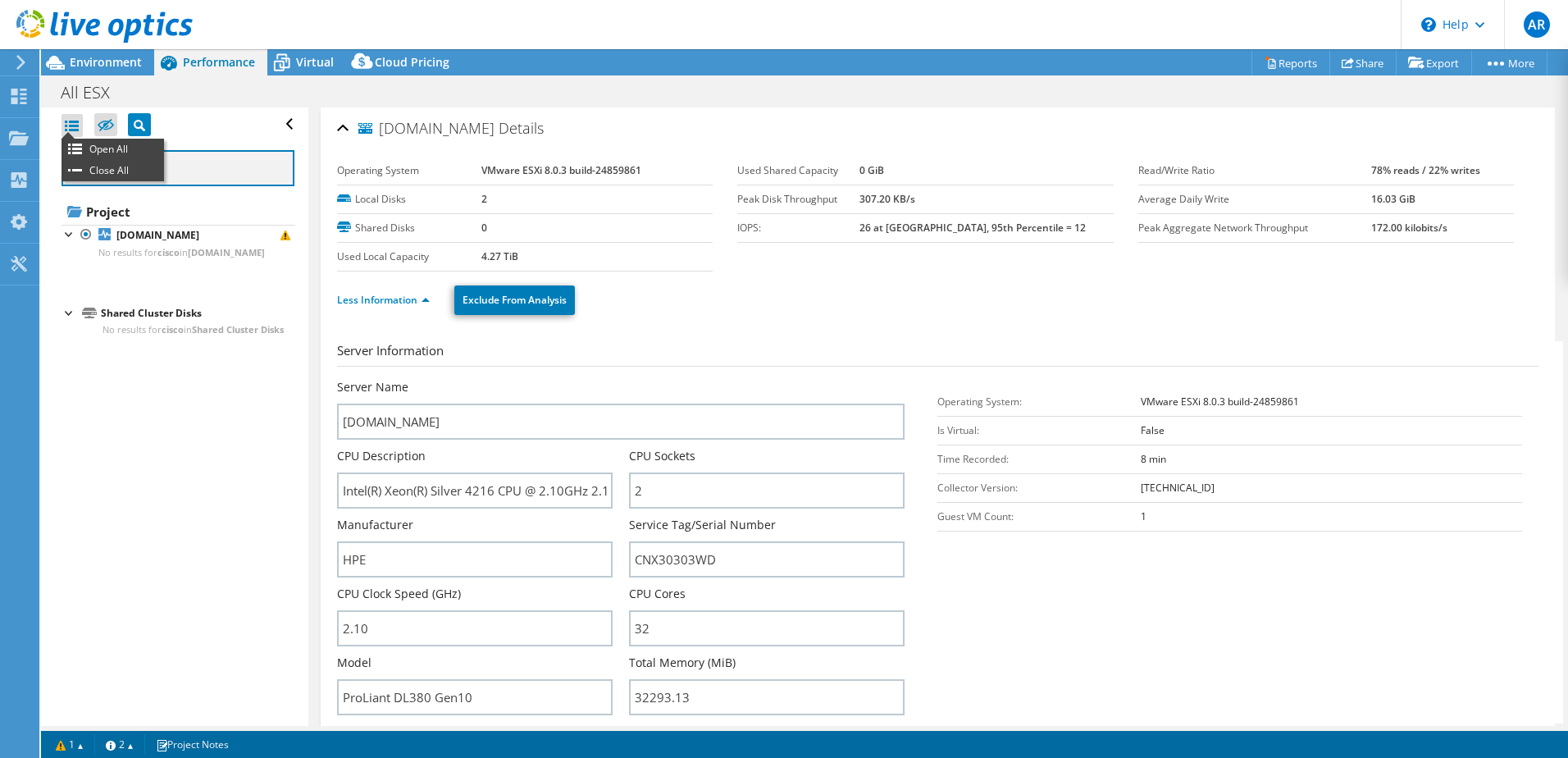
type input "cisco"
click at [78, 123] on div at bounding box center [72, 125] width 22 height 23
drag, startPoint x: 122, startPoint y: 161, endPoint x: 41, endPoint y: 161, distance: 81.0
click at [41, 161] on div "Open All Close All Hide Excluded Nodes Project Tree Filter cisco" at bounding box center [174, 416] width 267 height 618
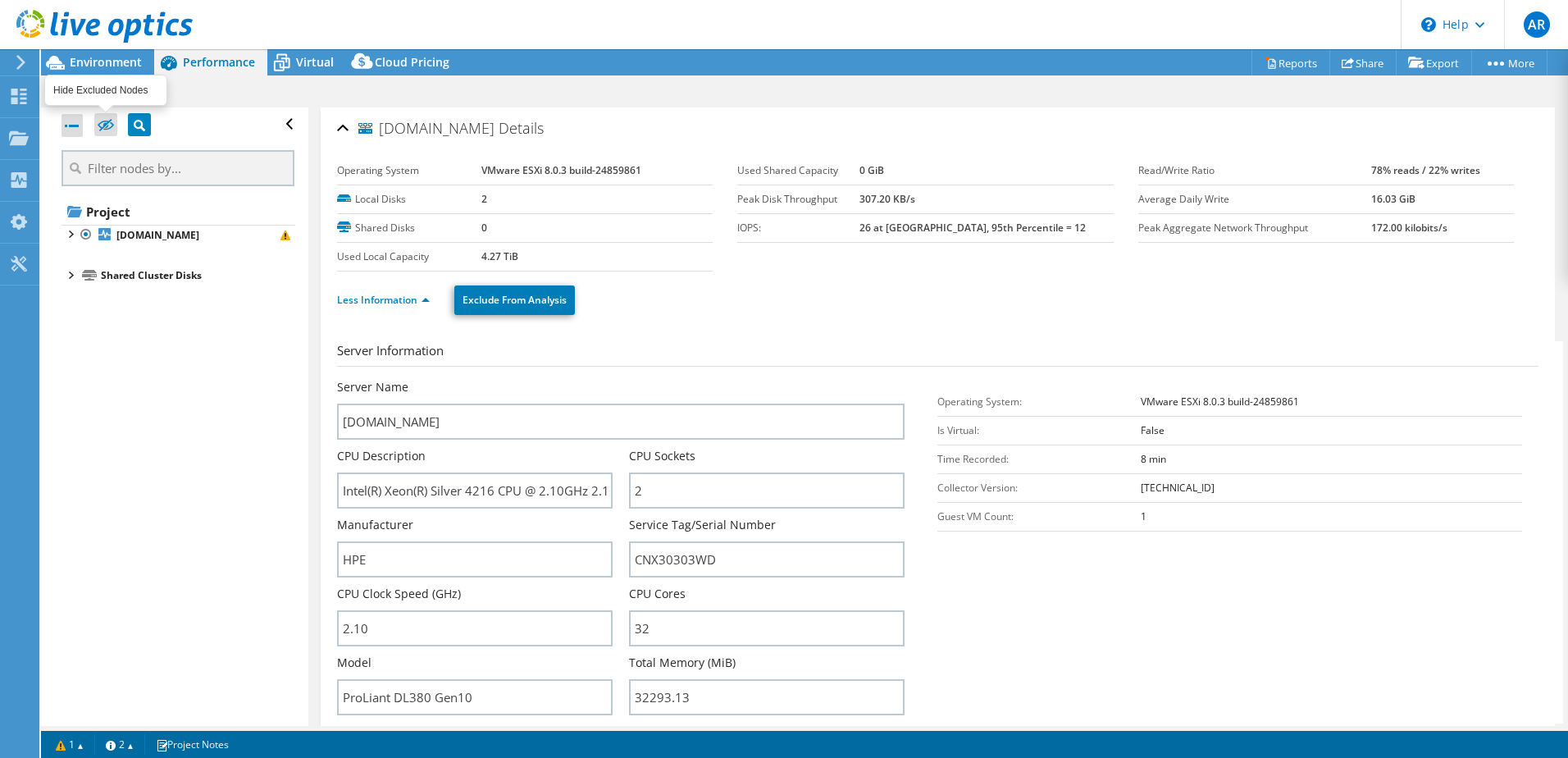
click at [110, 128] on icon at bounding box center [105, 126] width 16 height 12
click at [0, 0] on input "checkbox" at bounding box center [0, 0] width 0 height 0
click at [110, 128] on icon at bounding box center [105, 126] width 16 height 12
click at [0, 0] on input "checkbox" at bounding box center [0, 0] width 0 height 0
click at [73, 232] on div at bounding box center [69, 232] width 16 height 16
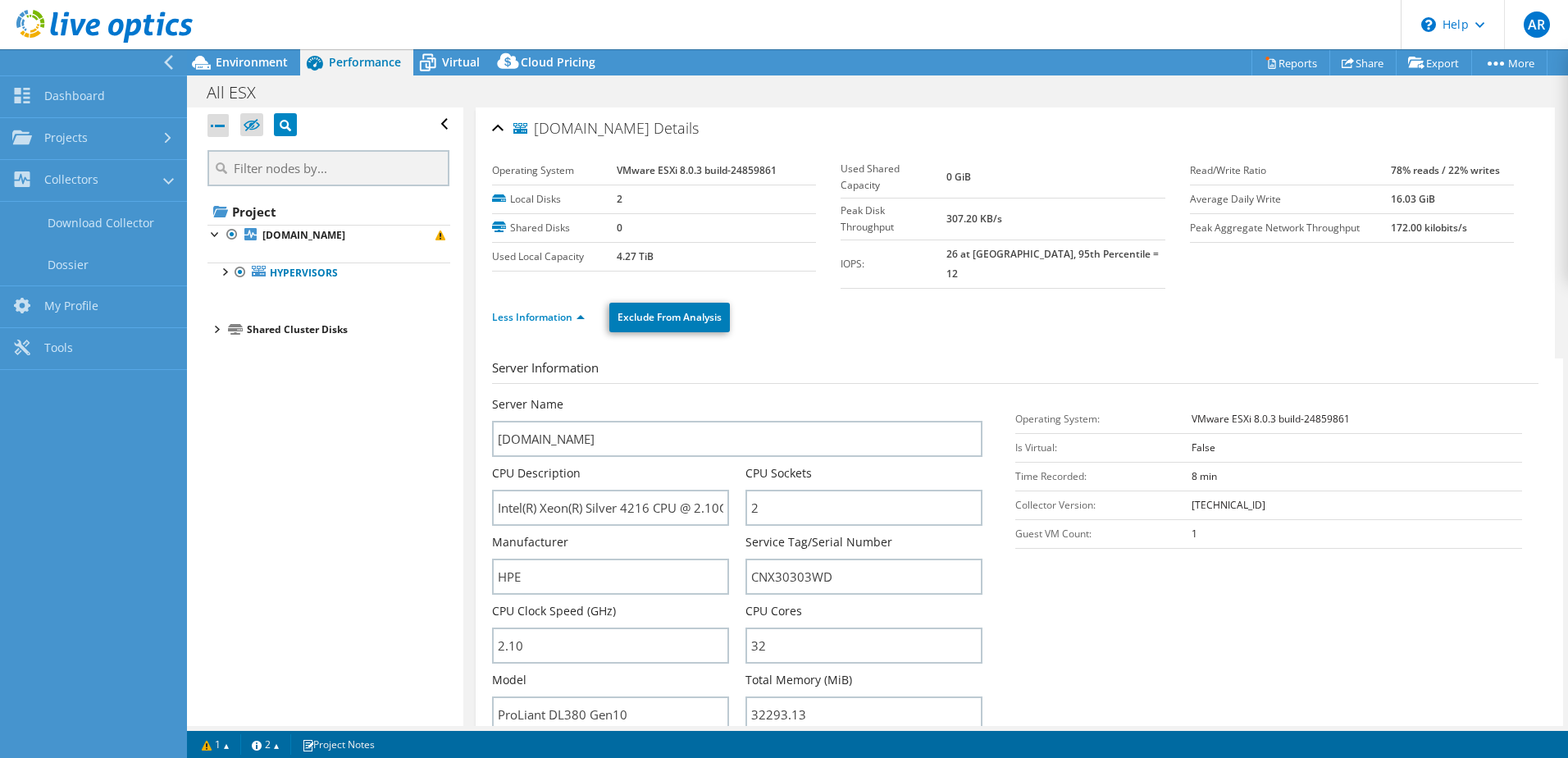
click at [164, 57] on icon at bounding box center [168, 62] width 12 height 15
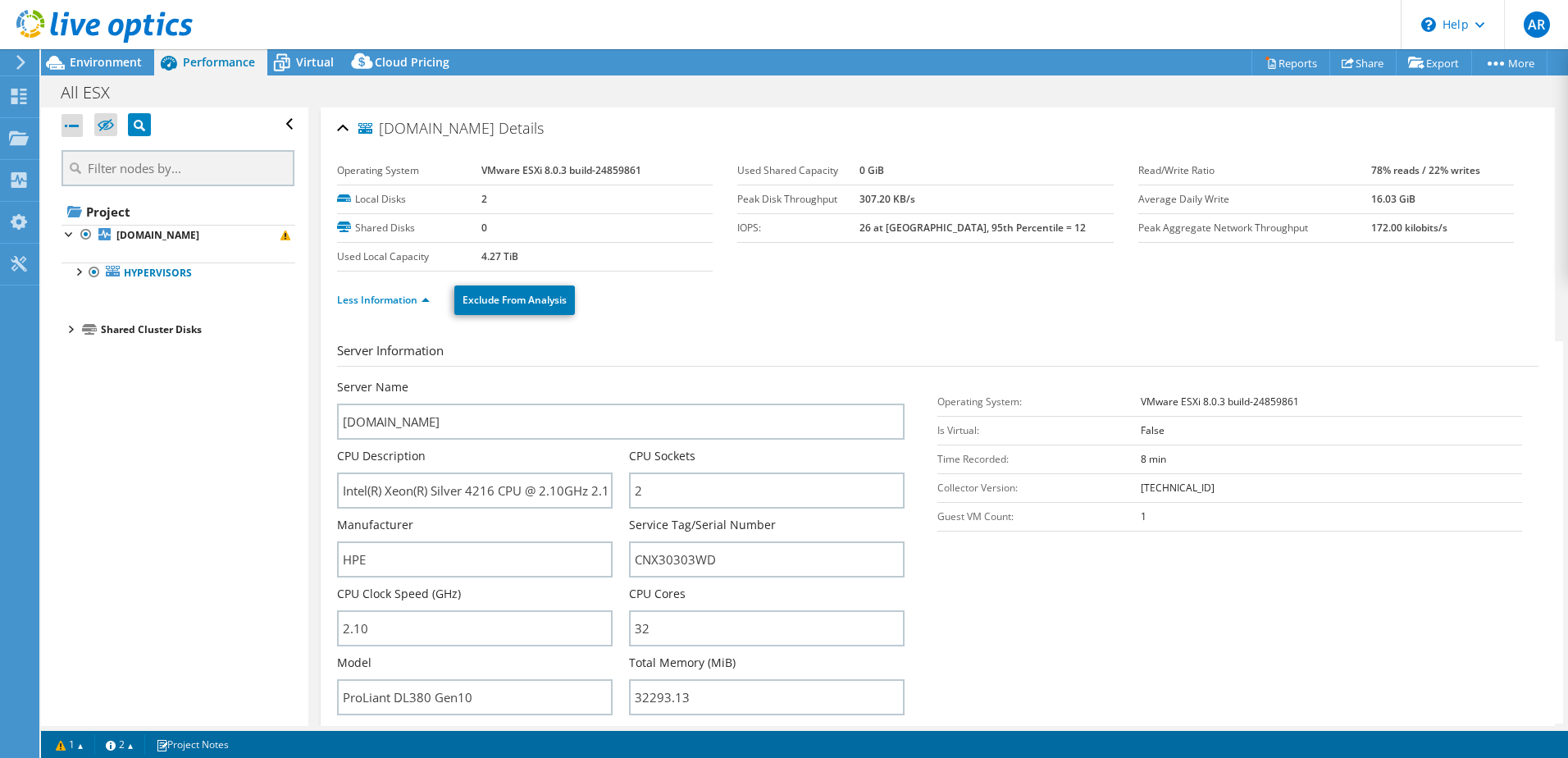
drag, startPoint x: 76, startPoint y: 234, endPoint x: 70, endPoint y: 251, distance: 18.0
click at [75, 234] on div at bounding box center [69, 232] width 16 height 16
click at [70, 236] on div at bounding box center [69, 232] width 16 height 16
click at [85, 270] on div at bounding box center [78, 270] width 16 height 16
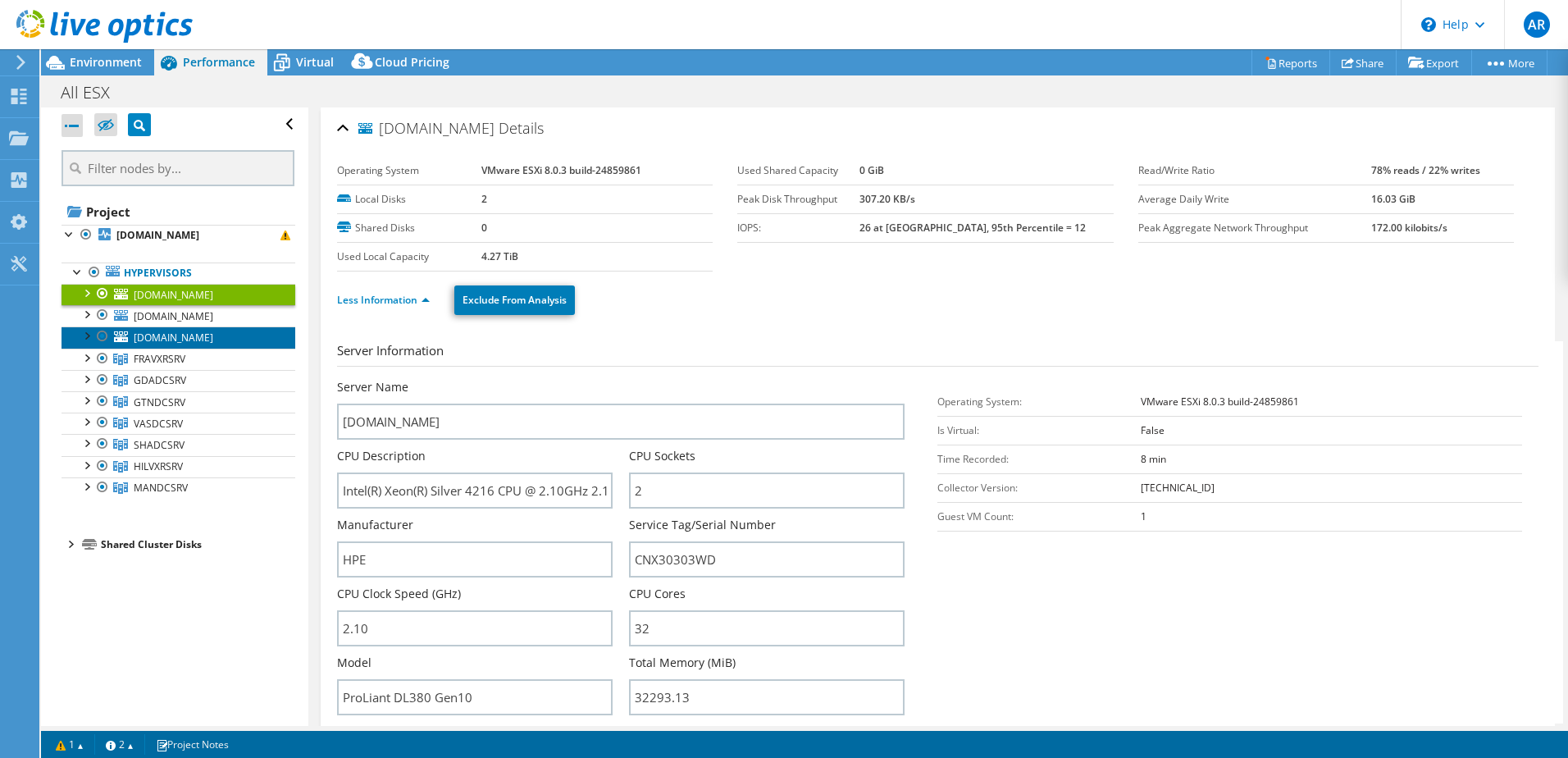
click at [205, 344] on span "[DOMAIN_NAME]" at bounding box center [174, 338] width 79 height 14
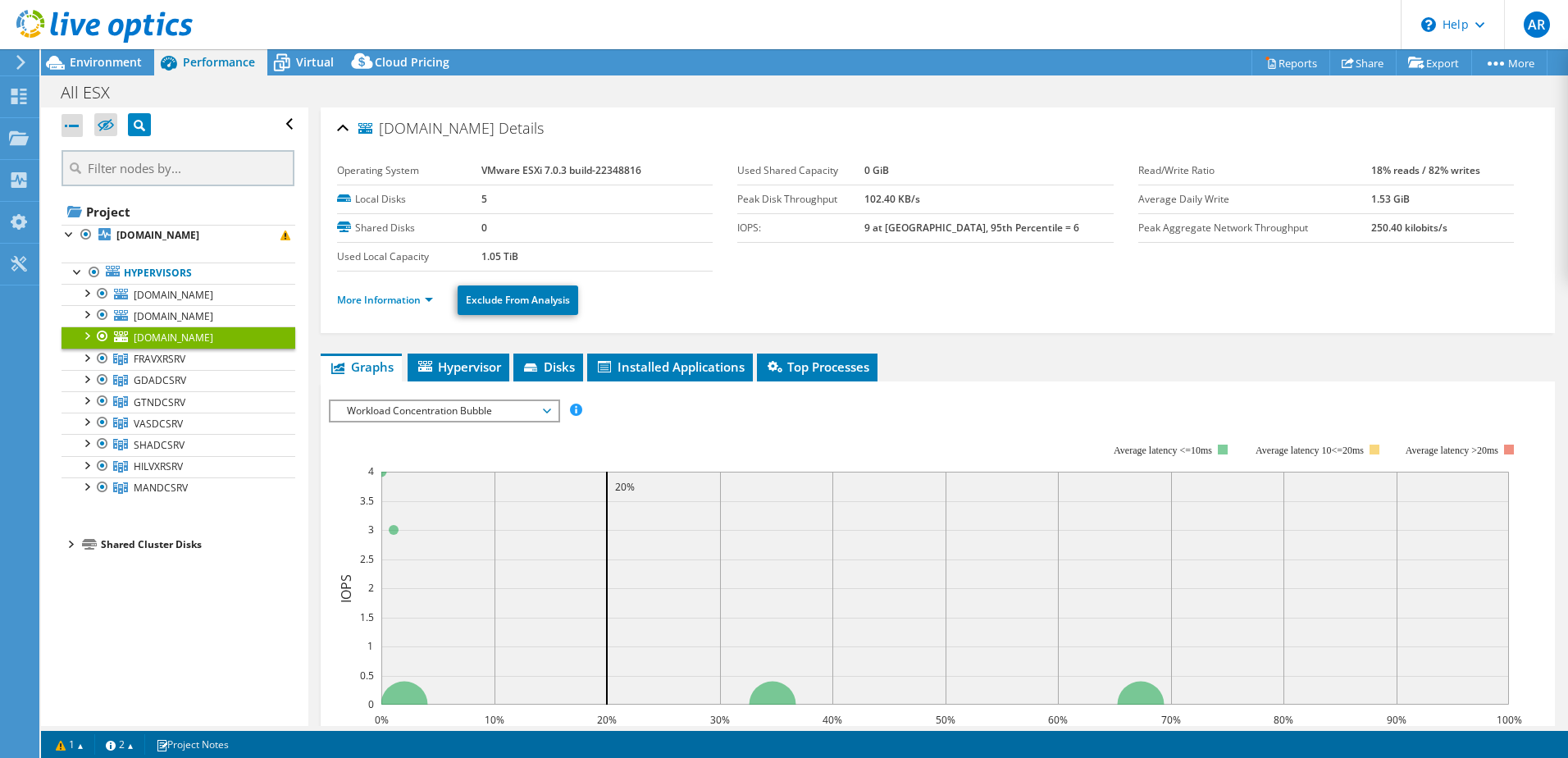
click at [447, 302] on ul "More Information Exclude From Analysis" at bounding box center [938, 298] width 1202 height 34
click at [434, 302] on li "More Information" at bounding box center [389, 300] width 106 height 18
click at [434, 299] on li "More Information" at bounding box center [389, 300] width 106 height 18
click at [430, 299] on link "More Information" at bounding box center [384, 300] width 96 height 14
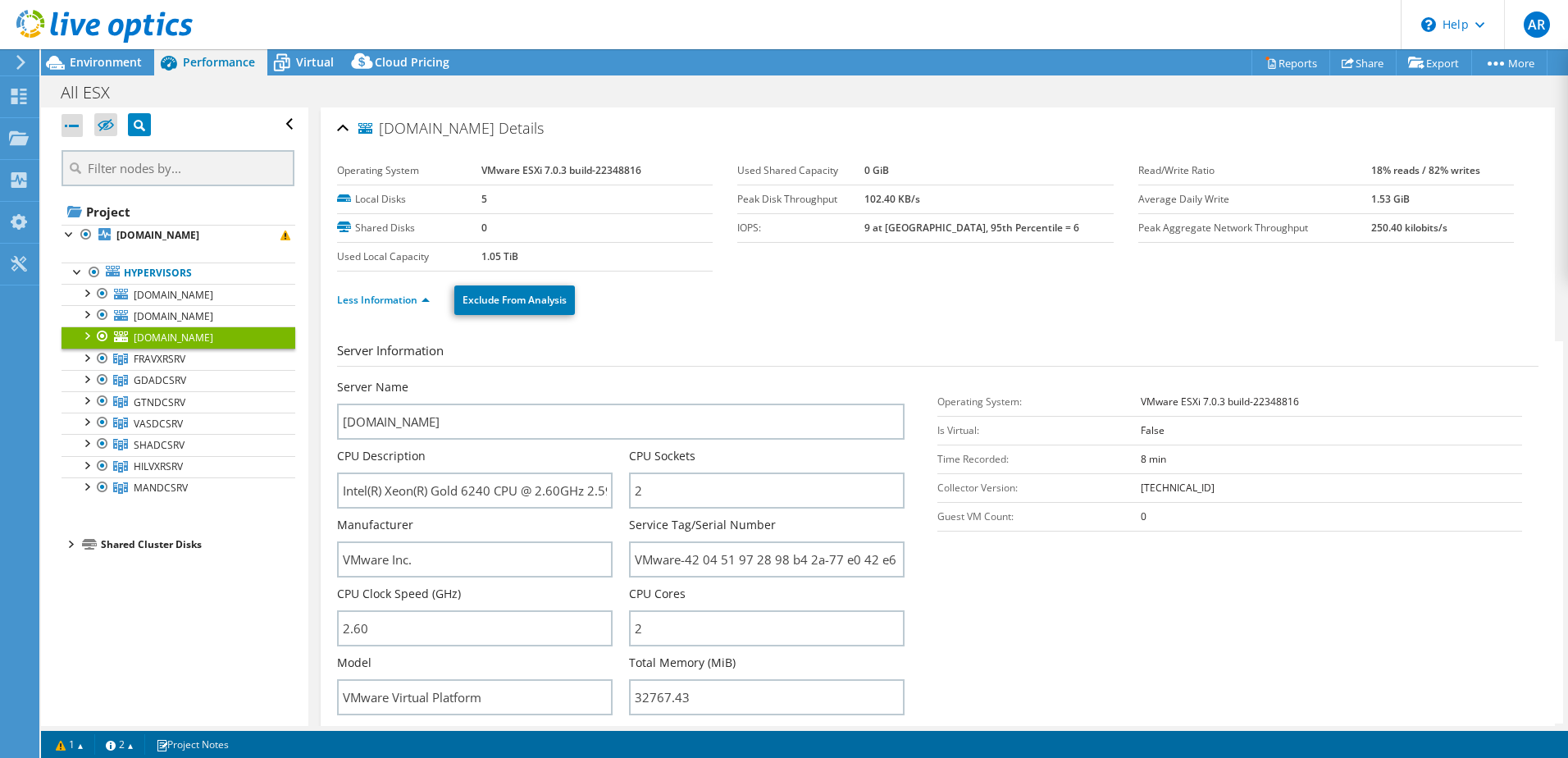
click at [10, 60] on div at bounding box center [17, 62] width 18 height 15
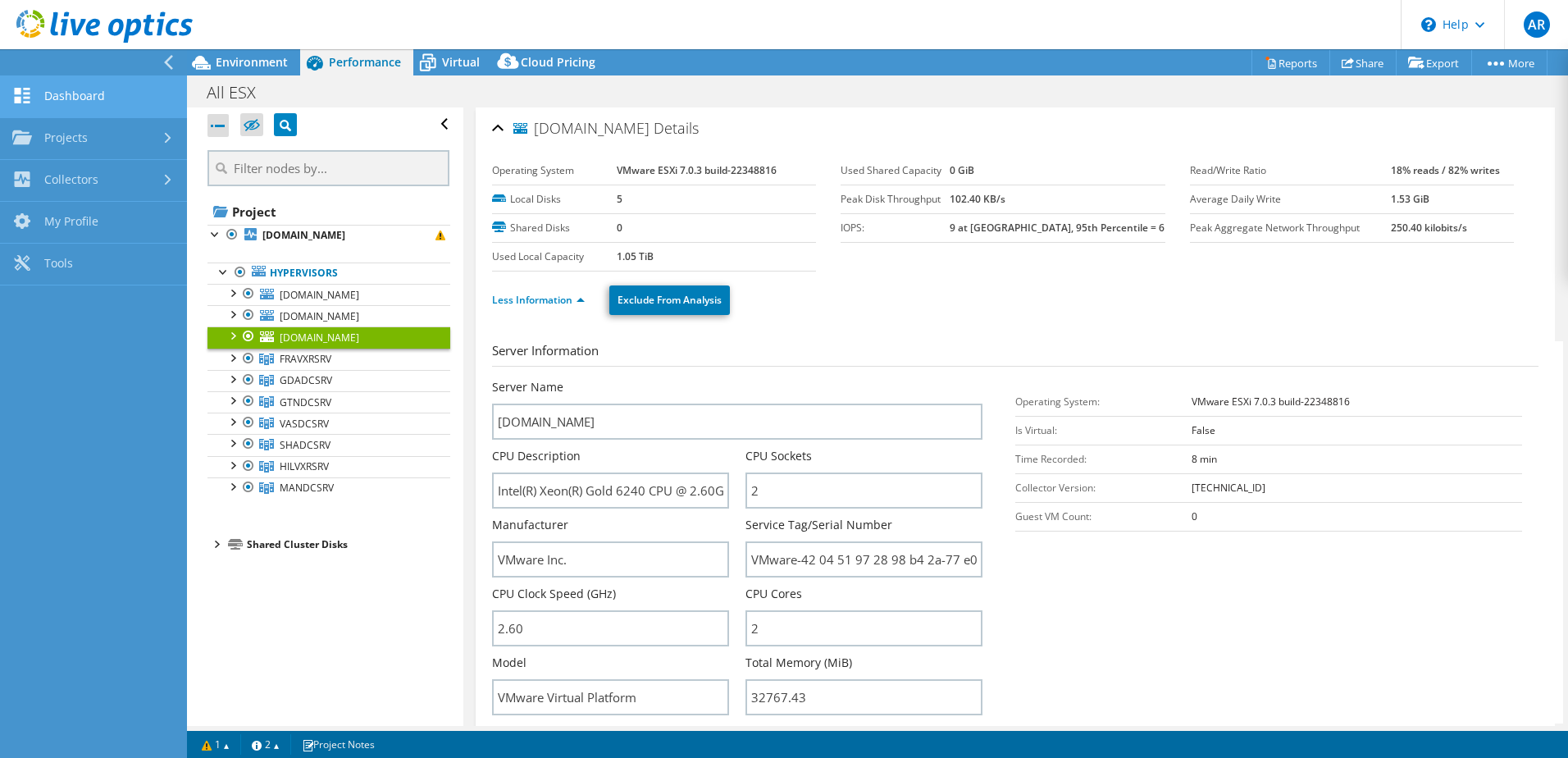
click at [79, 99] on link "Dashboard" at bounding box center [93, 97] width 187 height 41
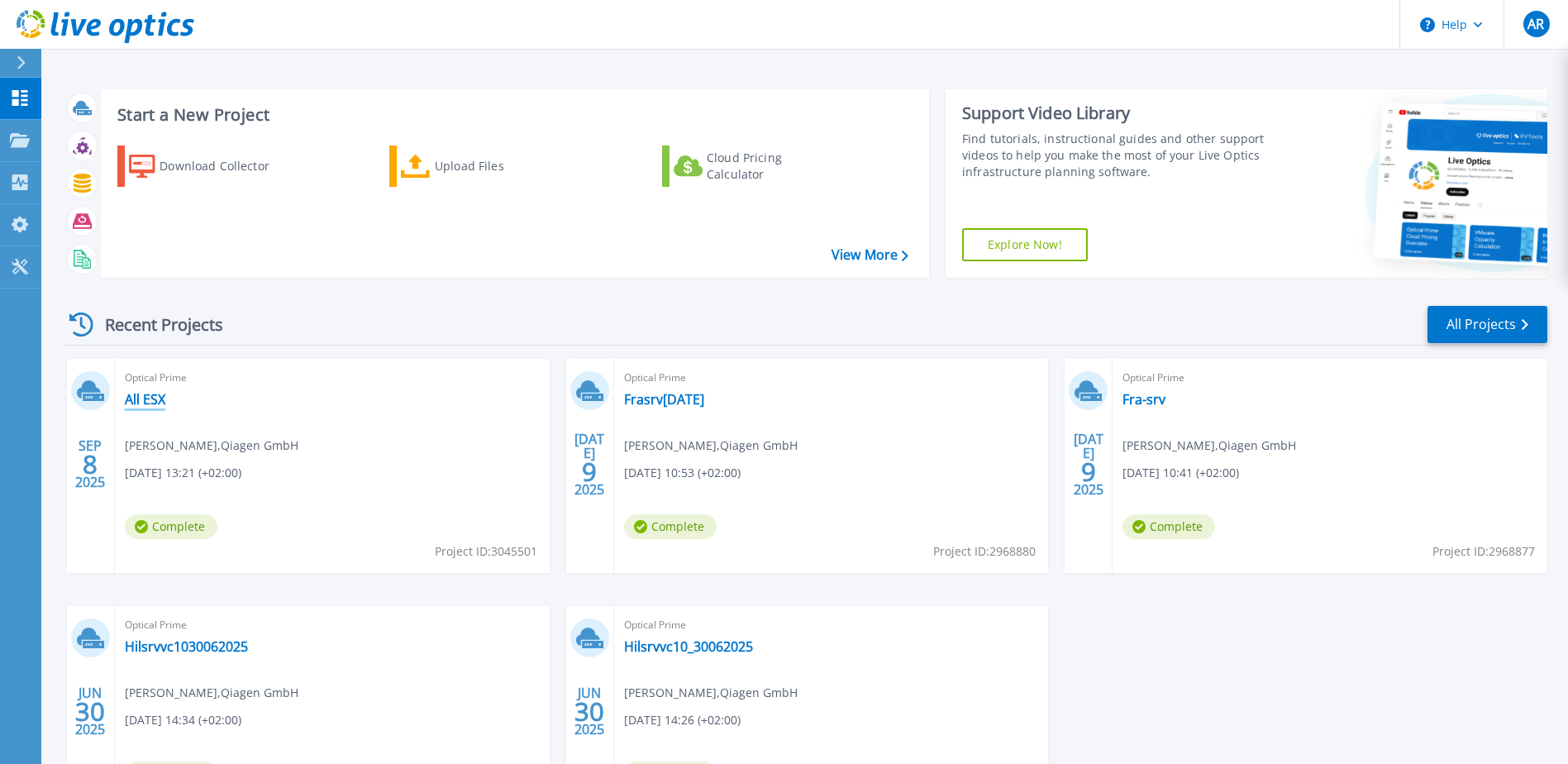
click at [151, 391] on link "All ESX" at bounding box center [144, 399] width 41 height 17
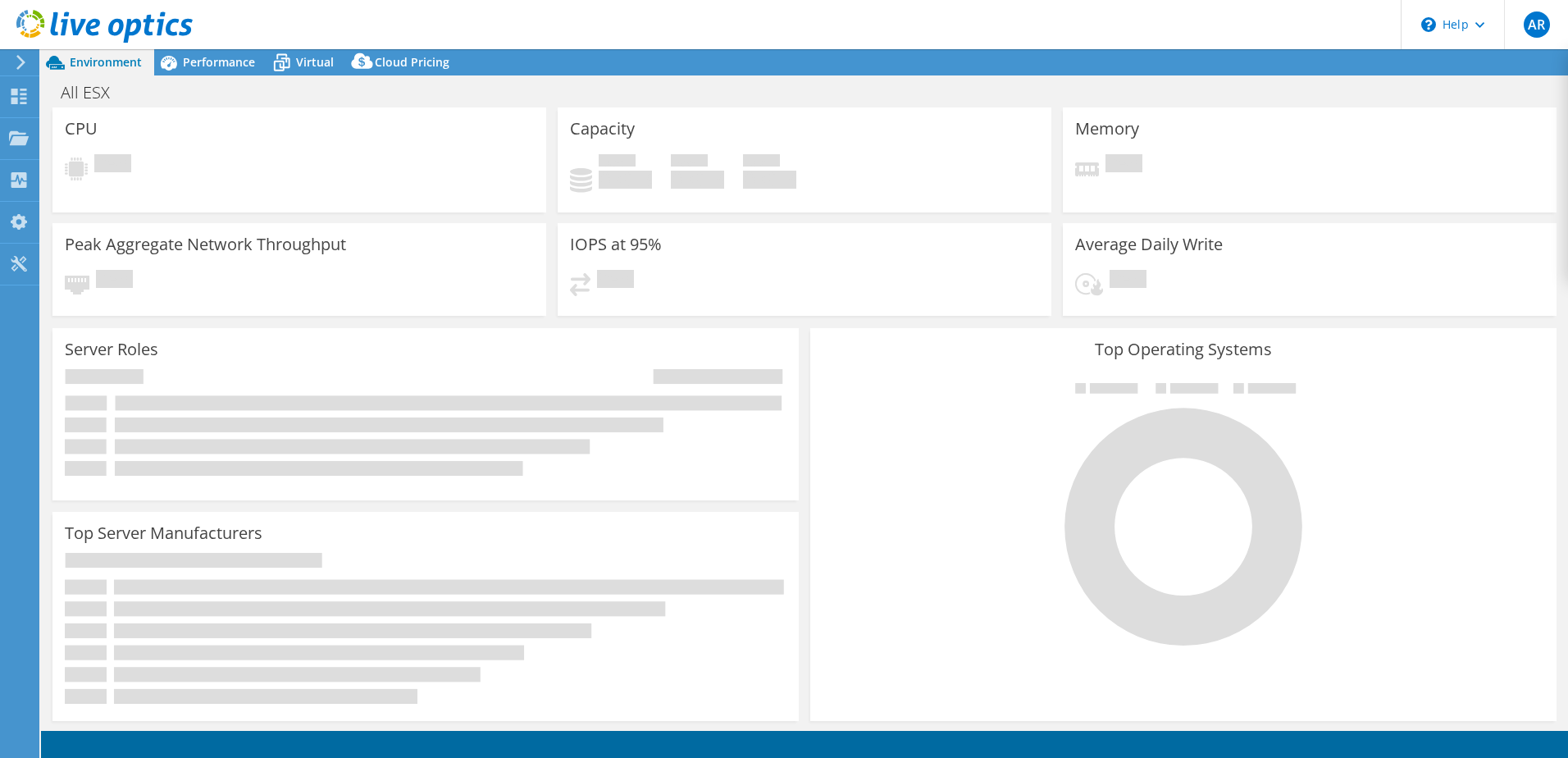
select select "USD"
select select "EUFrankfurt"
select select "EUR"
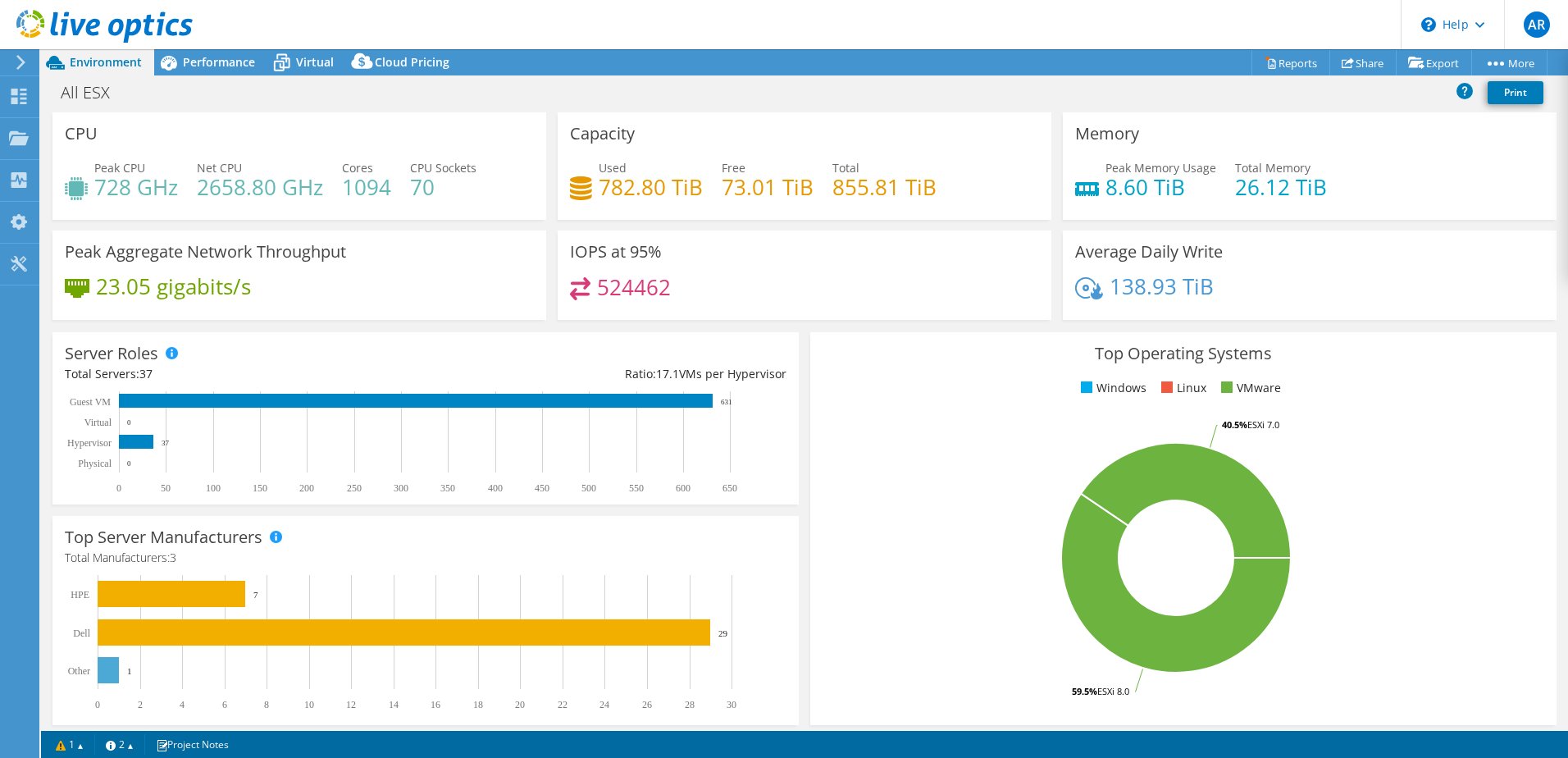
click at [185, 187] on div "Peak CPU 728 GHz Net CPU 2658.80 GHz Cores 1094 CPU Sockets 70" at bounding box center [299, 186] width 469 height 54
